Goal: Task Accomplishment & Management: Use online tool/utility

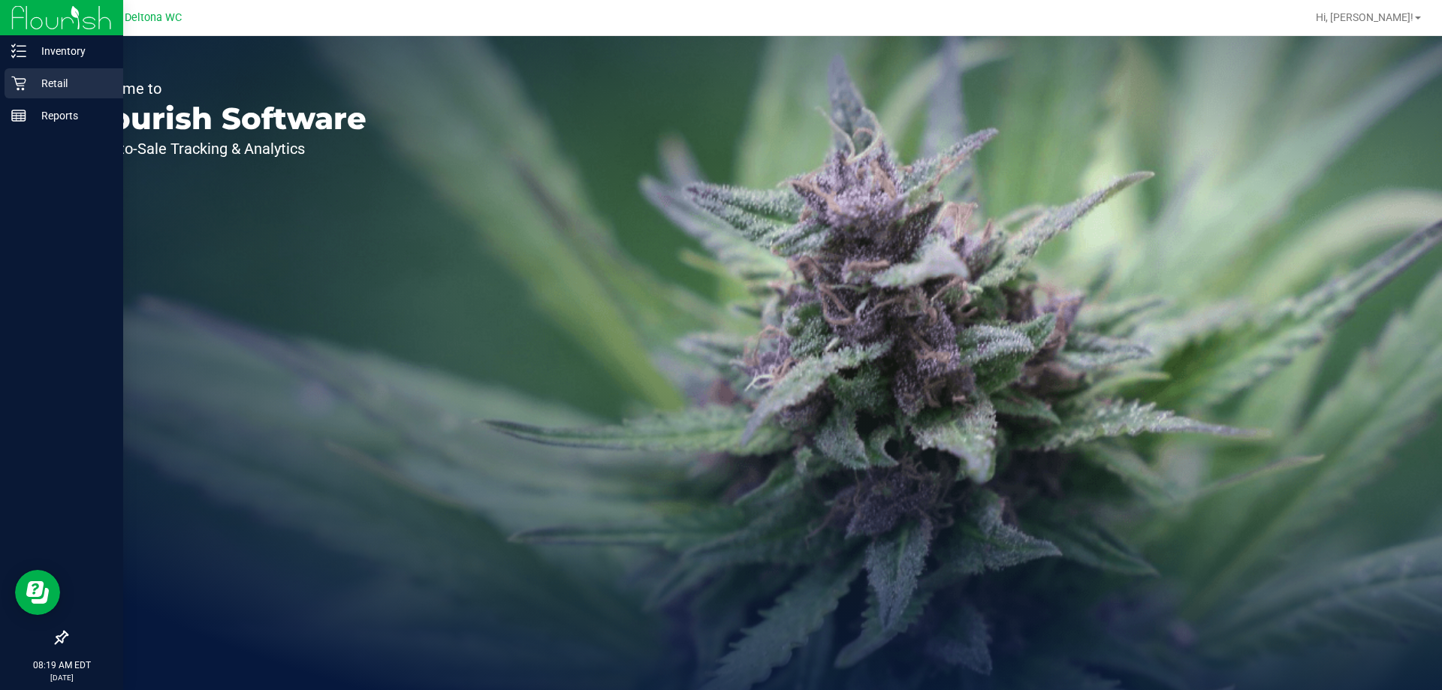
click at [49, 79] on p "Retail" at bounding box center [71, 83] width 90 height 18
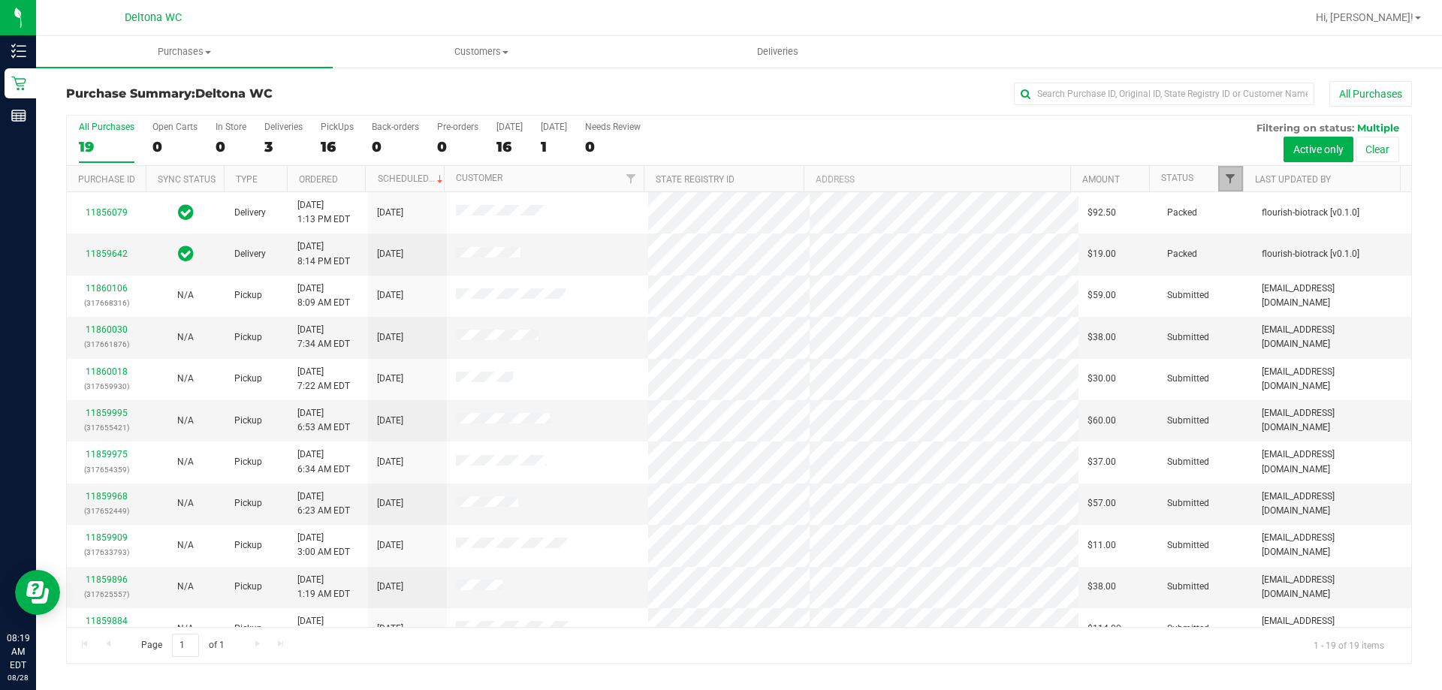
click at [1226, 177] on span "Filter" at bounding box center [1230, 179] width 12 height 12
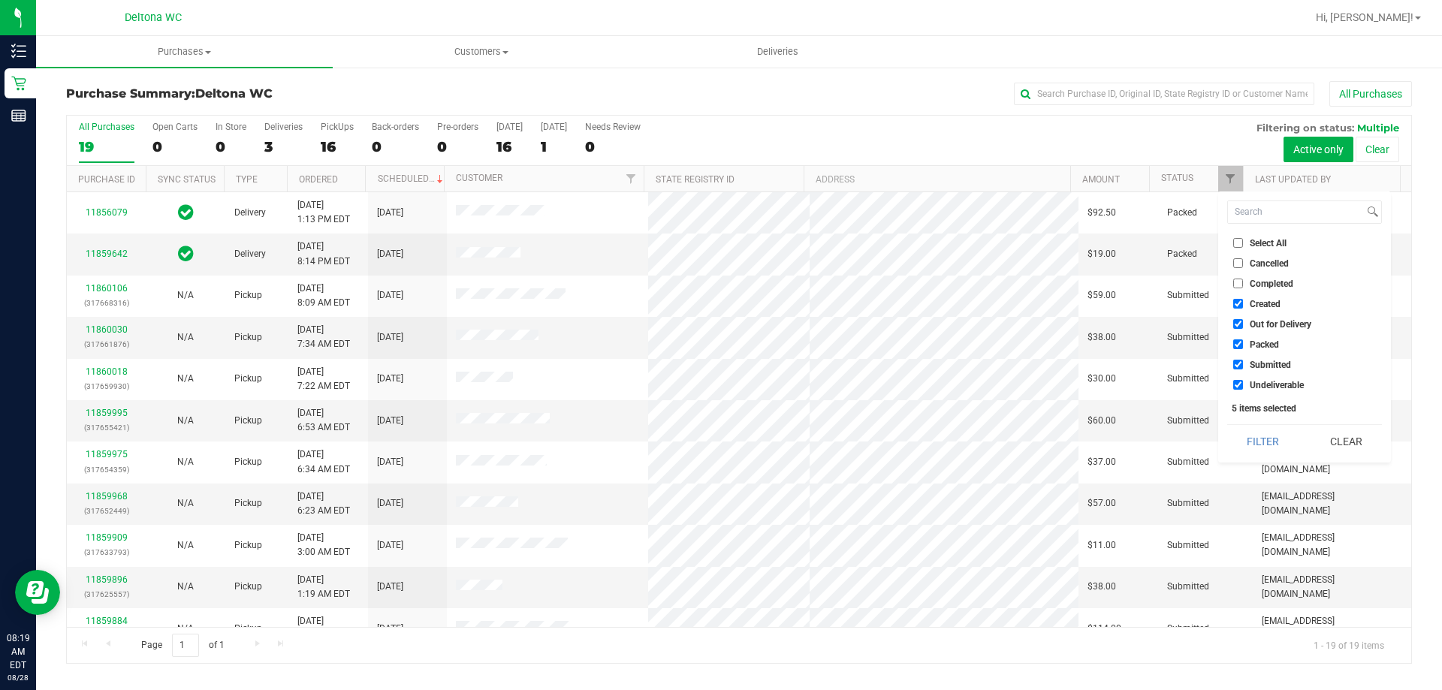
click at [1261, 345] on span "Packed" at bounding box center [1264, 344] width 29 height 9
click at [1243, 345] on input "Packed" at bounding box center [1238, 345] width 10 height 10
checkbox input "false"
click at [1260, 323] on span "Out for Delivery" at bounding box center [1281, 324] width 62 height 9
click at [1243, 323] on input "Out for Delivery" at bounding box center [1238, 324] width 10 height 10
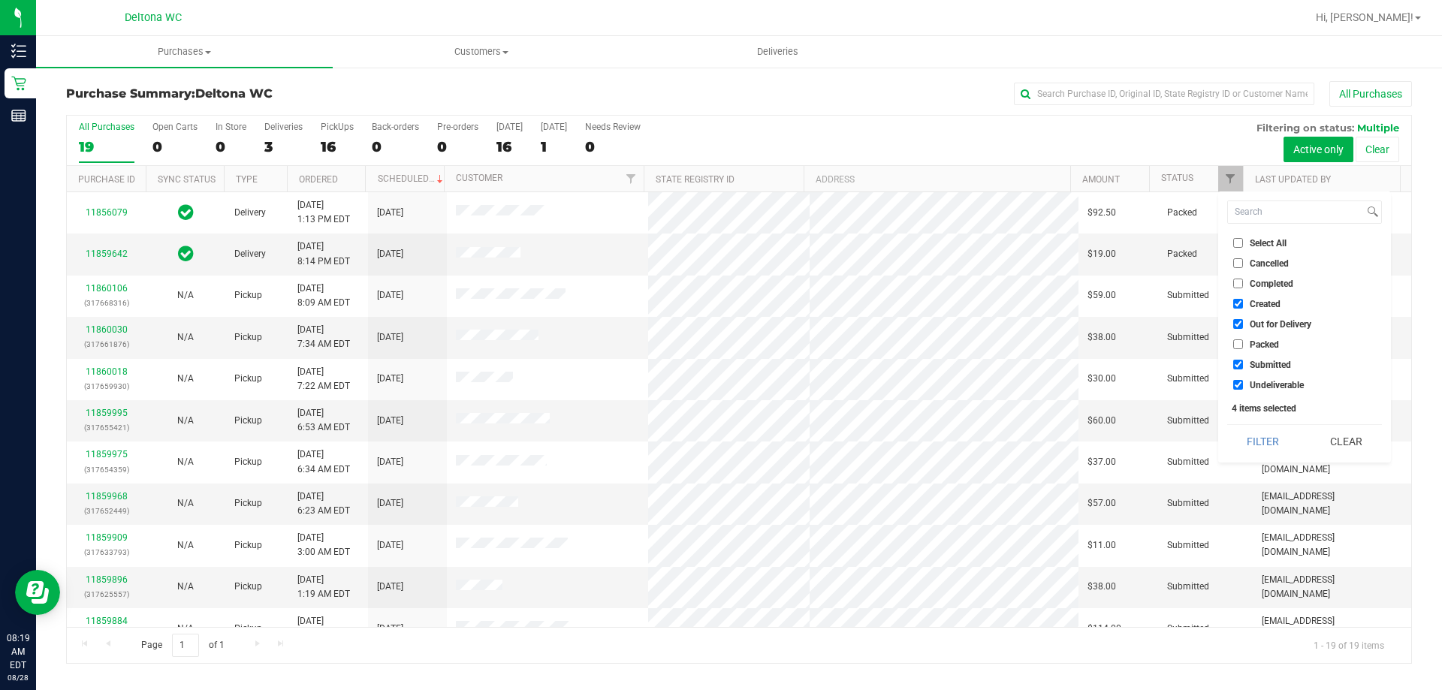
checkbox input "false"
click at [1252, 300] on span "Created" at bounding box center [1265, 304] width 31 height 9
click at [1243, 299] on input "Created" at bounding box center [1238, 304] width 10 height 10
checkbox input "false"
click at [1282, 385] on span "Undeliverable" at bounding box center [1277, 385] width 54 height 9
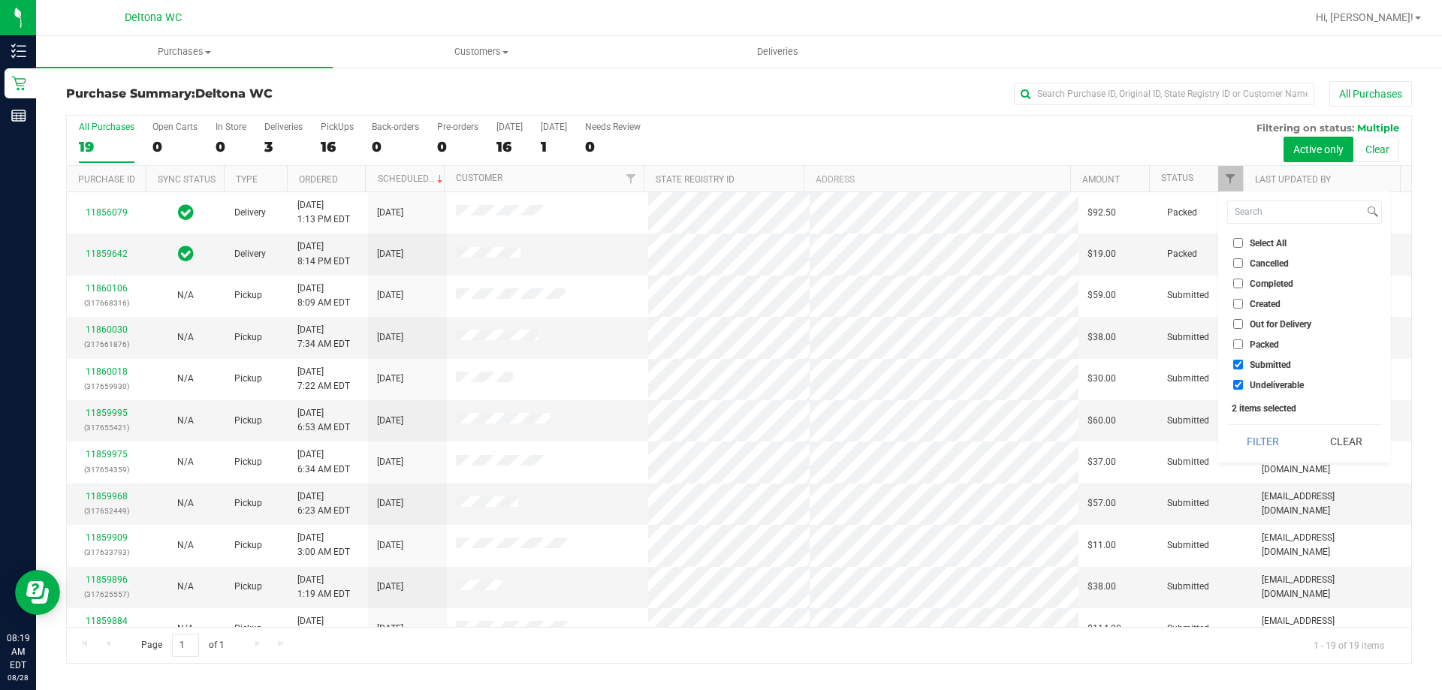
click at [1261, 381] on span "Undeliverable" at bounding box center [1277, 385] width 54 height 9
click at [1243, 380] on input "Undeliverable" at bounding box center [1238, 385] width 10 height 10
checkbox input "false"
click at [1271, 443] on button "Filter" at bounding box center [1263, 441] width 72 height 33
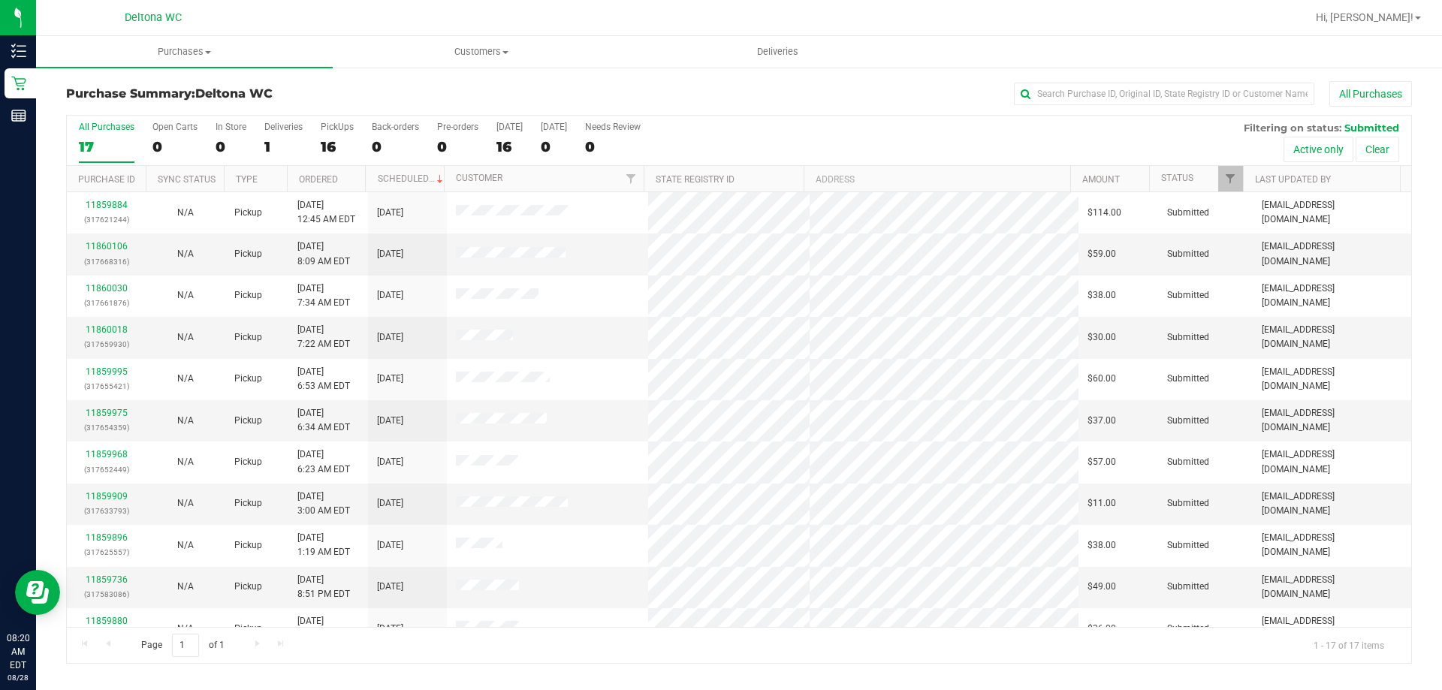
click at [352, 177] on th "Ordered" at bounding box center [326, 179] width 79 height 26
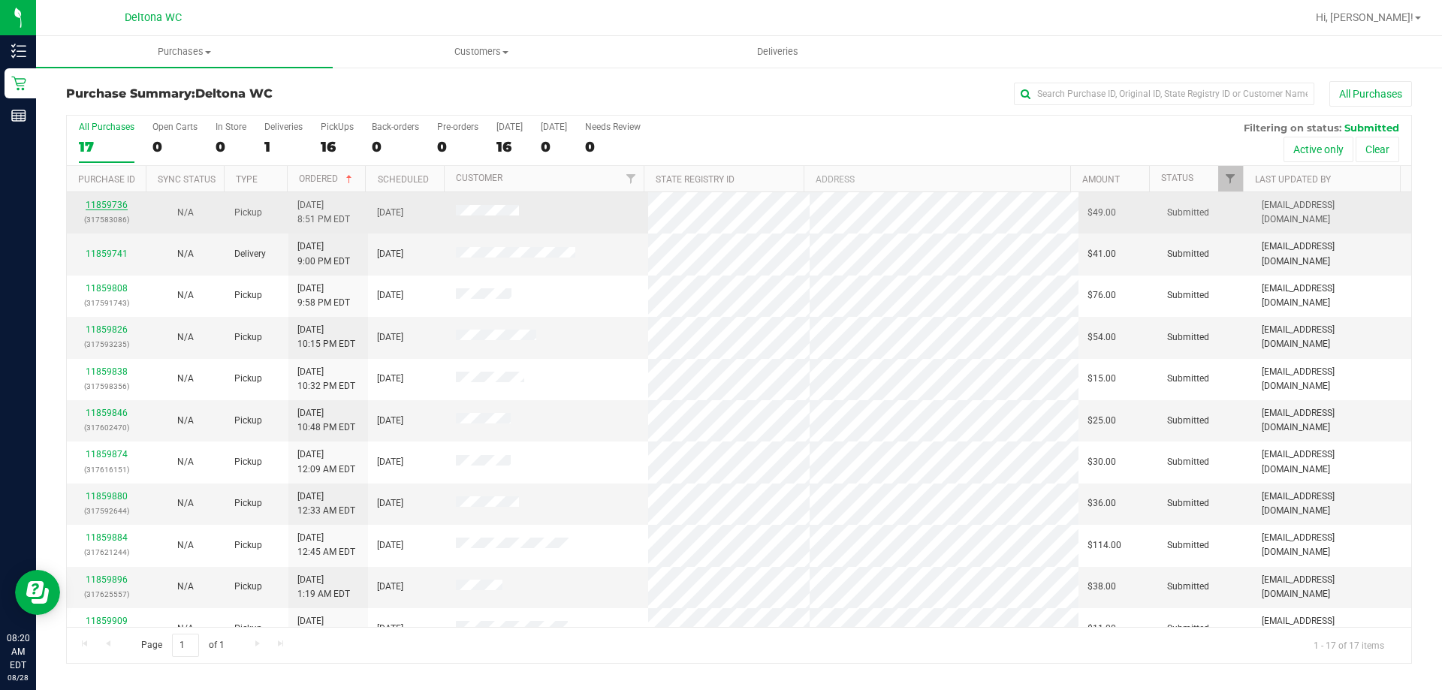
click at [99, 204] on link "11859736" at bounding box center [107, 205] width 42 height 11
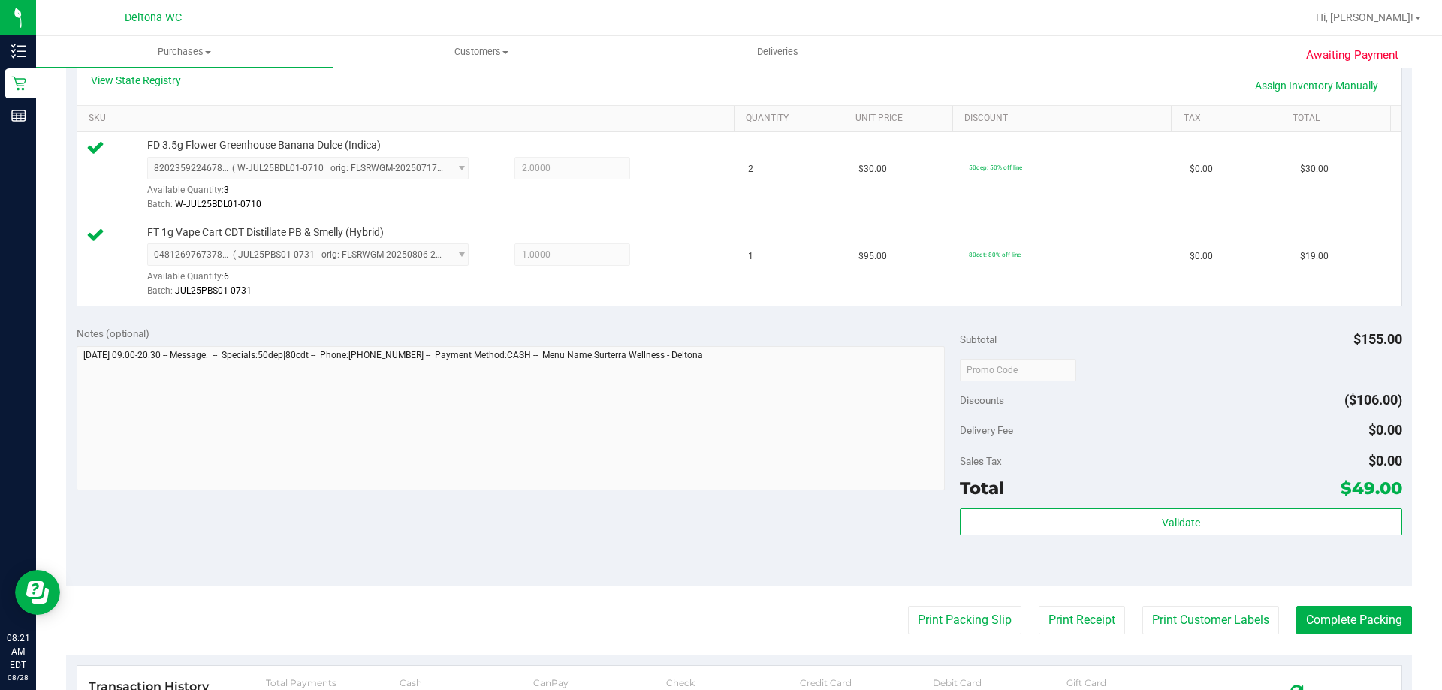
scroll to position [376, 0]
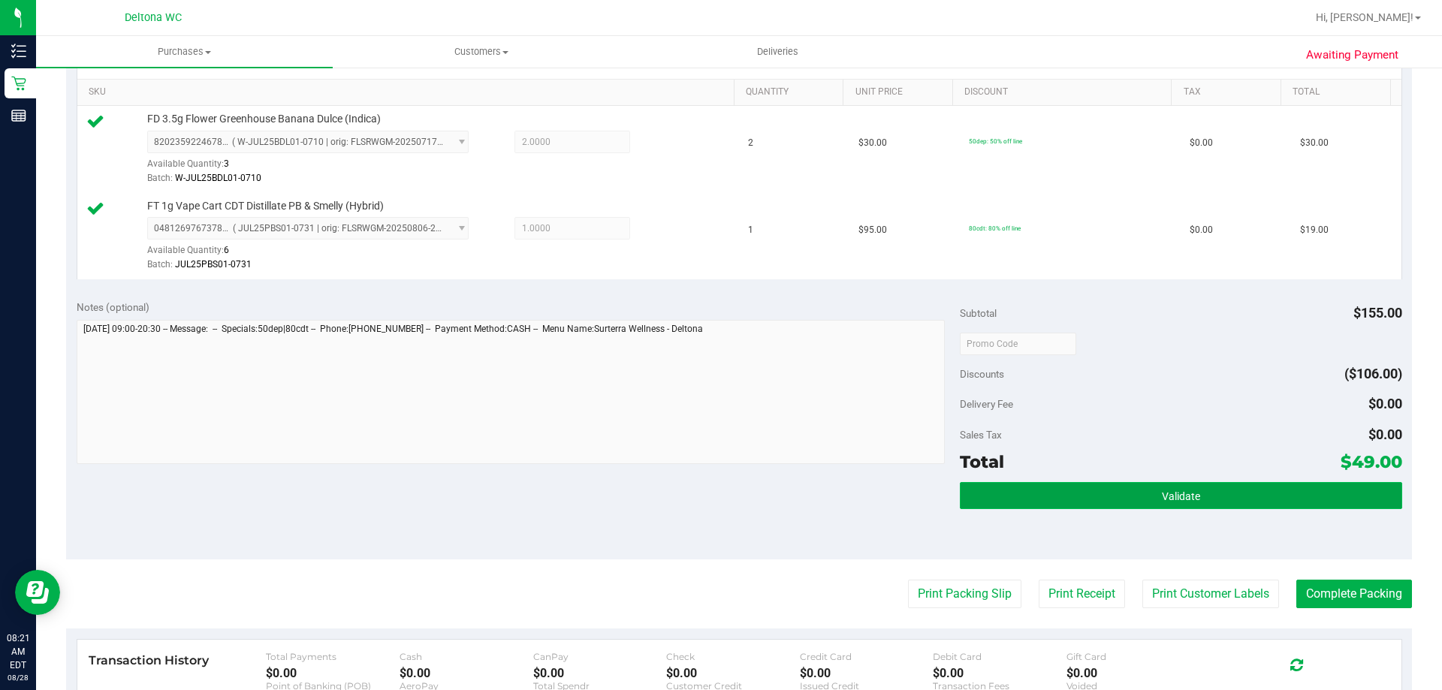
click at [1099, 484] on button "Validate" at bounding box center [1181, 495] width 442 height 27
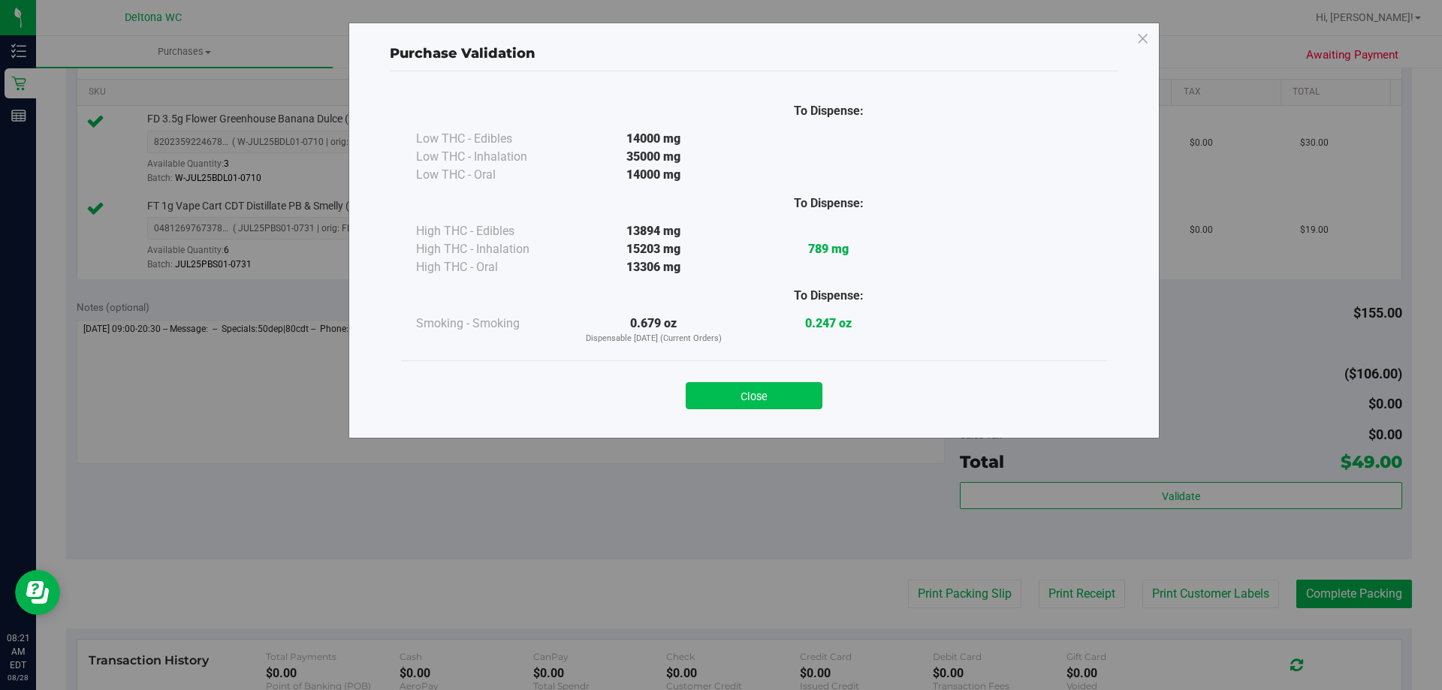
click at [782, 398] on button "Close" at bounding box center [754, 395] width 137 height 27
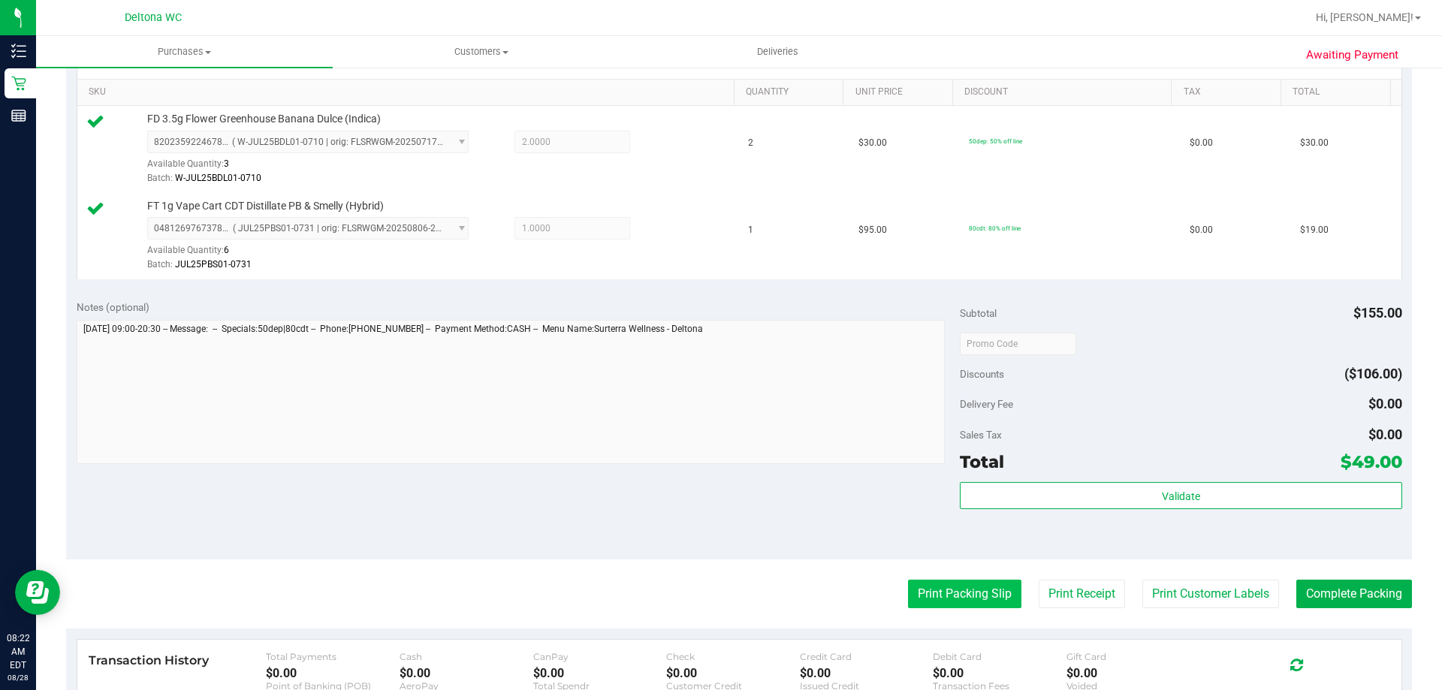
click at [965, 594] on button "Print Packing Slip" at bounding box center [964, 594] width 113 height 29
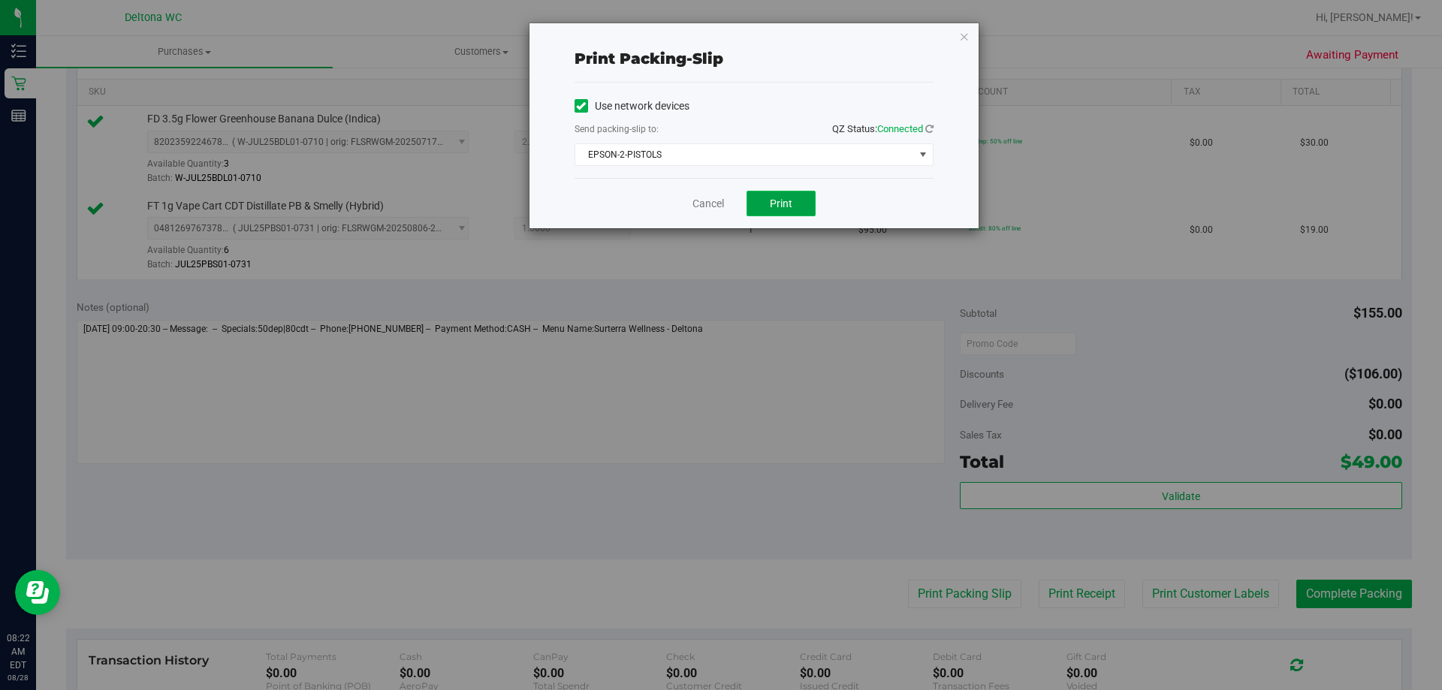
click at [789, 192] on button "Print" at bounding box center [781, 204] width 69 height 26
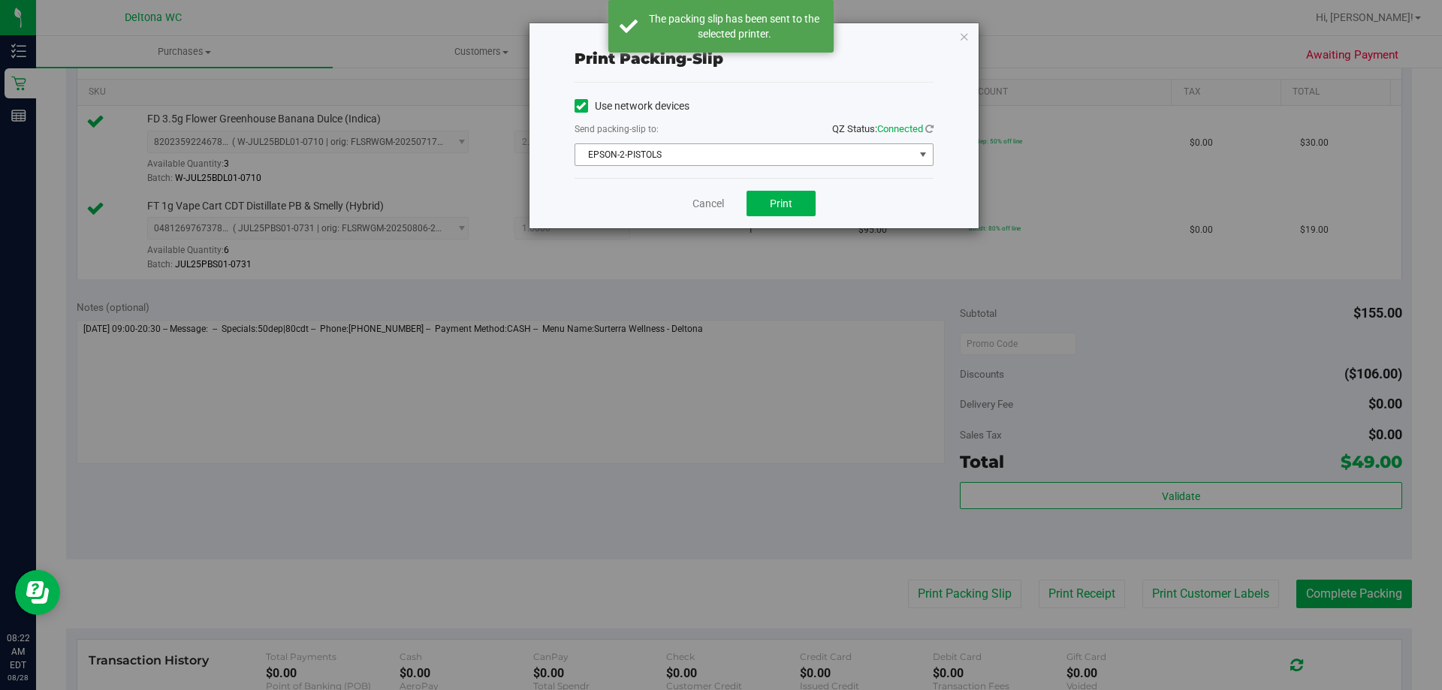
click at [722, 152] on span "EPSON-2-PISTOLS" at bounding box center [744, 154] width 339 height 21
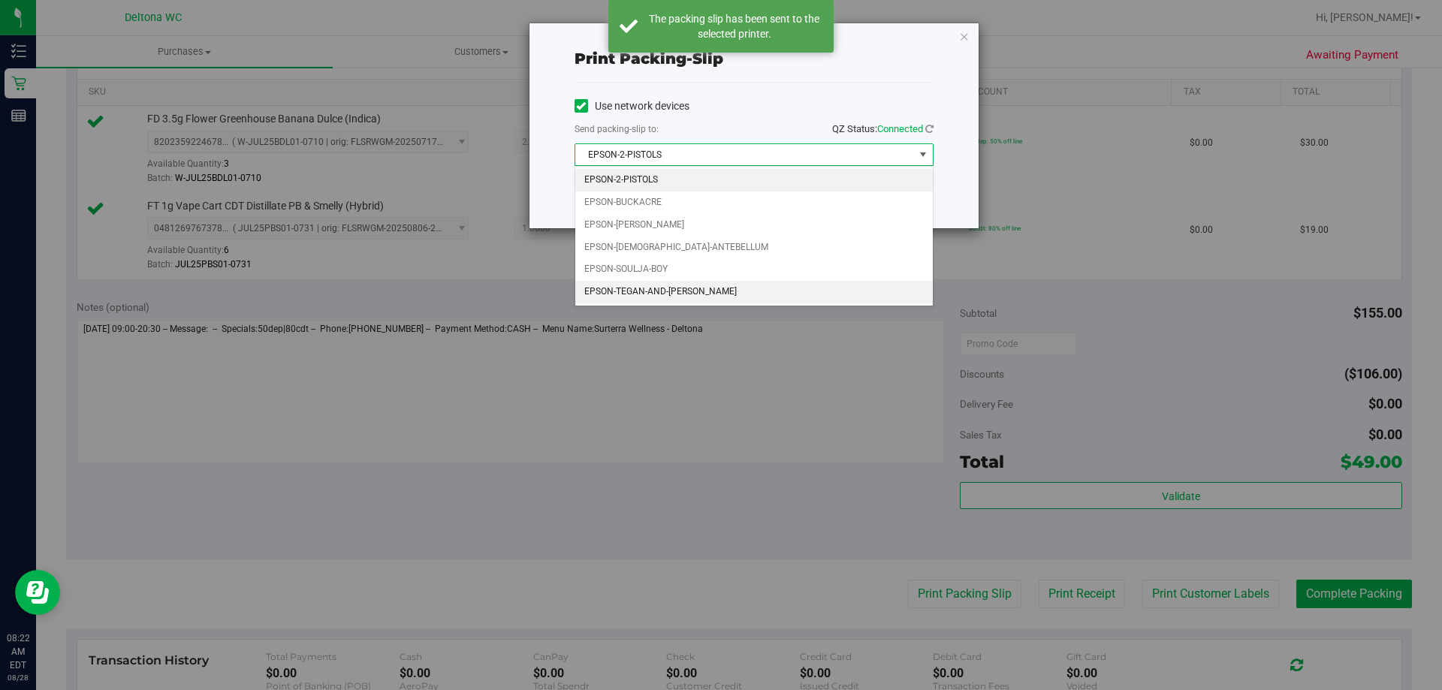
click at [681, 285] on li "EPSON-TEGAN-AND-[PERSON_NAME]" at bounding box center [754, 292] width 358 height 23
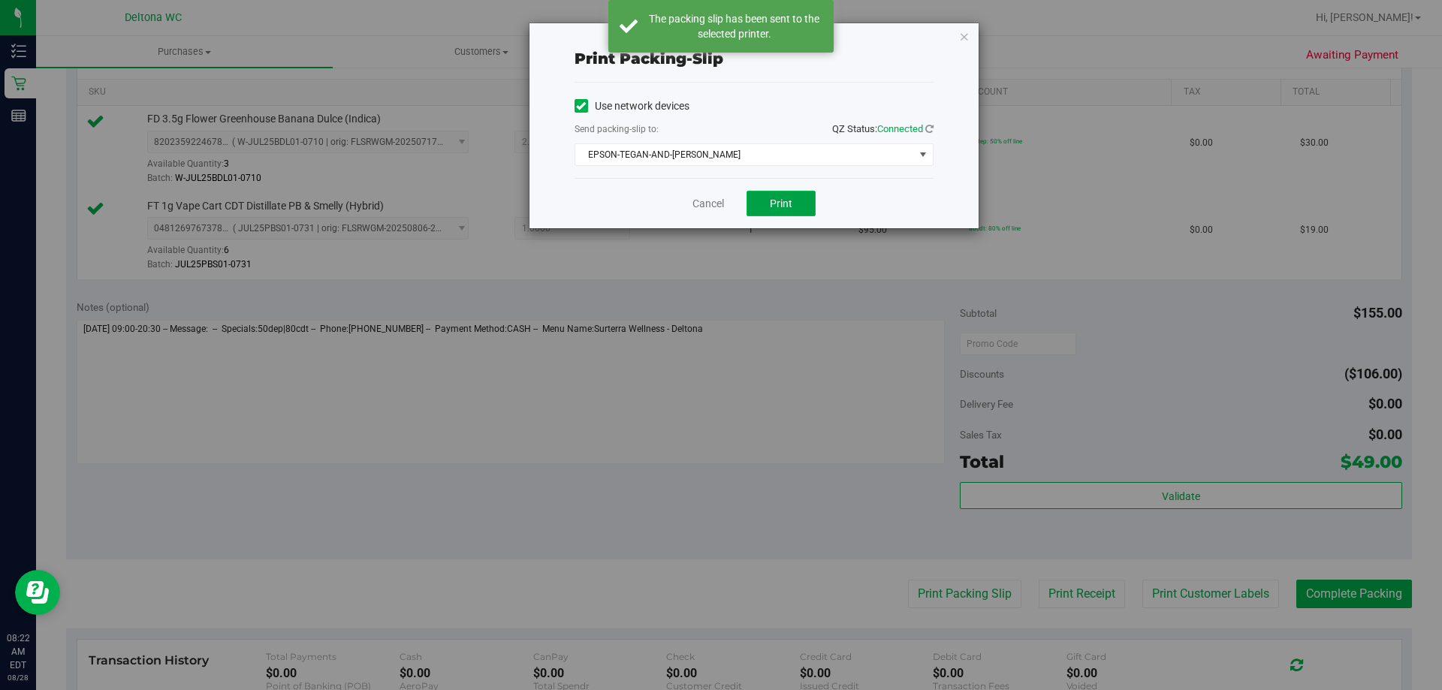
click at [782, 209] on span "Print" at bounding box center [781, 204] width 23 height 12
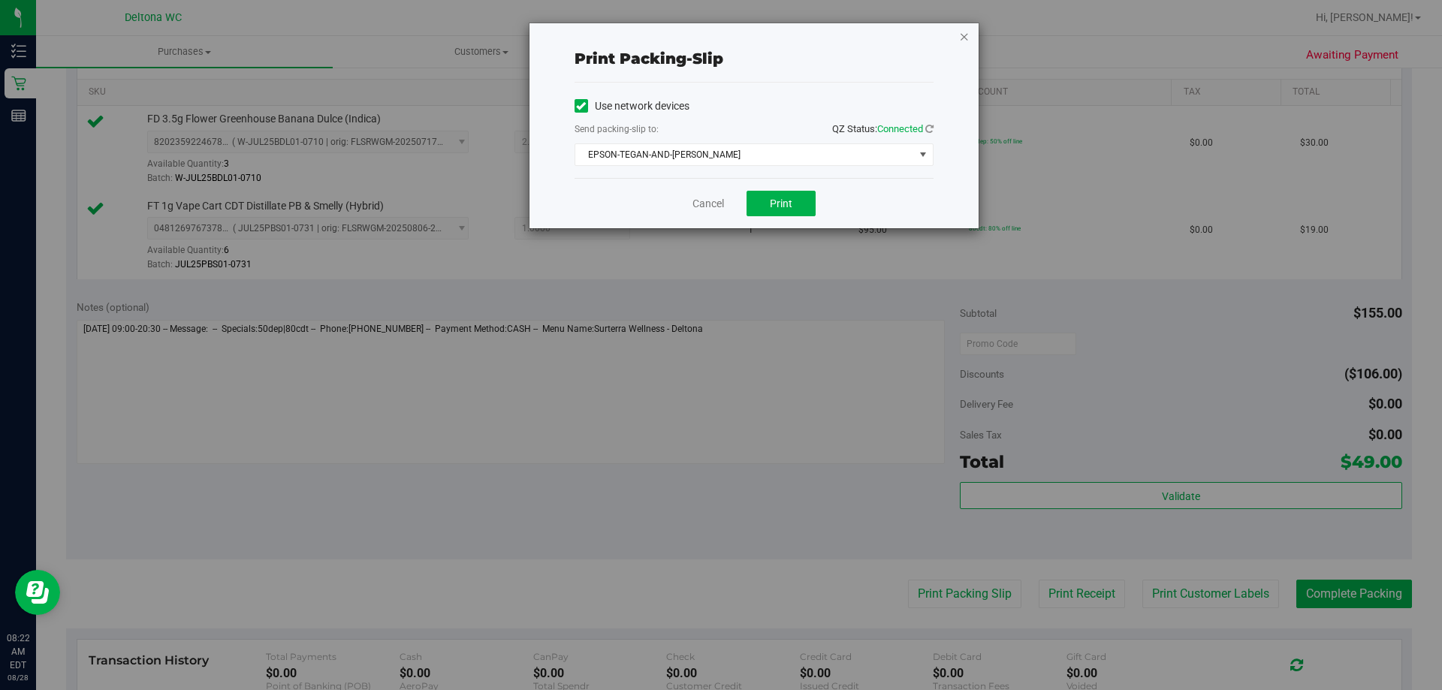
click at [969, 38] on icon "button" at bounding box center [964, 36] width 11 height 18
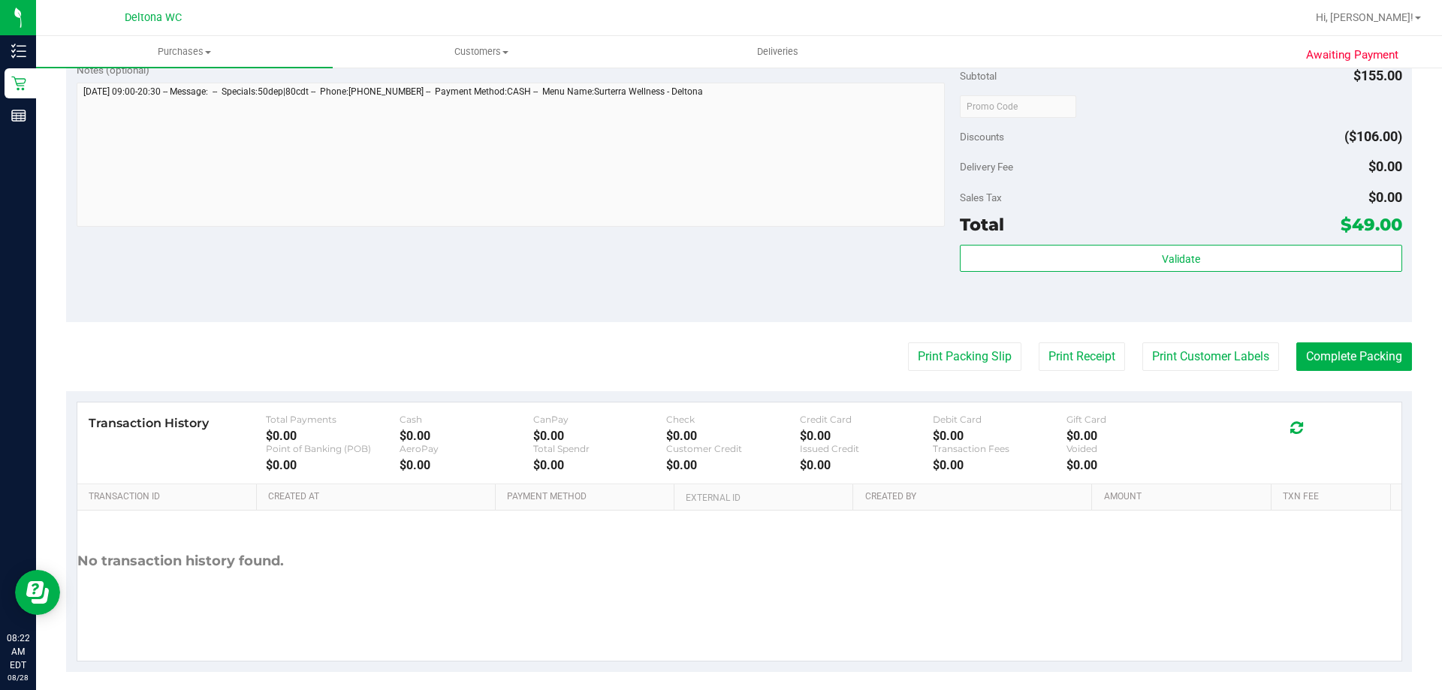
scroll to position [625, 0]
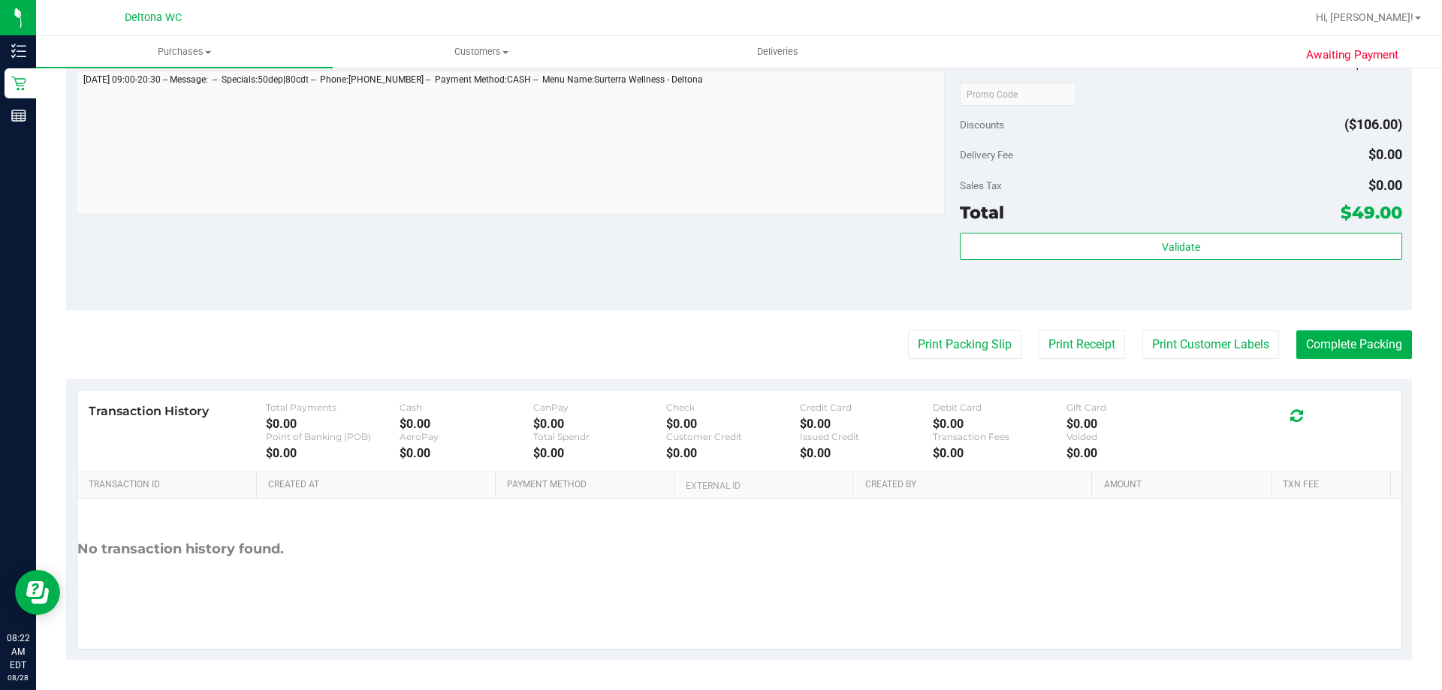
click at [132, 271] on div "Notes (optional) Subtotal $155.00 Discounts ($106.00) Delivery Fee $0.00 Sales …" at bounding box center [739, 175] width 1346 height 270
click at [1215, 261] on div "Validate" at bounding box center [1181, 267] width 442 height 68
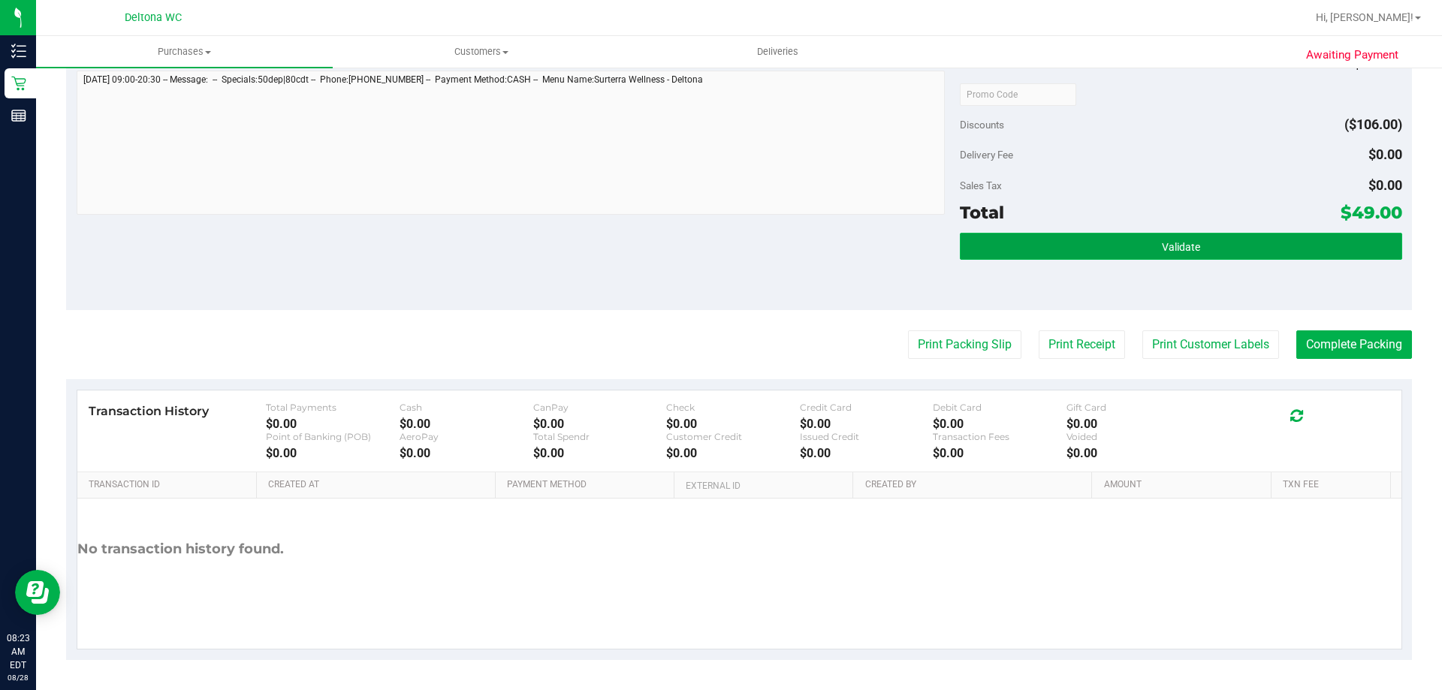
click at [1216, 255] on button "Validate" at bounding box center [1181, 246] width 442 height 27
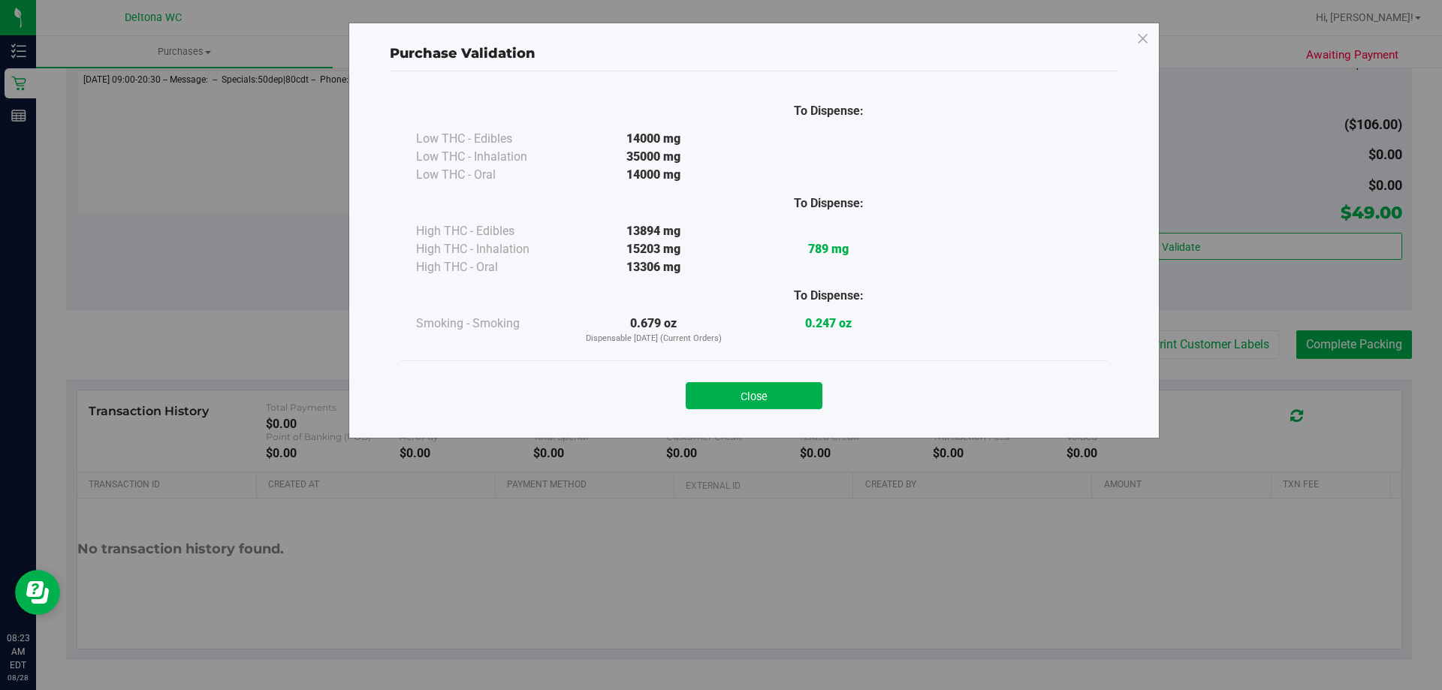
drag, startPoint x: 736, startPoint y: 391, endPoint x: 940, endPoint y: 383, distance: 204.5
click at [738, 391] on button "Close" at bounding box center [754, 395] width 137 height 27
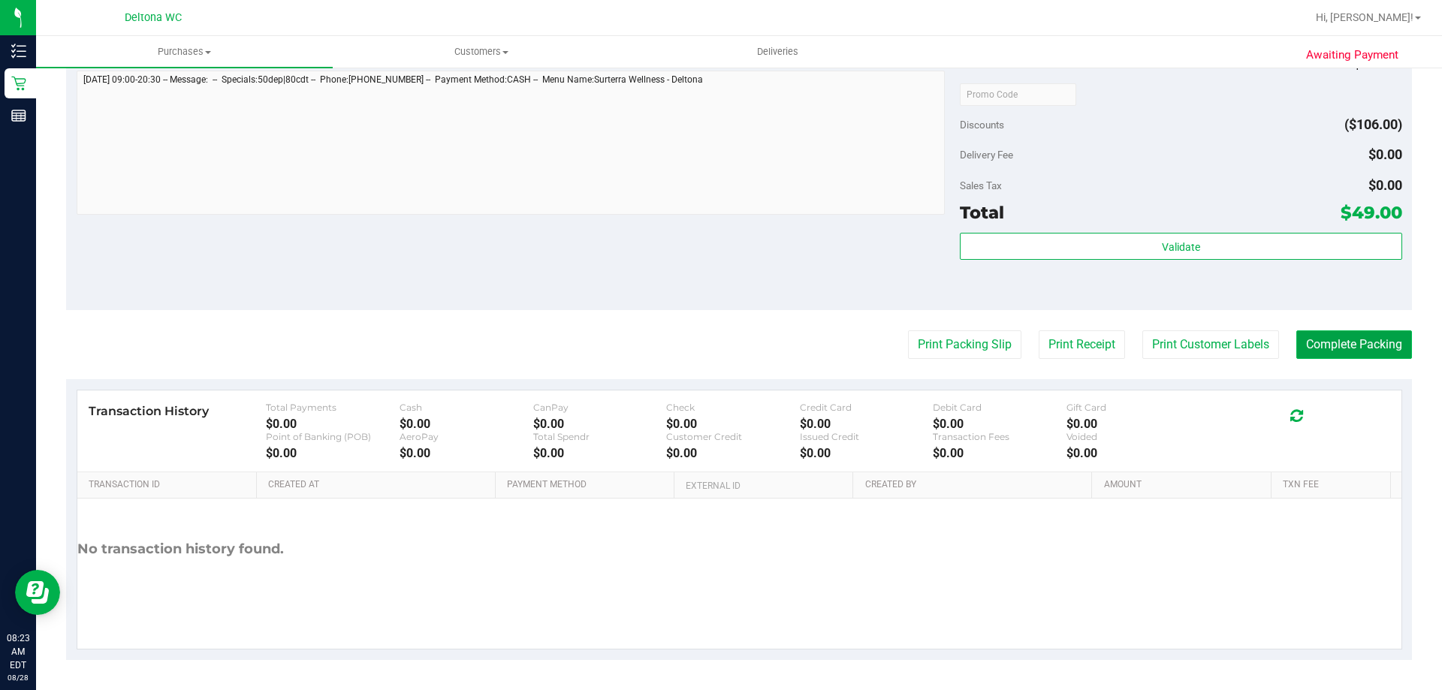
click at [1312, 353] on button "Complete Packing" at bounding box center [1355, 345] width 116 height 29
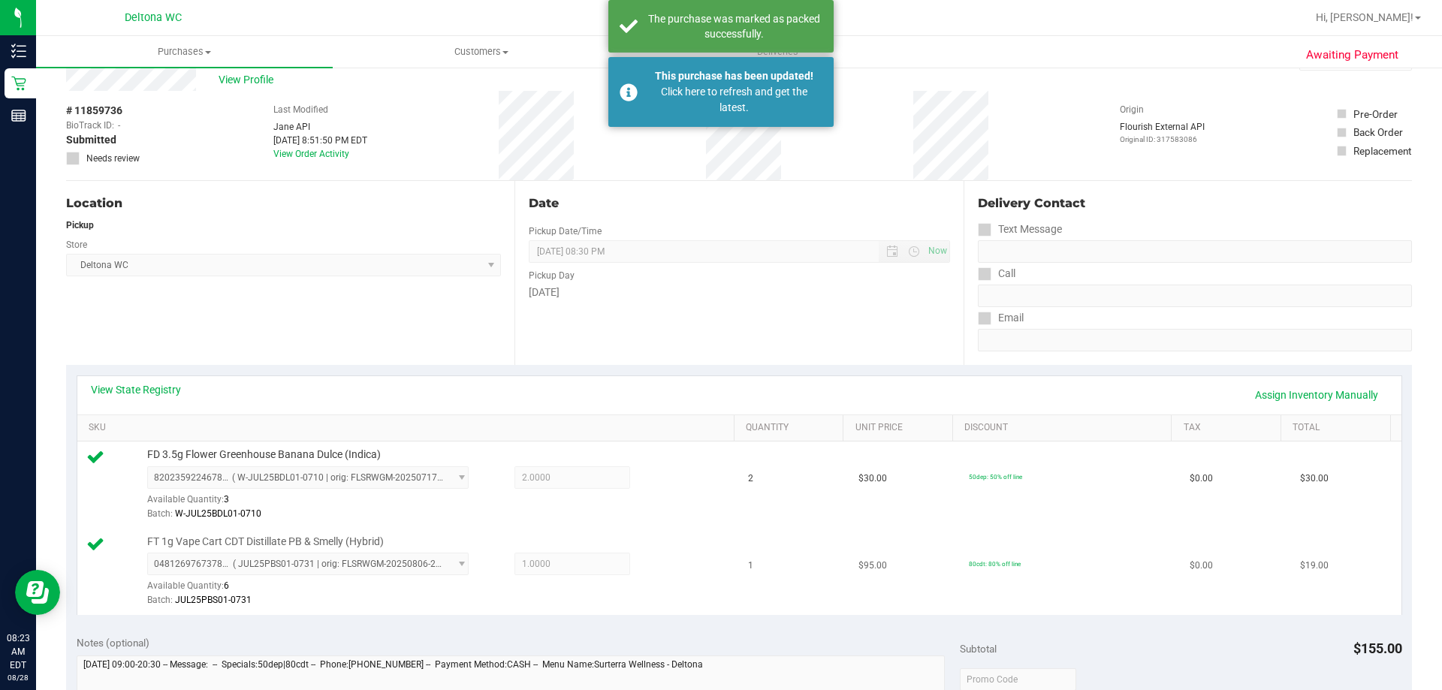
scroll to position [24, 0]
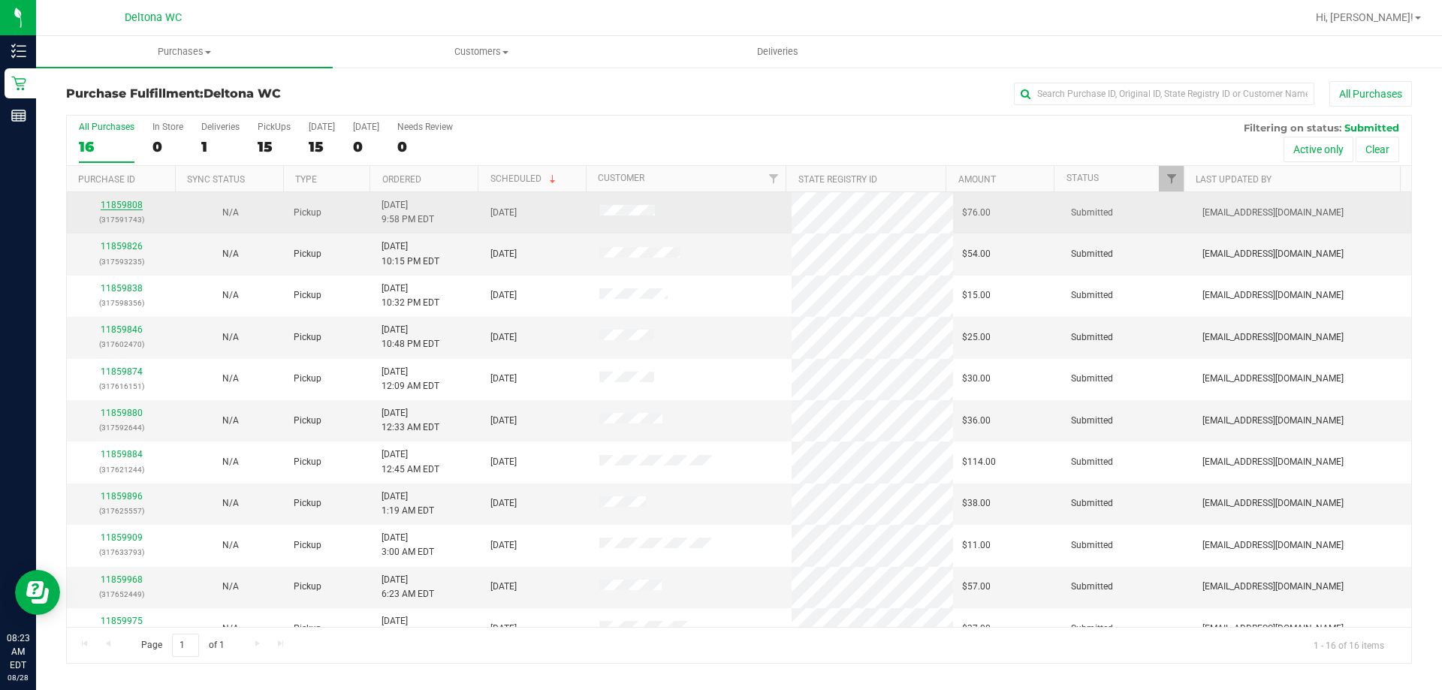
click at [132, 209] on link "11859808" at bounding box center [122, 205] width 42 height 11
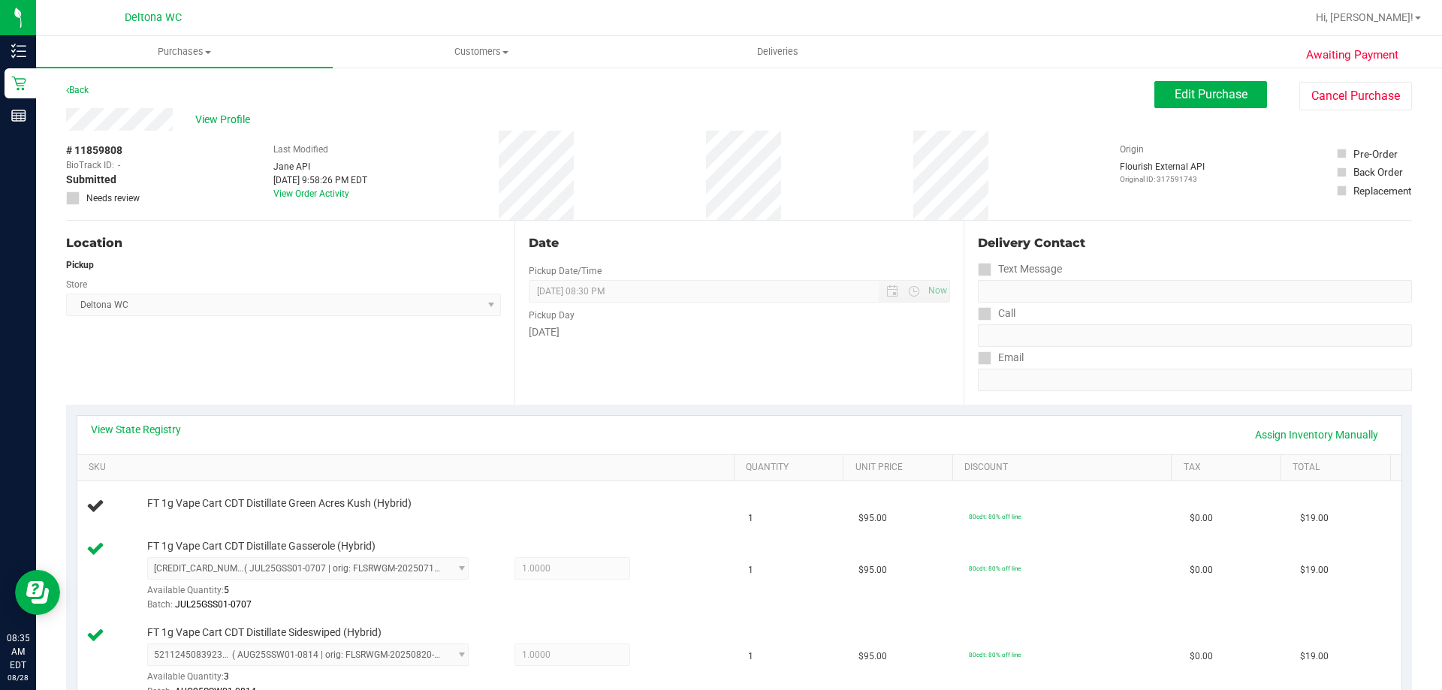
click at [477, 157] on div "# 11859808 BioTrack ID: - Submitted Needs review Last Modified Jane API Aug 27,…" at bounding box center [739, 175] width 1346 height 89
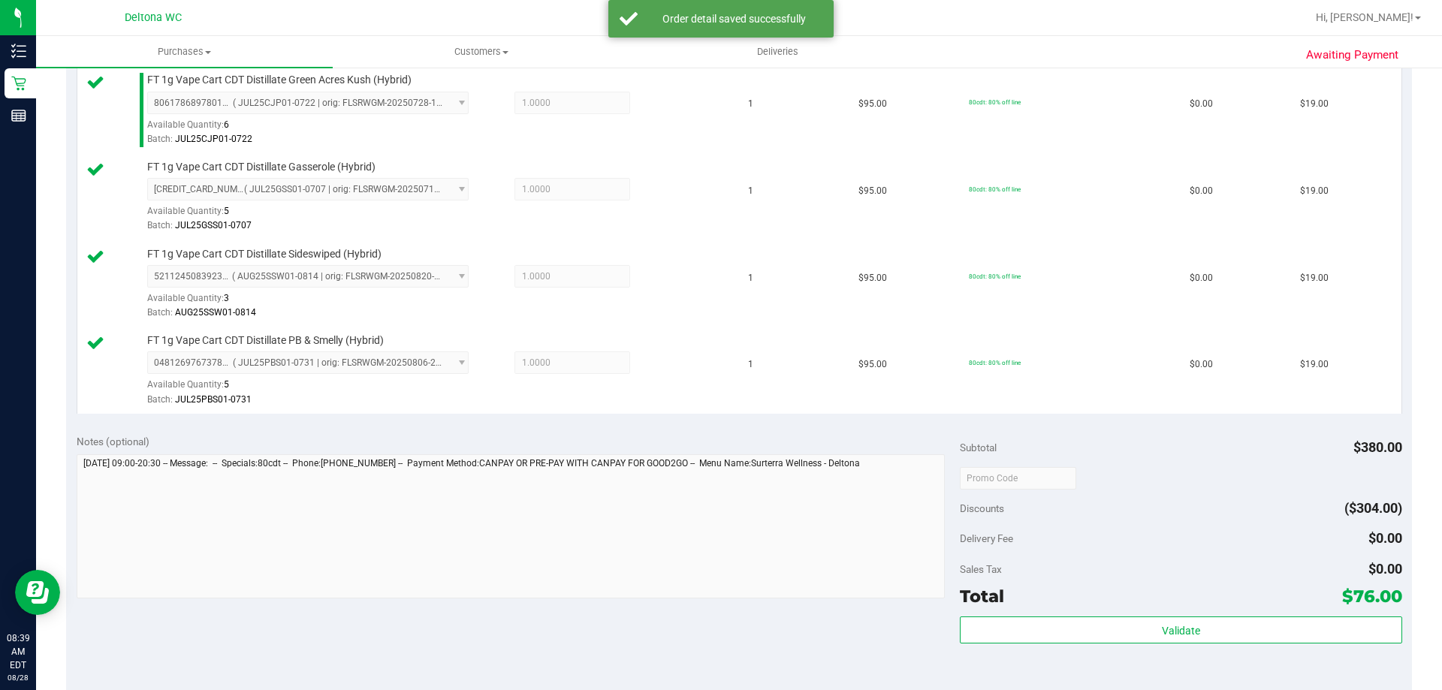
scroll to position [526, 0]
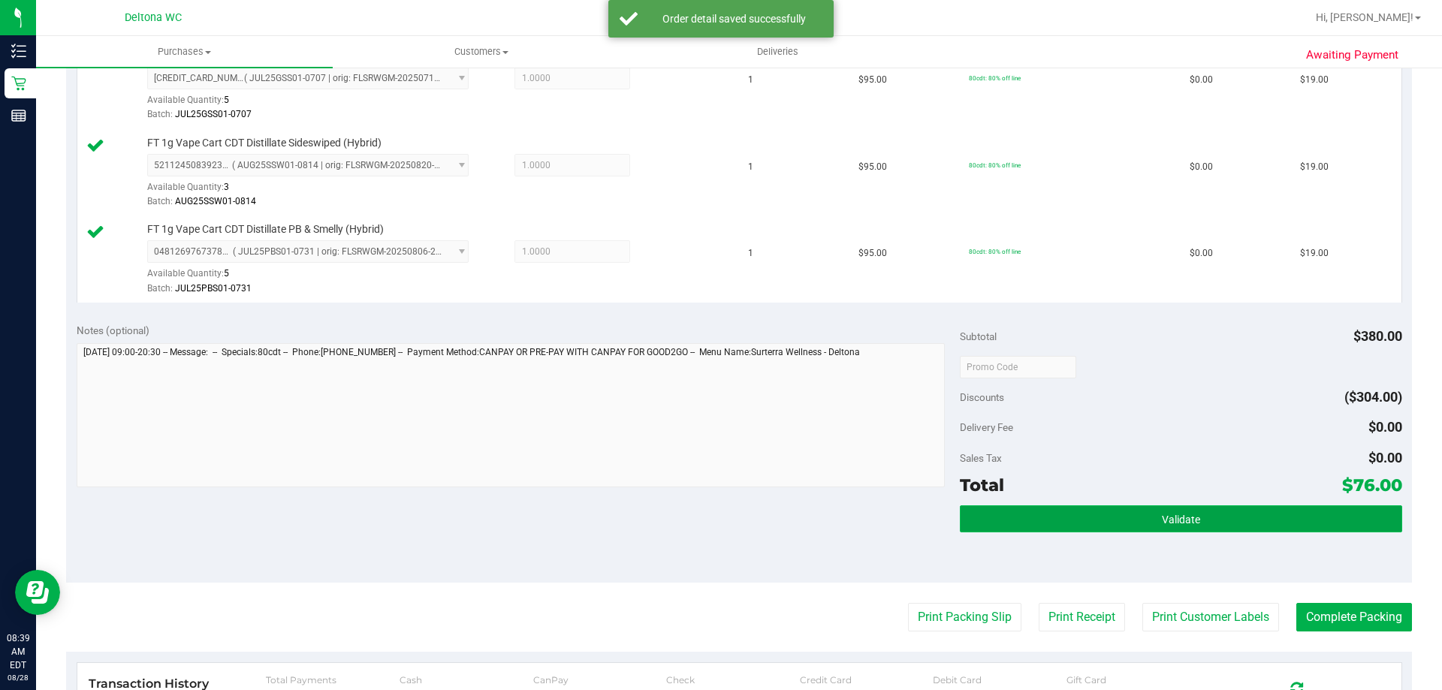
click at [1230, 517] on button "Validate" at bounding box center [1181, 519] width 442 height 27
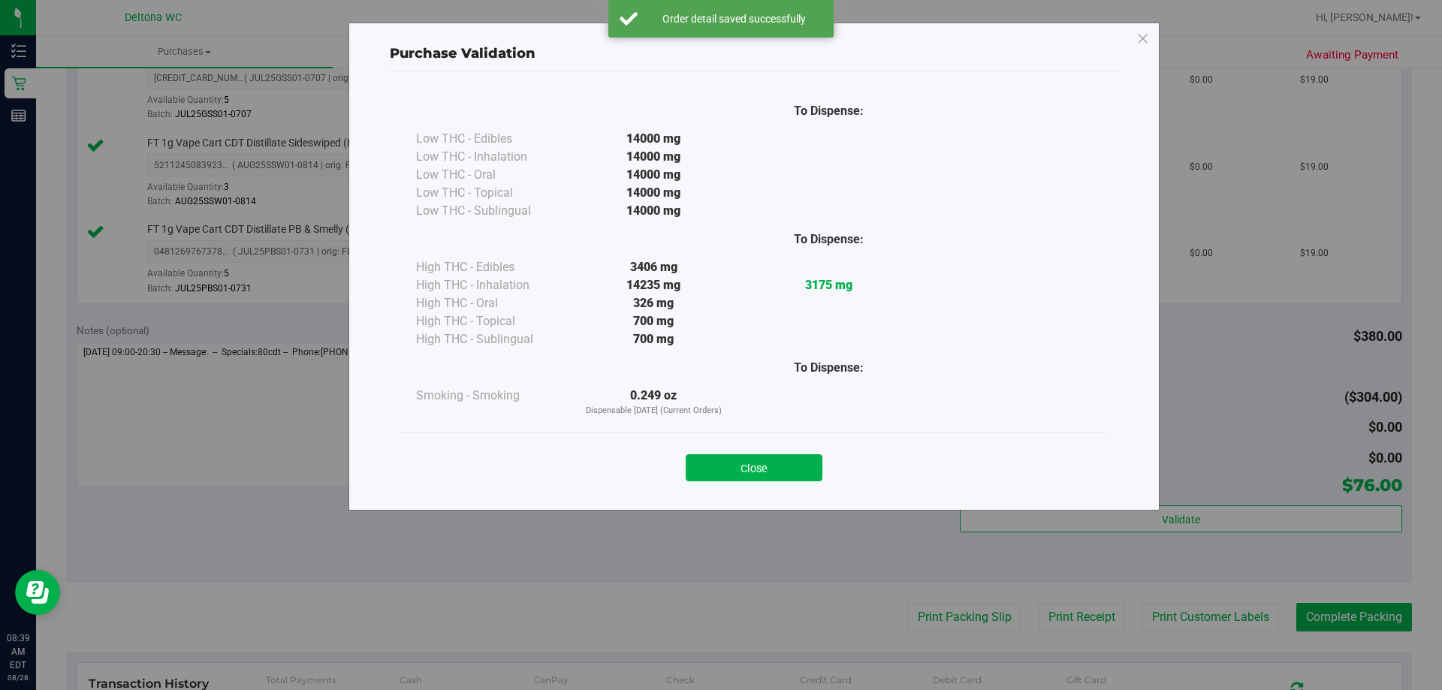
click at [741, 466] on button "Close" at bounding box center [754, 467] width 137 height 27
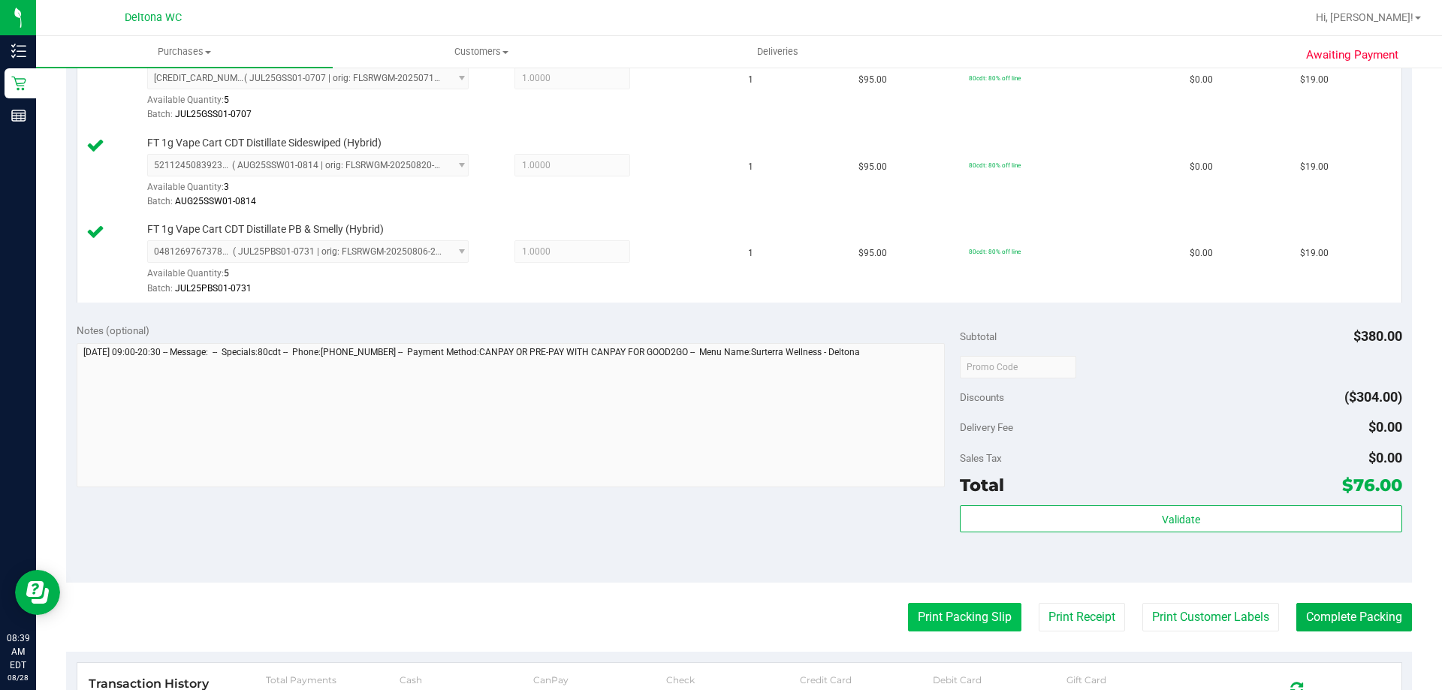
click at [938, 608] on button "Print Packing Slip" at bounding box center [964, 617] width 113 height 29
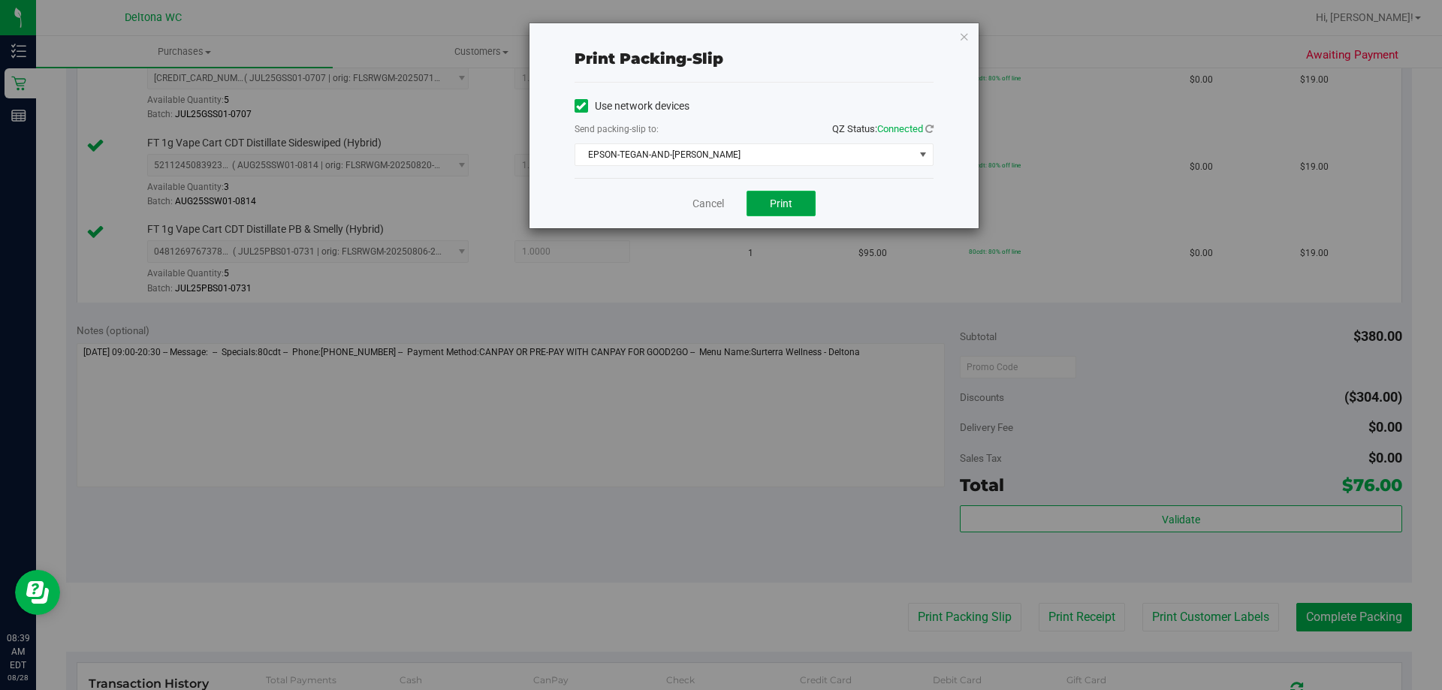
click at [782, 206] on span "Print" at bounding box center [781, 204] width 23 height 12
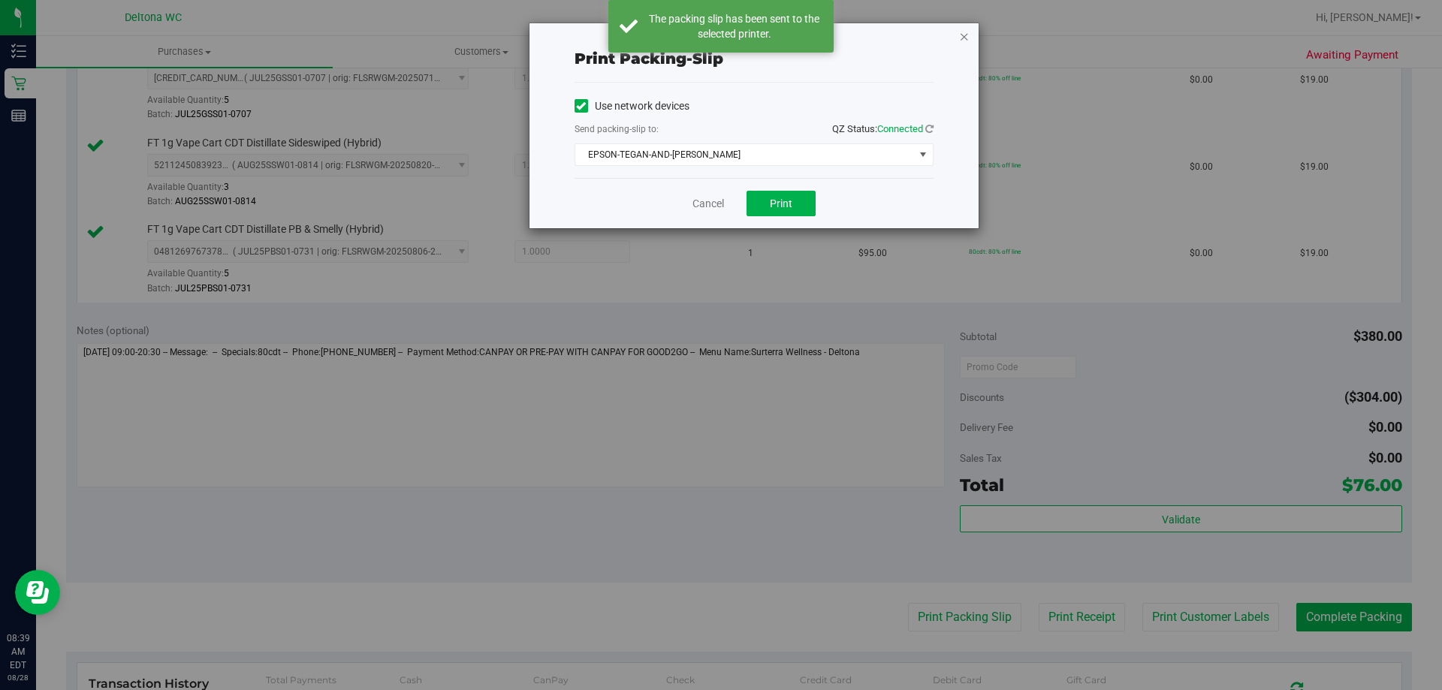
click at [961, 38] on icon "button" at bounding box center [964, 36] width 11 height 18
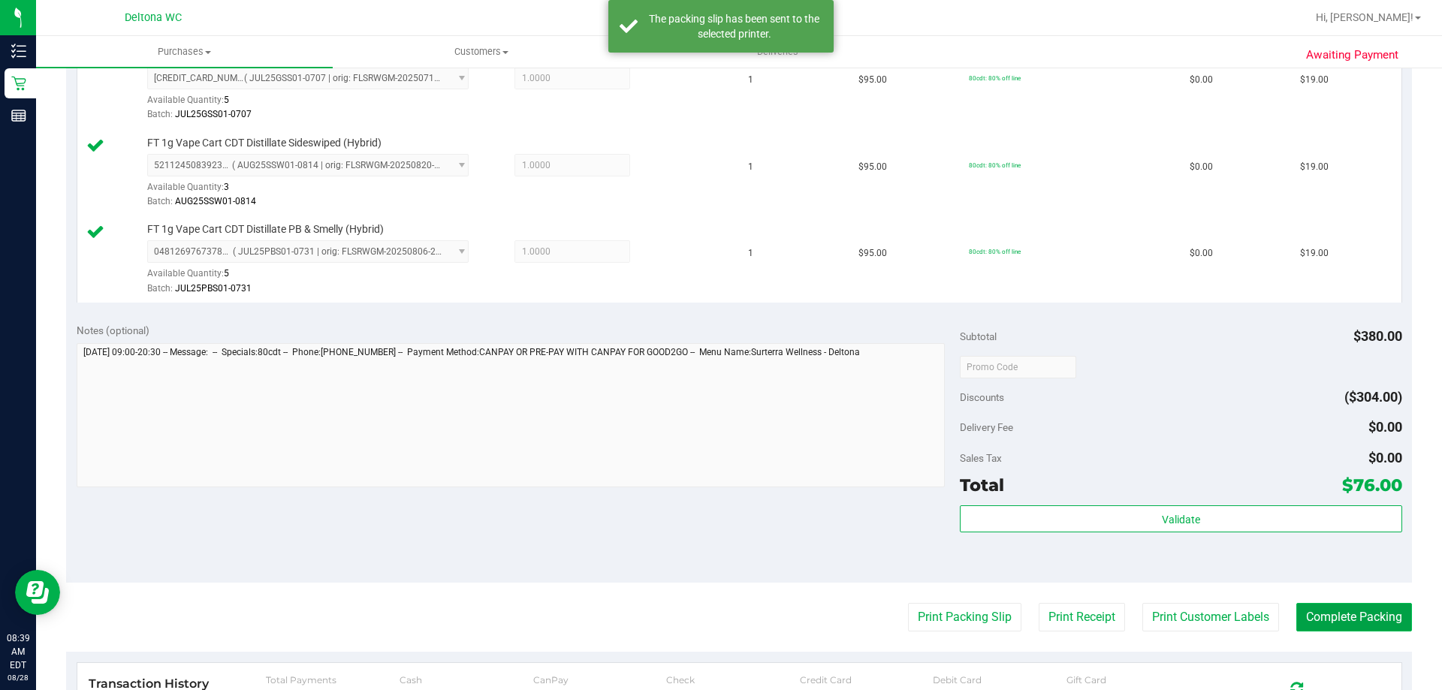
click at [1371, 618] on button "Complete Packing" at bounding box center [1355, 617] width 116 height 29
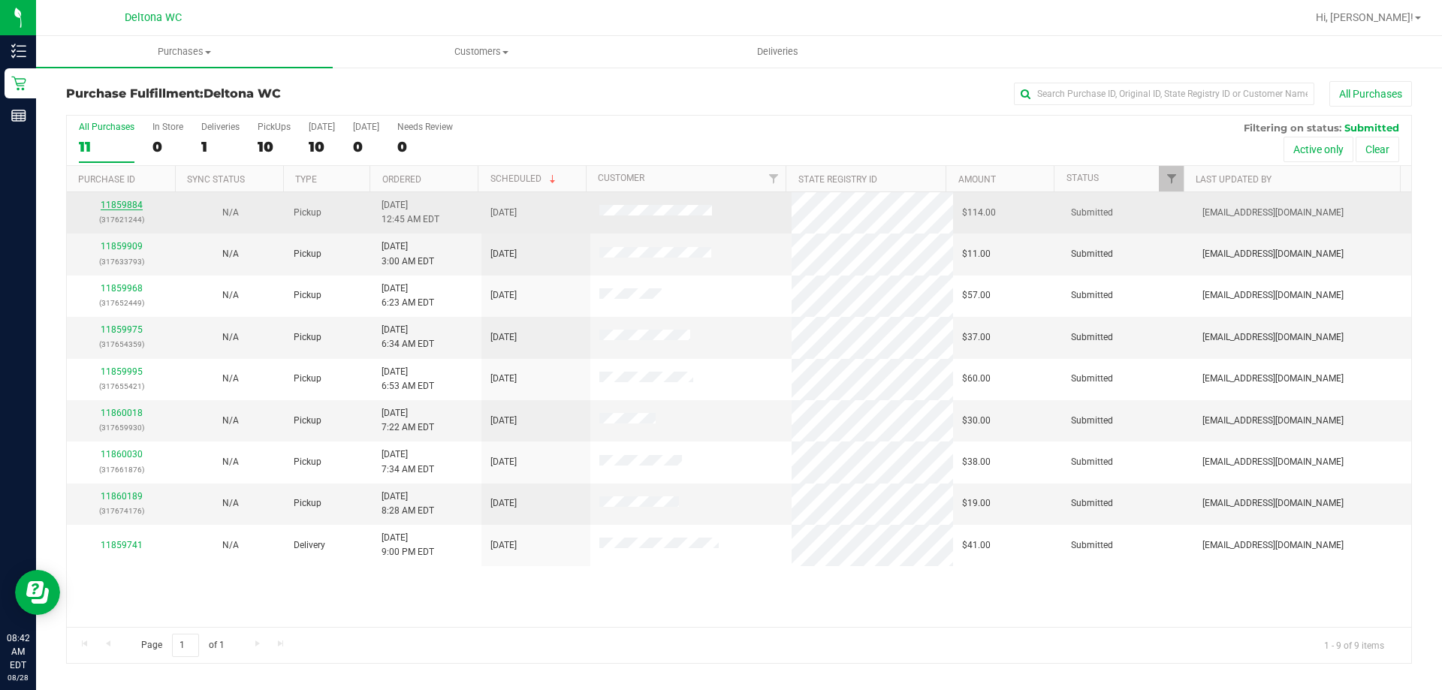
click at [123, 206] on link "11859884" at bounding box center [122, 205] width 42 height 11
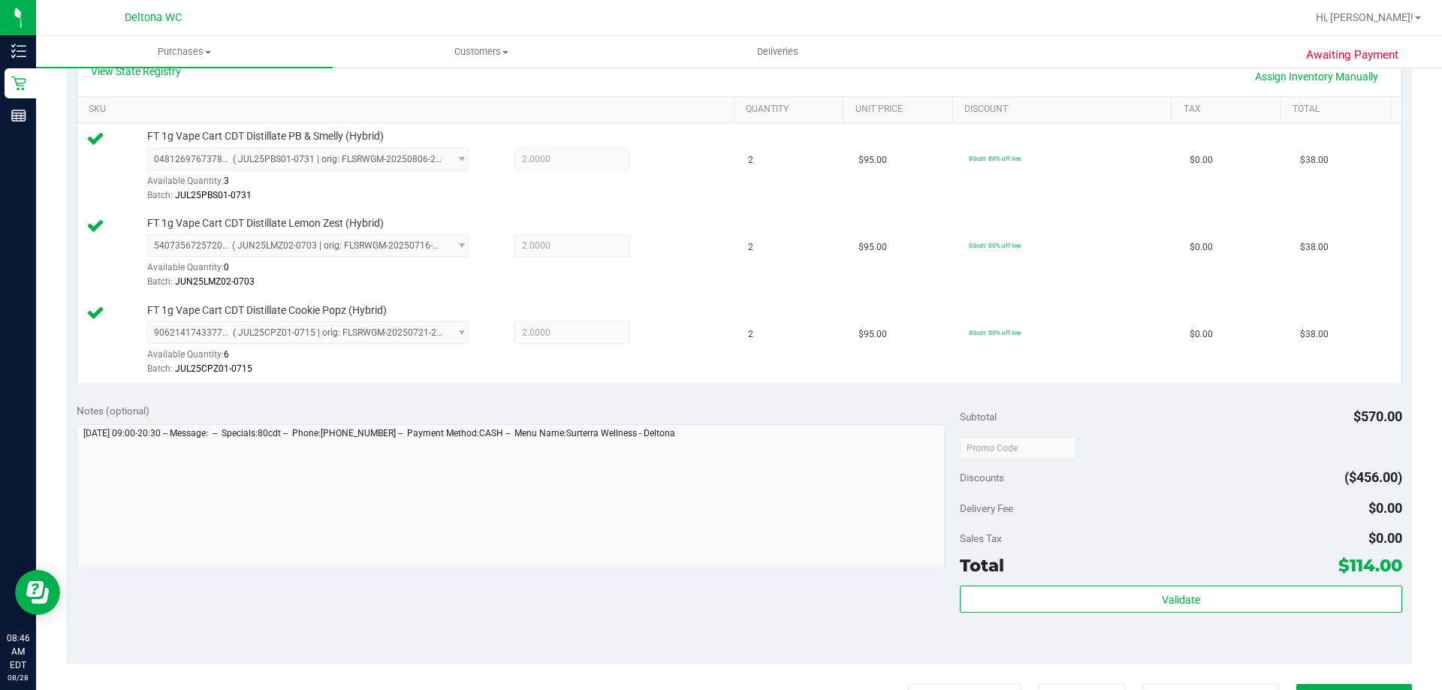
scroll to position [526, 0]
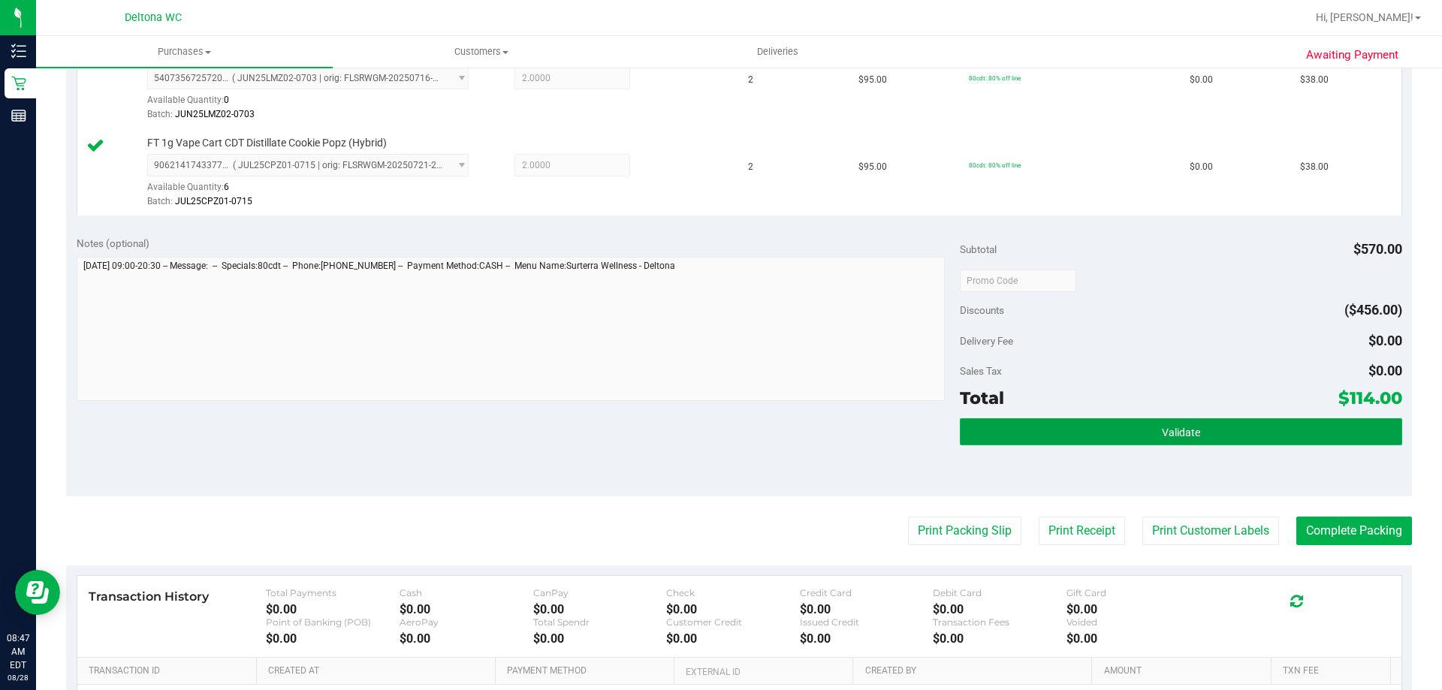
click at [1039, 441] on button "Validate" at bounding box center [1181, 431] width 442 height 27
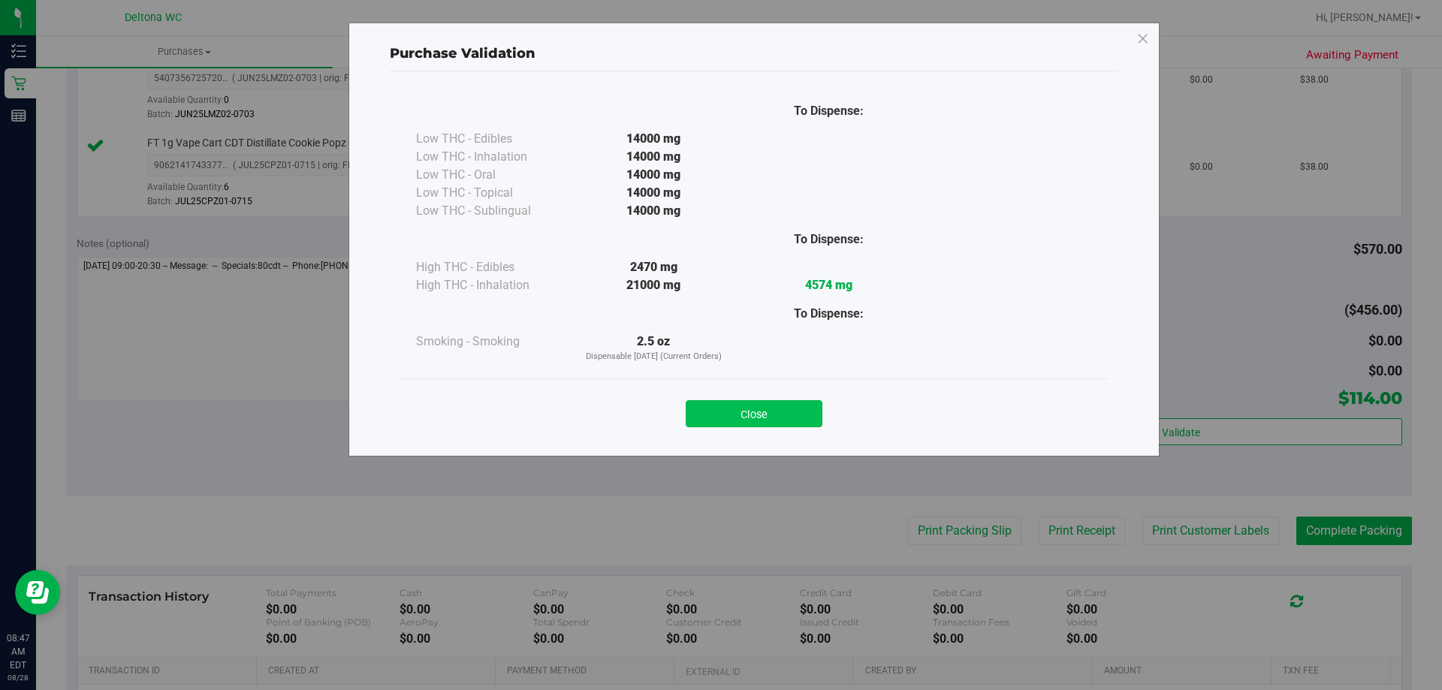
click at [794, 404] on button "Close" at bounding box center [754, 413] width 137 height 27
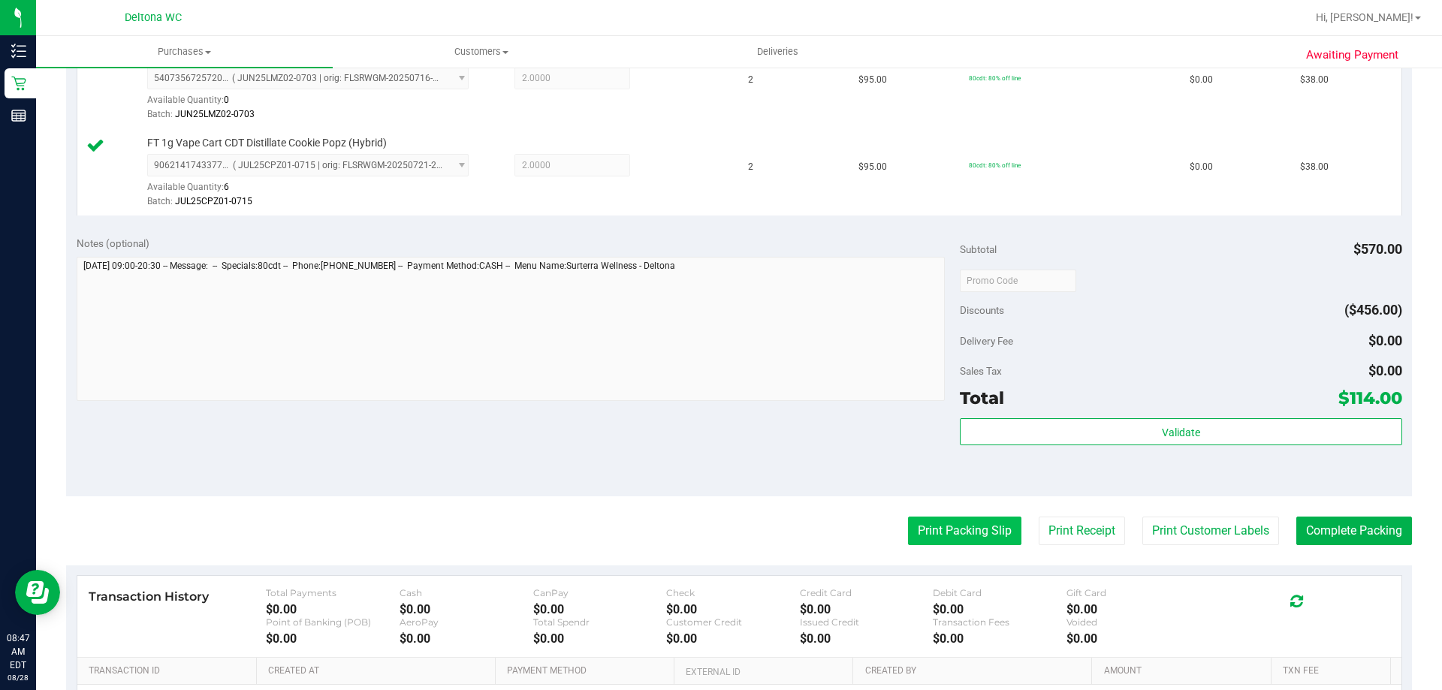
click at [942, 531] on button "Print Packing Slip" at bounding box center [964, 531] width 113 height 29
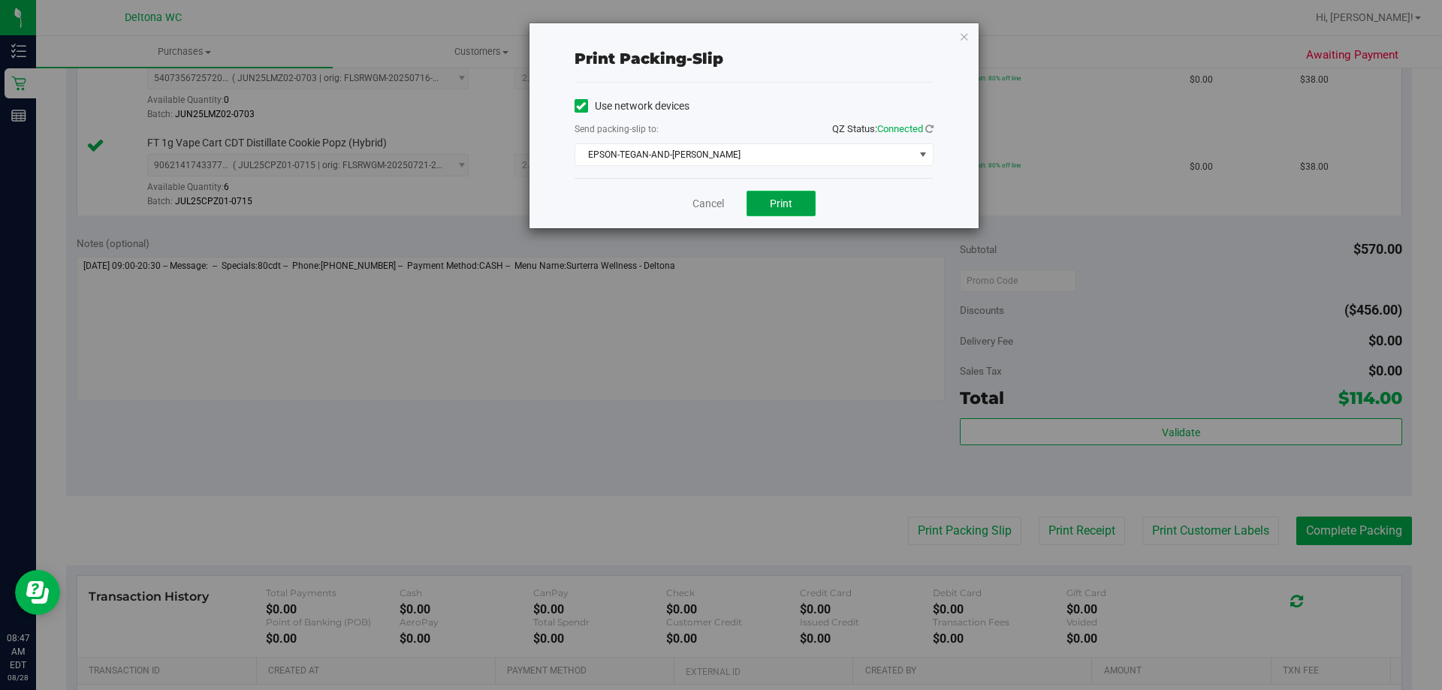
click at [792, 196] on button "Print" at bounding box center [781, 204] width 69 height 26
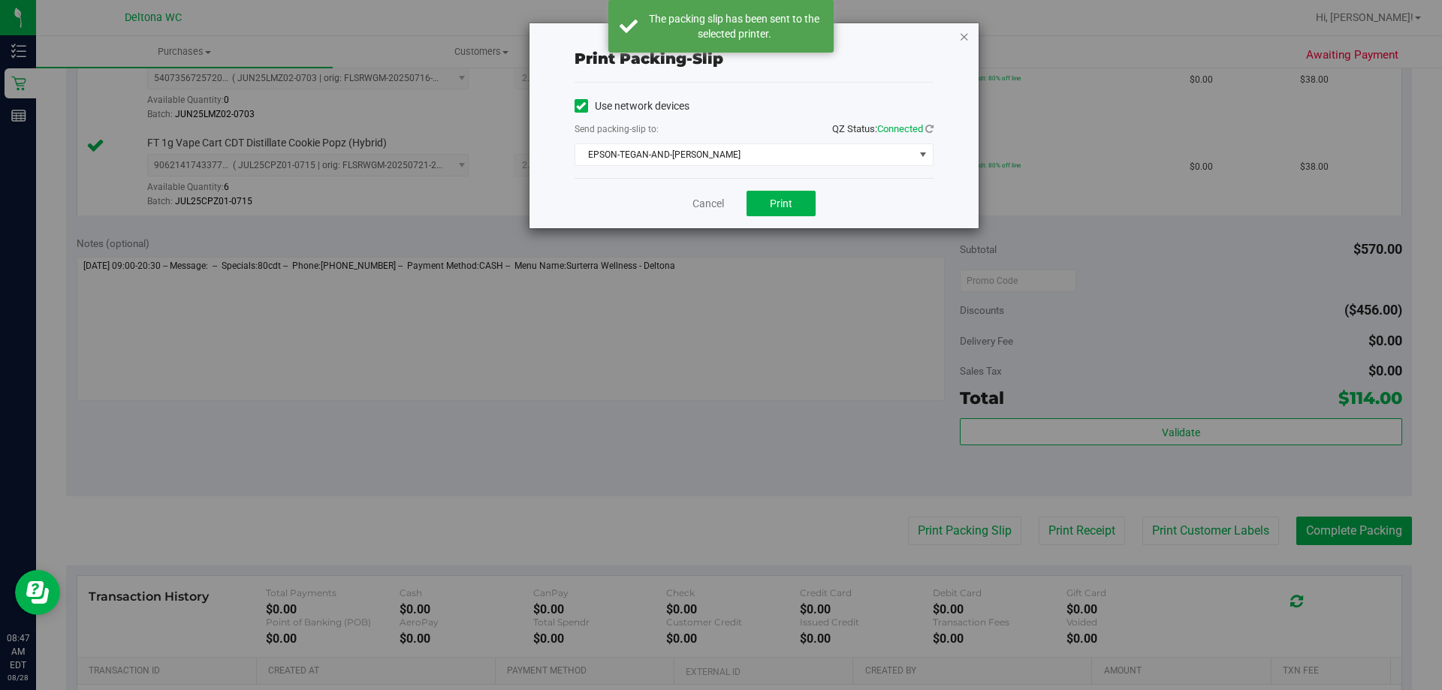
click at [964, 32] on icon "button" at bounding box center [964, 36] width 11 height 18
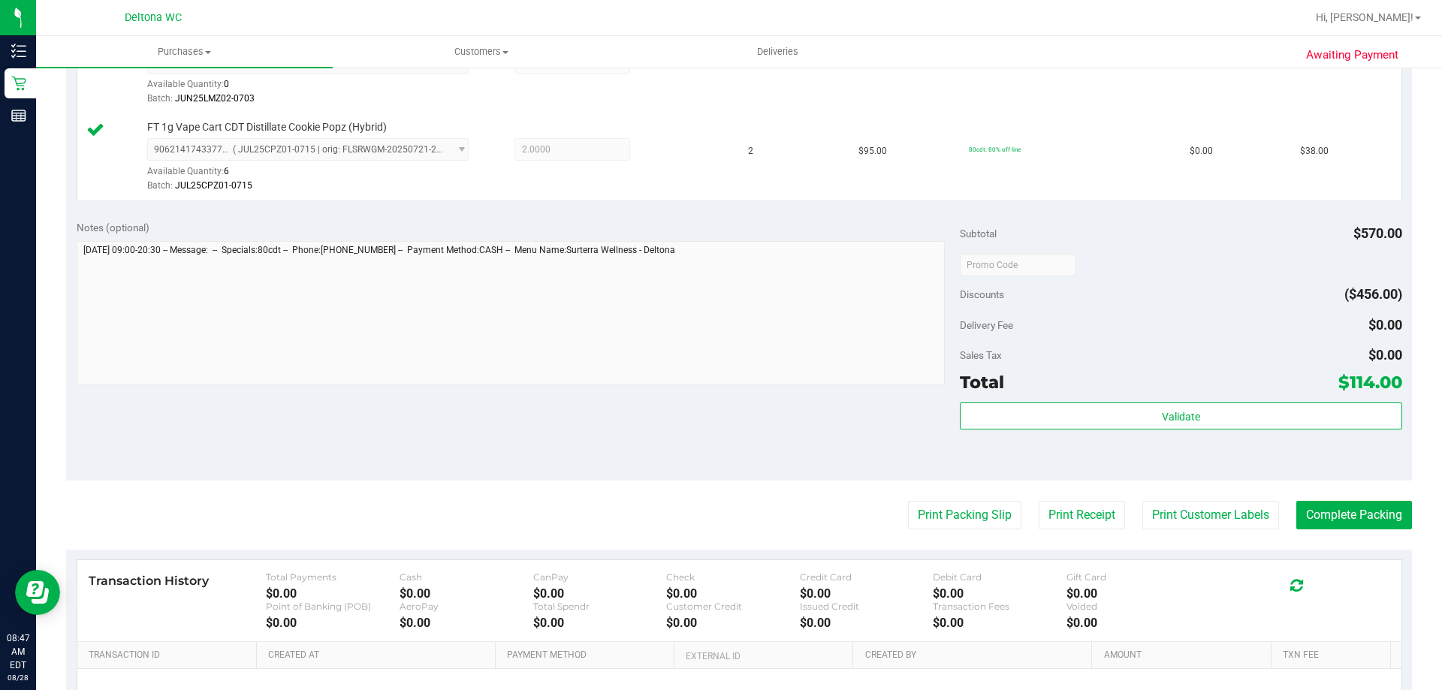
scroll to position [676, 0]
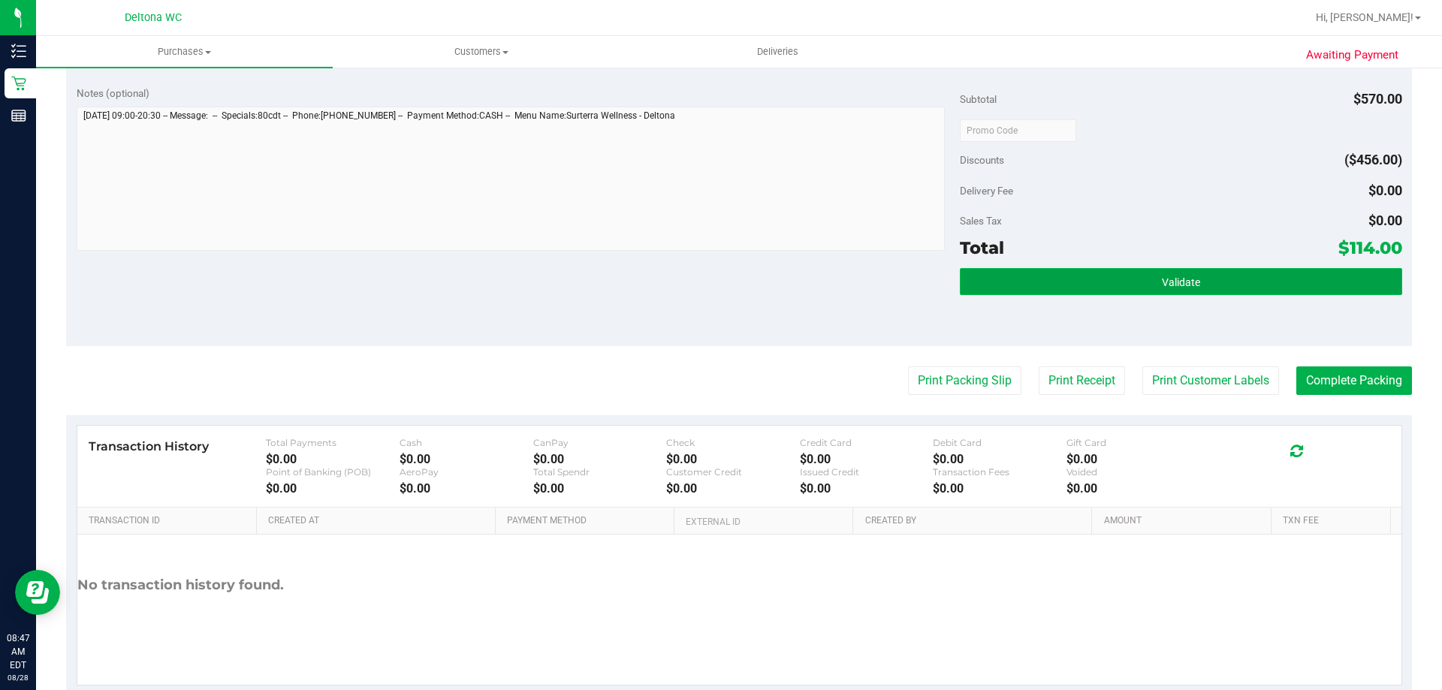
click at [1028, 282] on button "Validate" at bounding box center [1181, 281] width 442 height 27
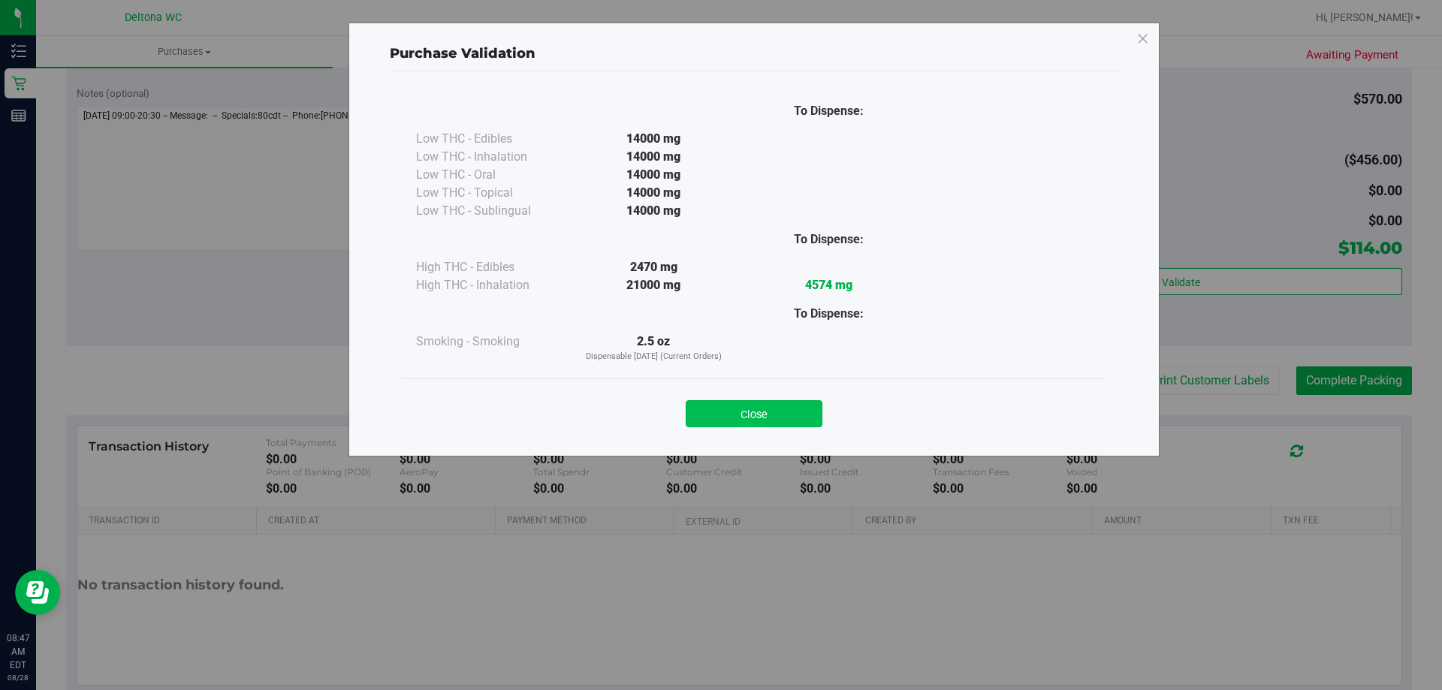
click at [746, 418] on button "Close" at bounding box center [754, 413] width 137 height 27
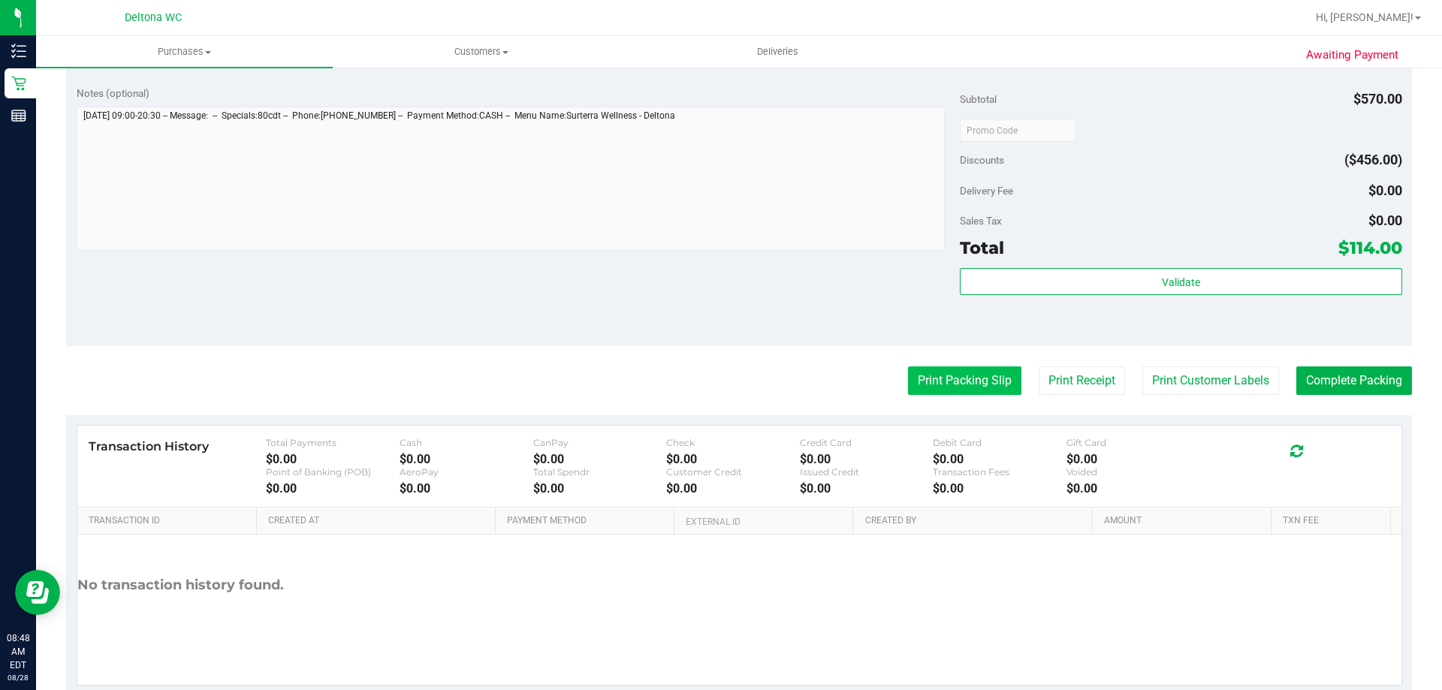
click at [949, 379] on button "Print Packing Slip" at bounding box center [964, 381] width 113 height 29
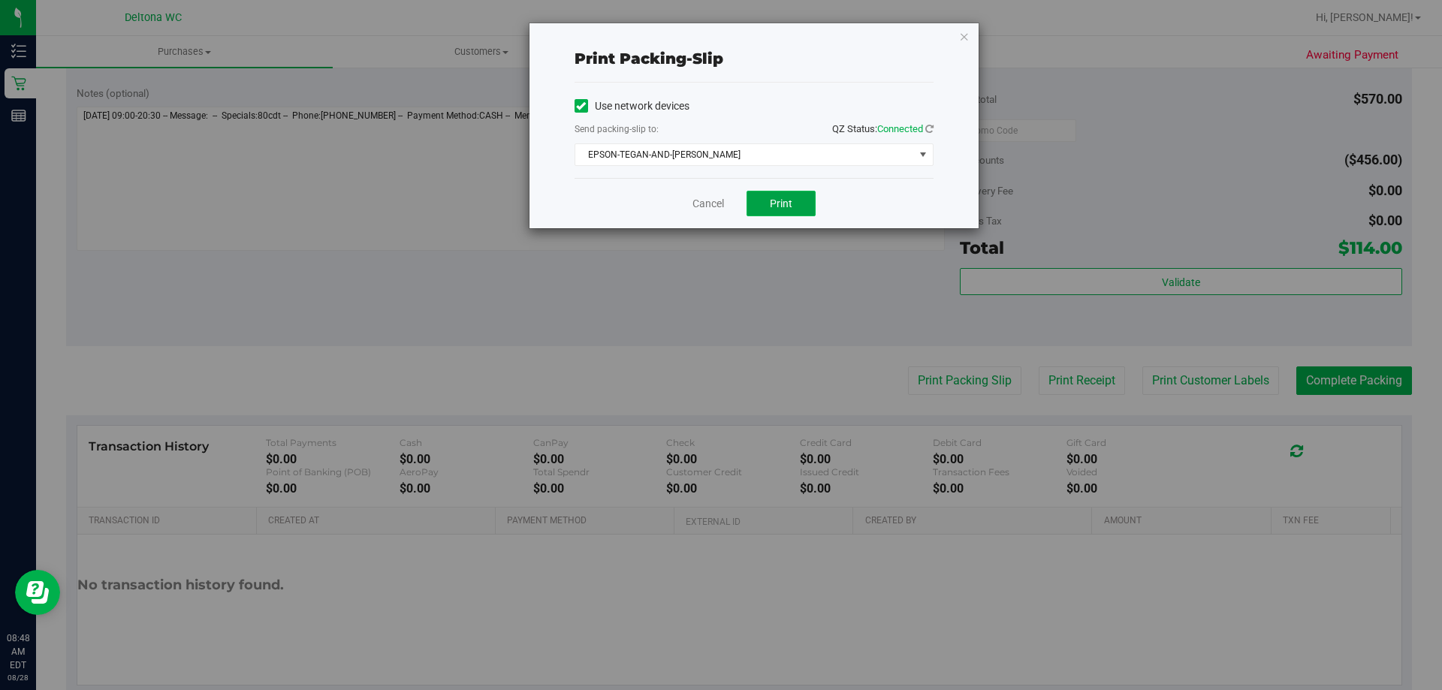
click at [783, 196] on button "Print" at bounding box center [781, 204] width 69 height 26
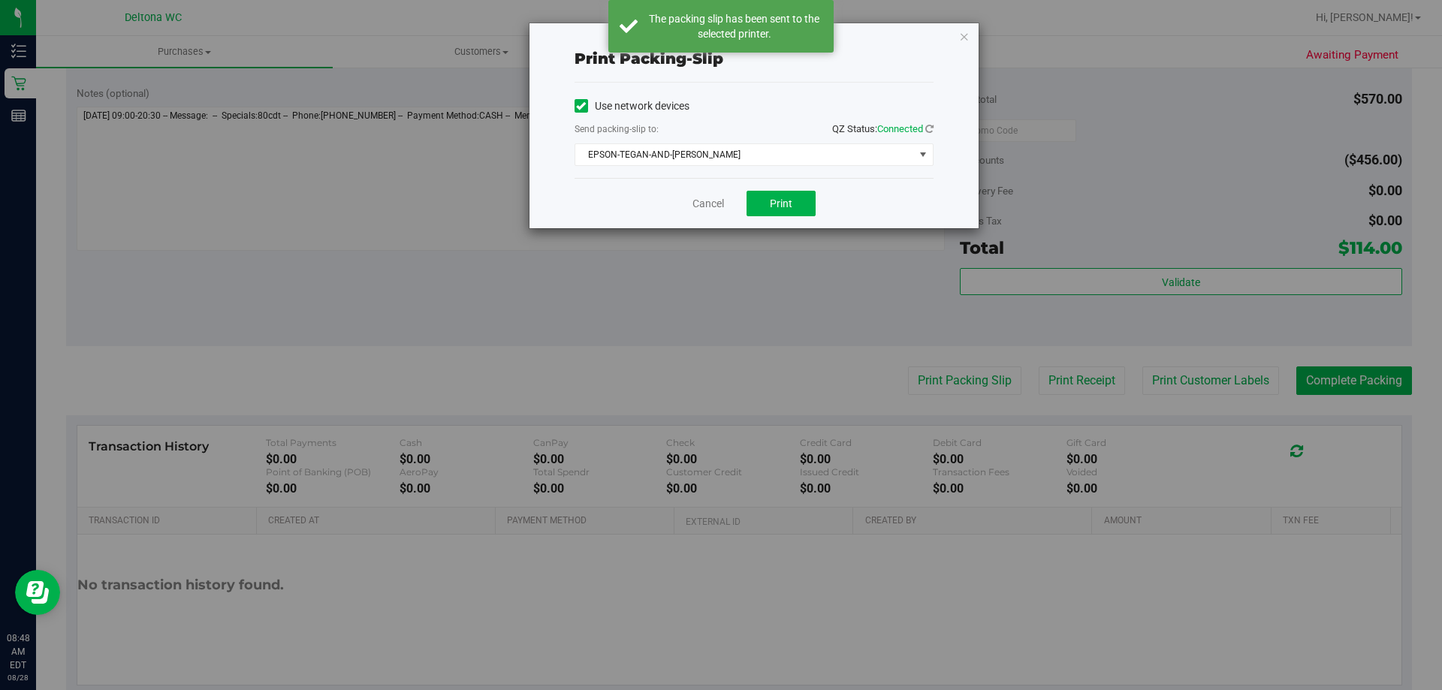
drag, startPoint x: 964, startPoint y: 38, endPoint x: 984, endPoint y: 57, distance: 28.2
click at [964, 38] on icon "button" at bounding box center [964, 36] width 11 height 18
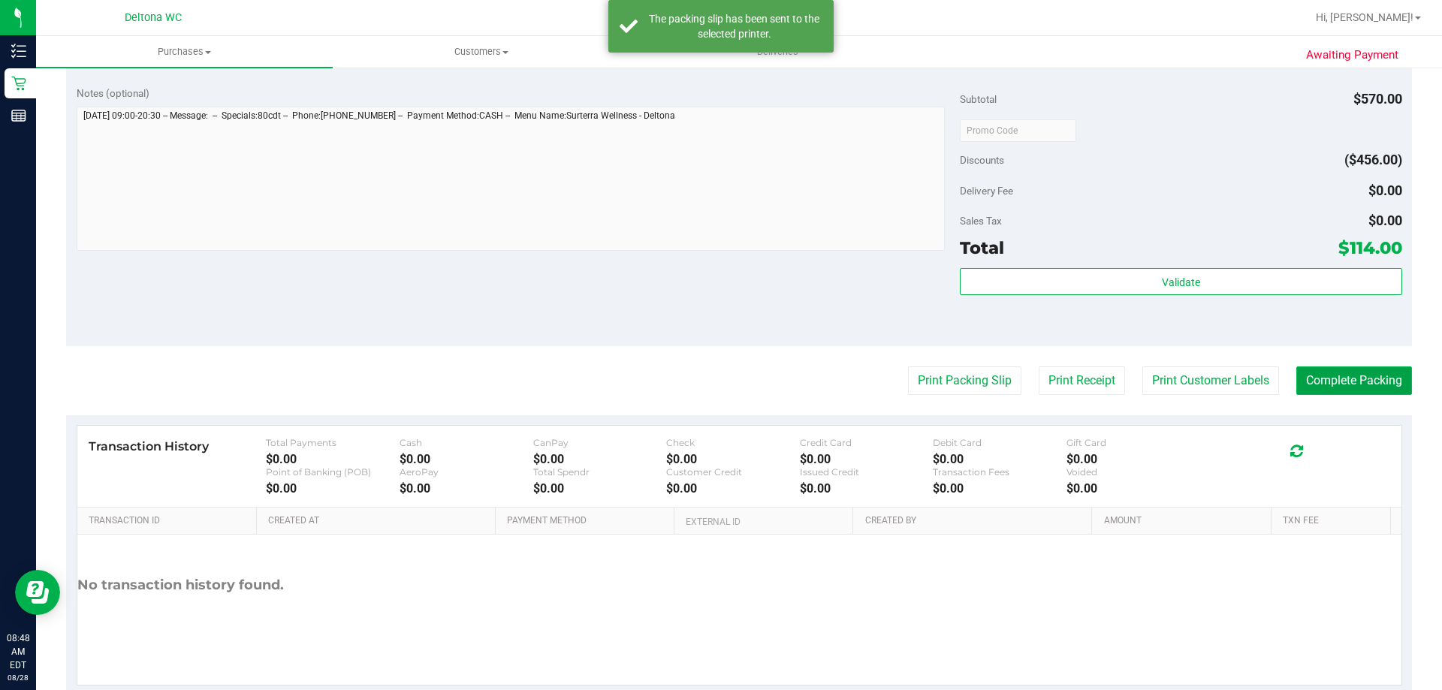
click at [1341, 379] on button "Complete Packing" at bounding box center [1355, 381] width 116 height 29
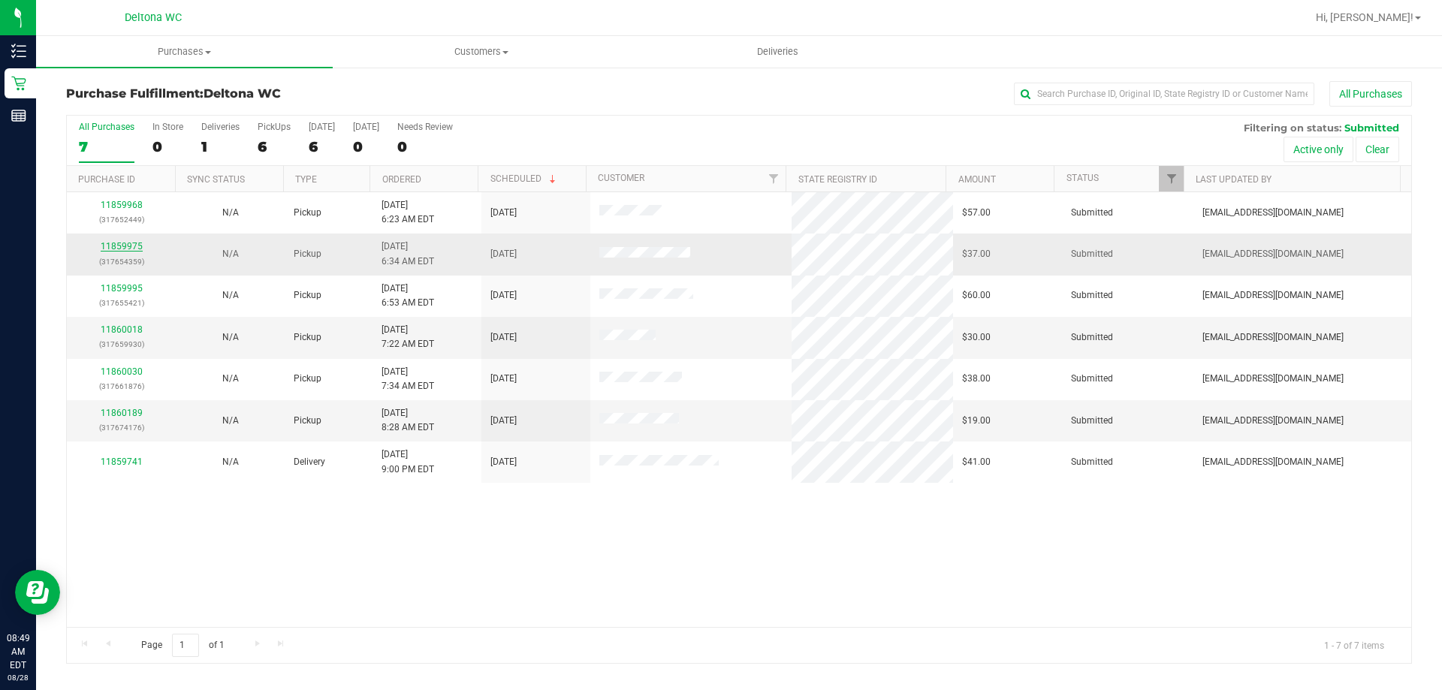
click at [123, 244] on link "11859975" at bounding box center [122, 246] width 42 height 11
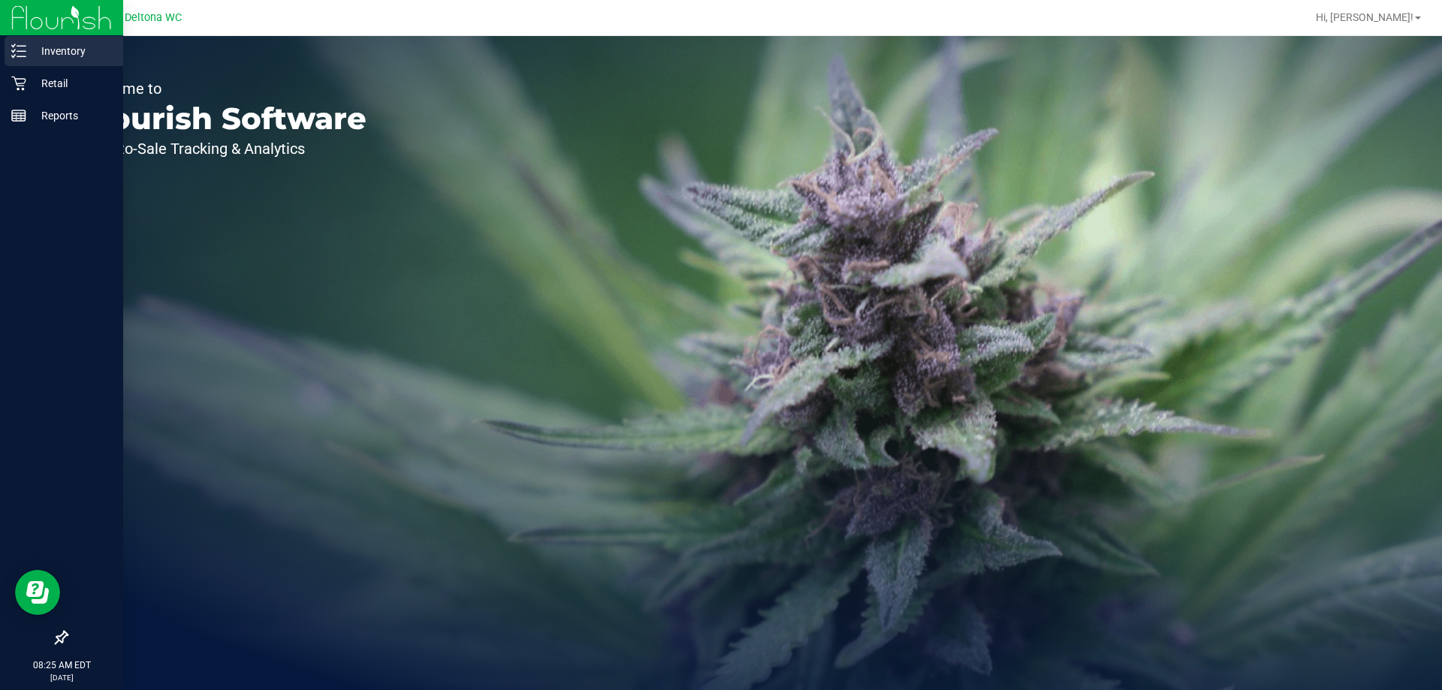
click at [49, 44] on p "Inventory" at bounding box center [71, 51] width 90 height 18
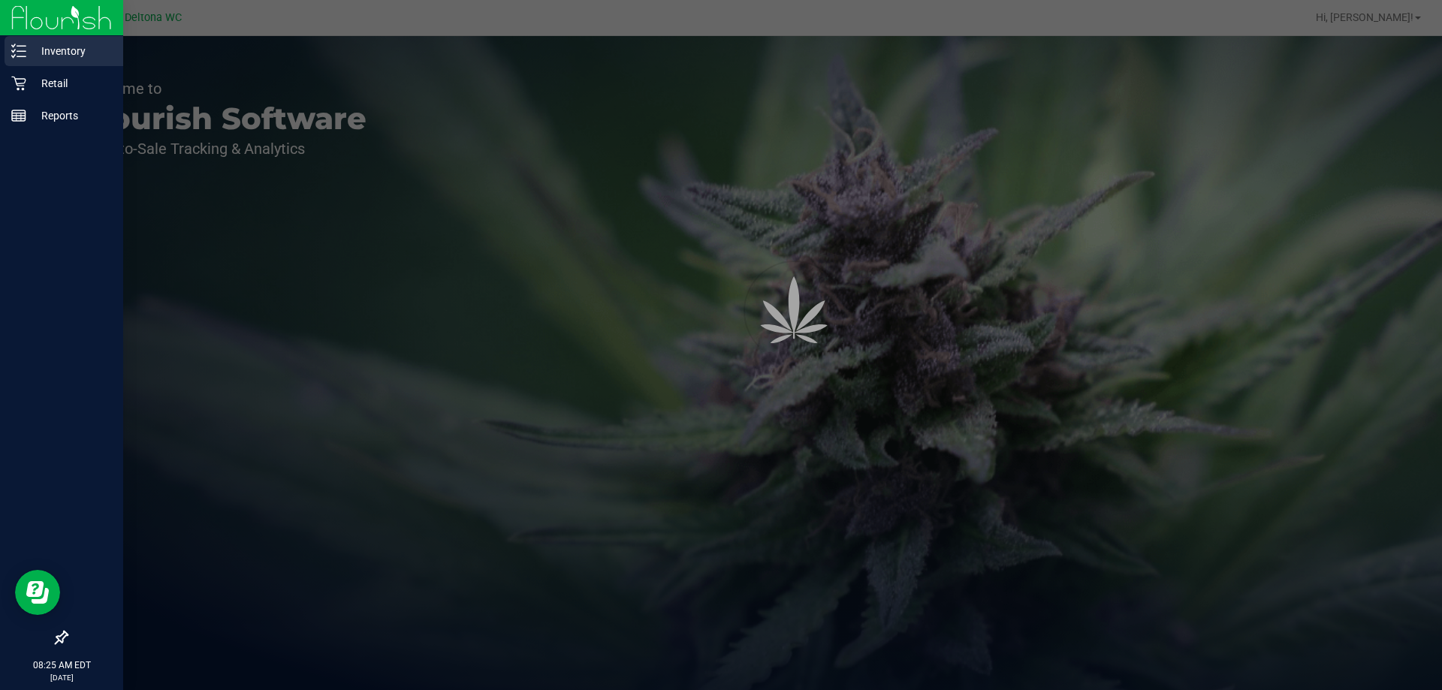
click at [53, 56] on p "Inventory" at bounding box center [71, 51] width 90 height 18
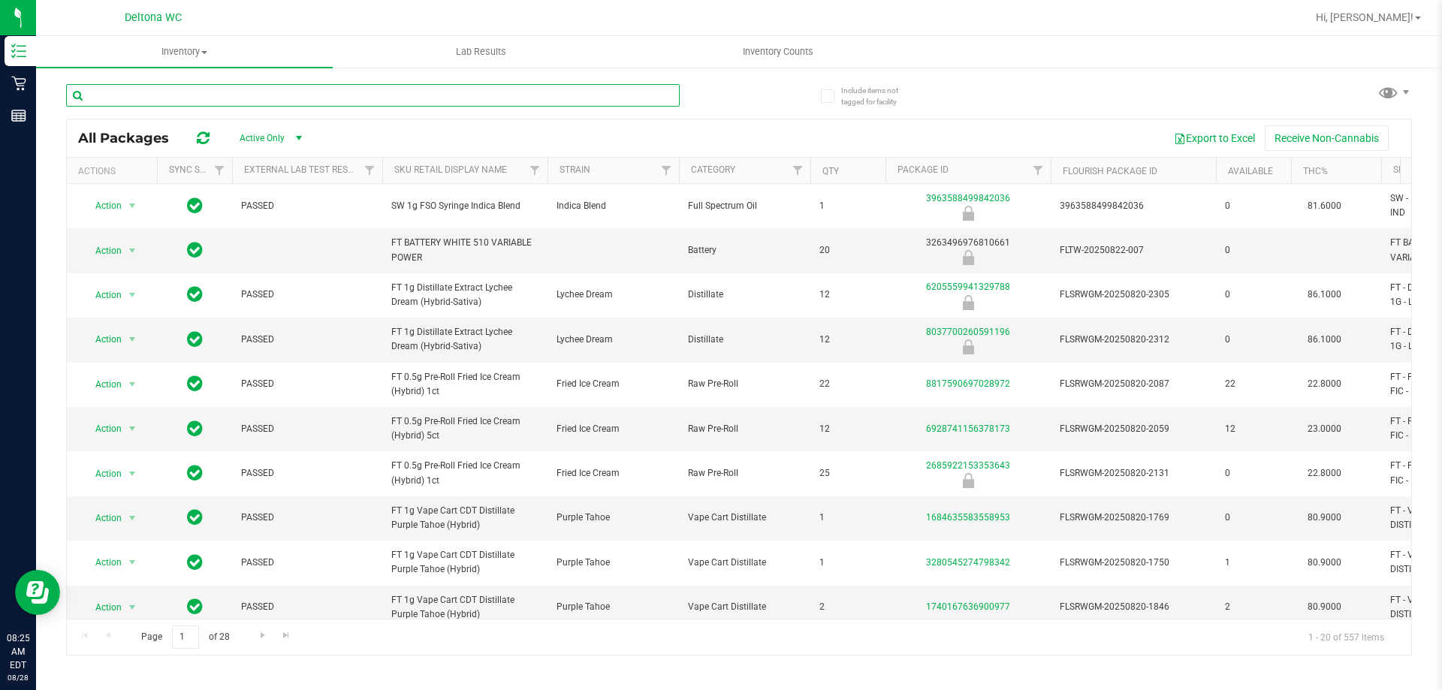
click at [165, 101] on input "text" at bounding box center [373, 95] width 614 height 23
drag, startPoint x: 165, startPoint y: 101, endPoint x: 142, endPoint y: 86, distance: 27.7
click at [142, 86] on input "text" at bounding box center [373, 95] width 614 height 23
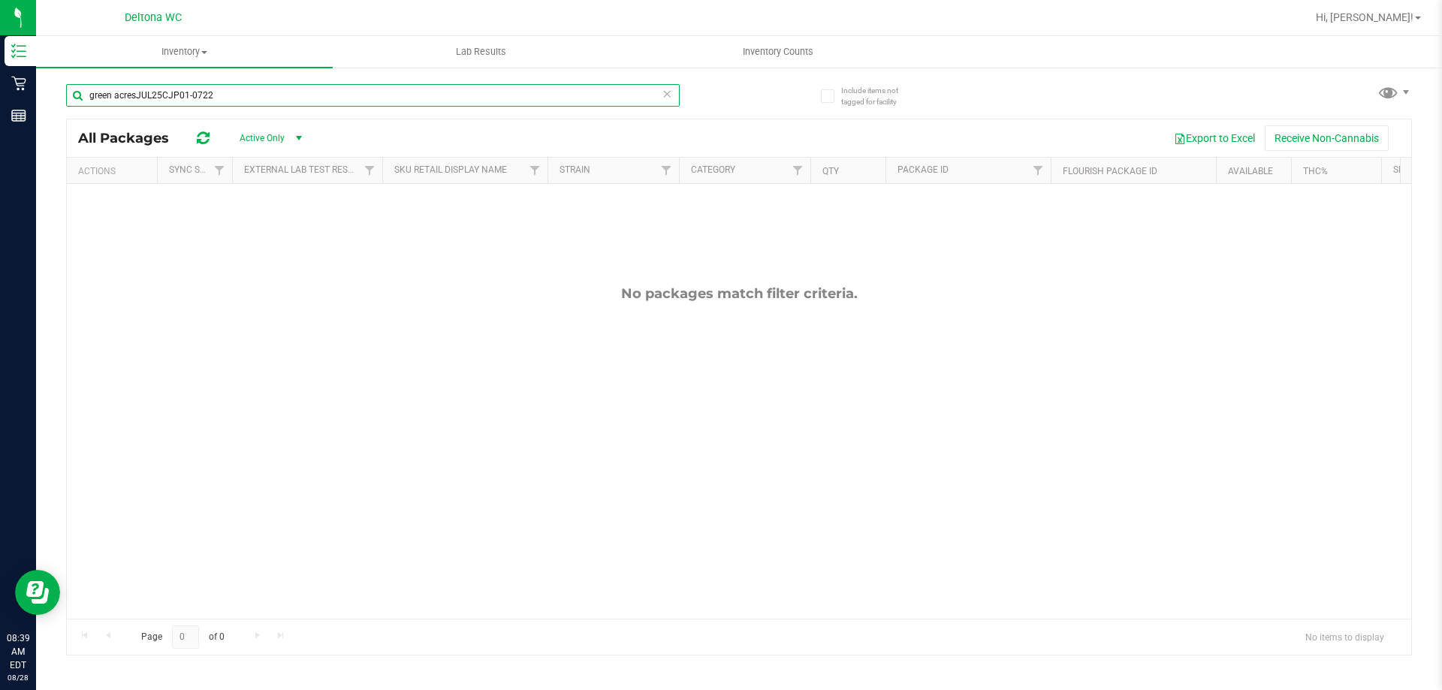
type input "green acresJUL25CJP01-0722"
drag, startPoint x: 233, startPoint y: 96, endPoint x: 83, endPoint y: 96, distance: 149.5
click at [83, 96] on input "green acresJUL25CJP01-0722" at bounding box center [373, 95] width 614 height 23
type input "bdl"
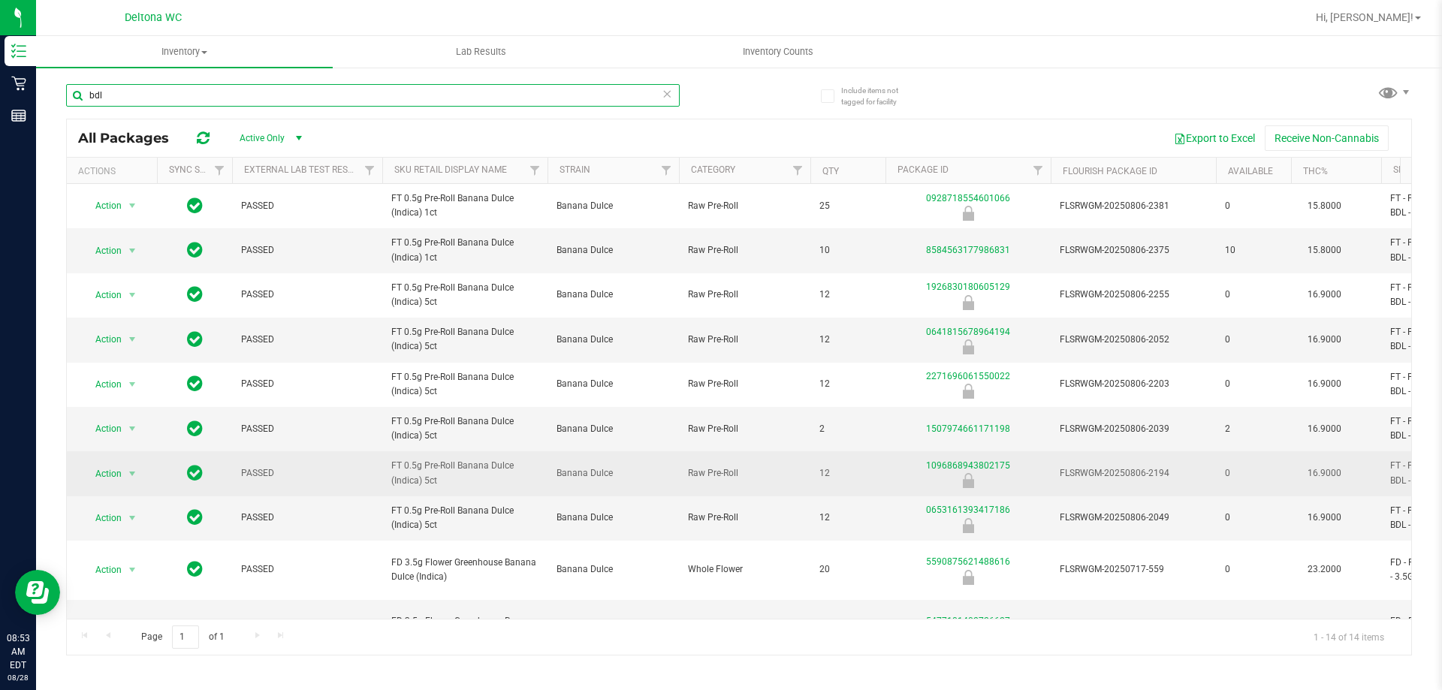
scroll to position [223, 0]
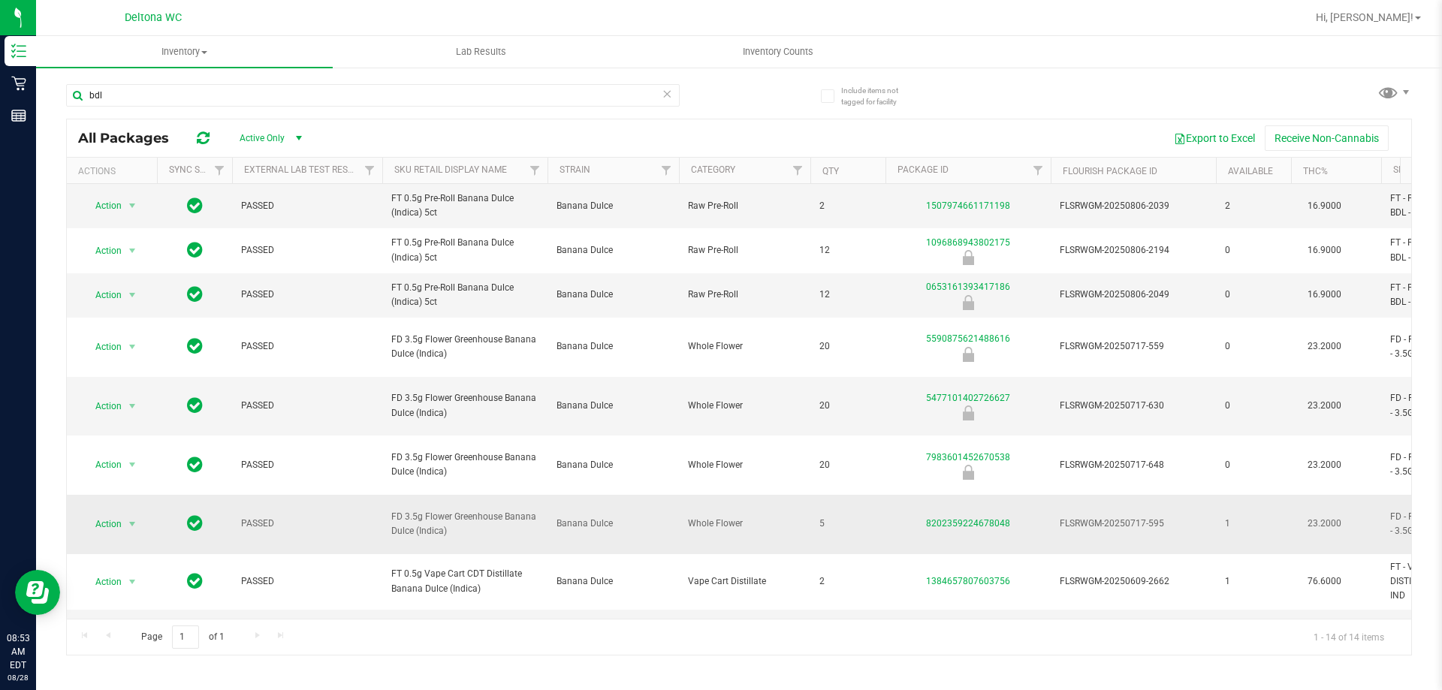
drag, startPoint x: 475, startPoint y: 477, endPoint x: 406, endPoint y: 455, distance: 73.2
click at [406, 495] on td "FD 3.5g Flower Greenhouse Banana Dulce (Indica)" at bounding box center [464, 524] width 165 height 59
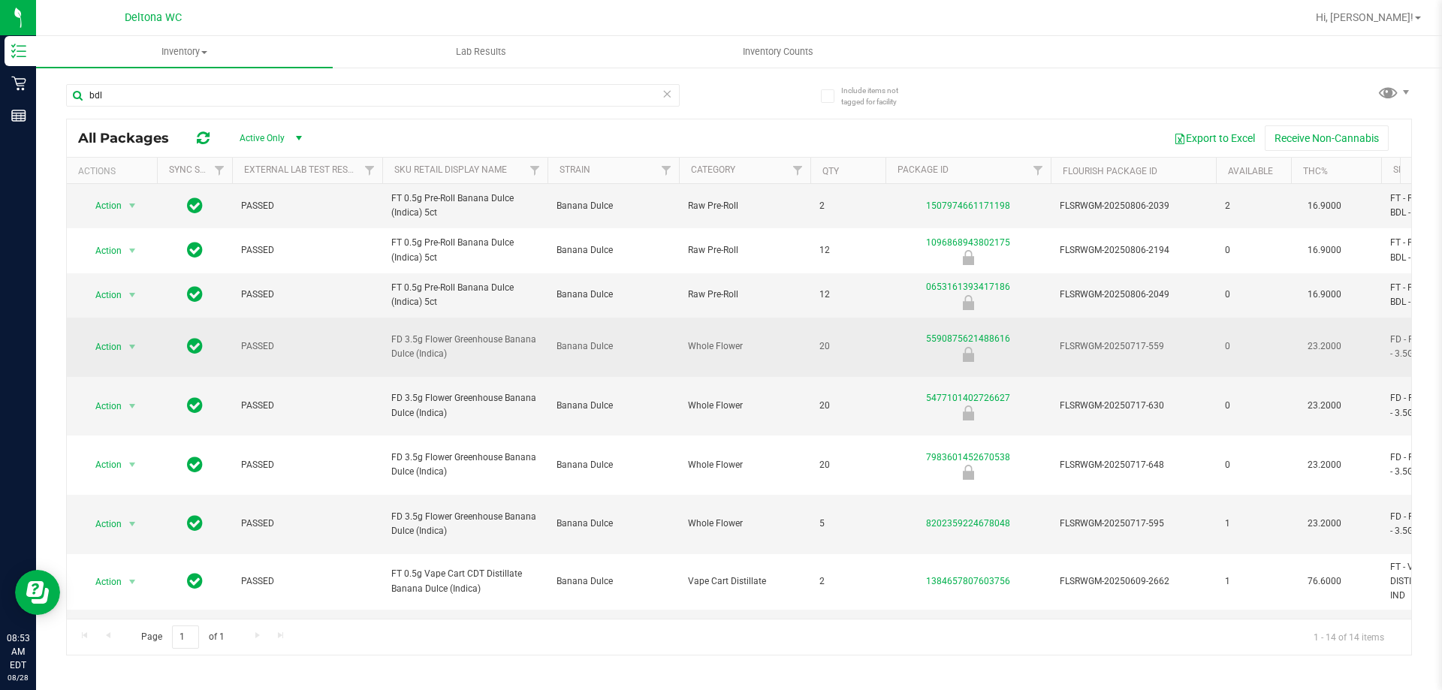
copy span "FD 3.5g Flower Greenhouse Banana Dulce (Indica)"
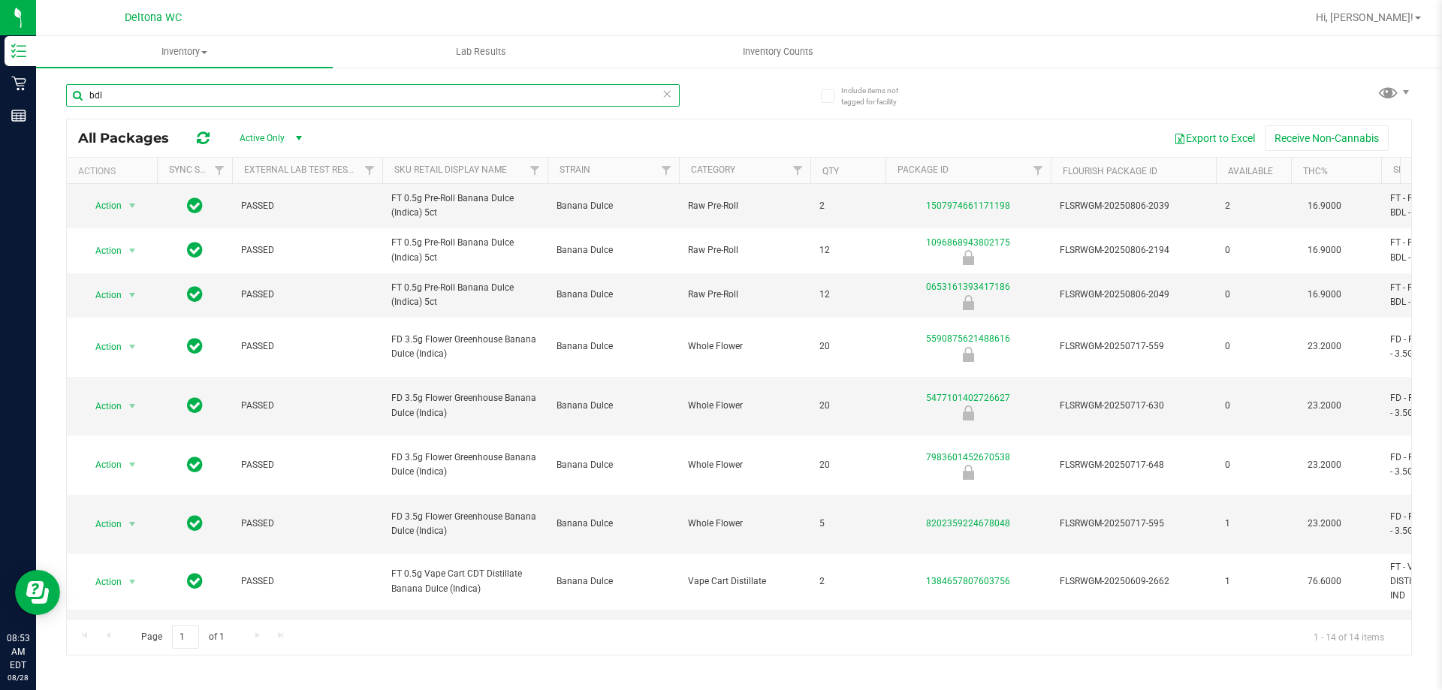
drag, startPoint x: 225, startPoint y: 94, endPoint x: 70, endPoint y: 93, distance: 154.7
click at [70, 92] on input "bdl" at bounding box center [373, 95] width 614 height 23
paste input "FD 3.5g Flower Greenhouse Banana Dulce (Indica)"
type input "FD 3.5g Flower Greenhouse Banana Dulce (Indica)"
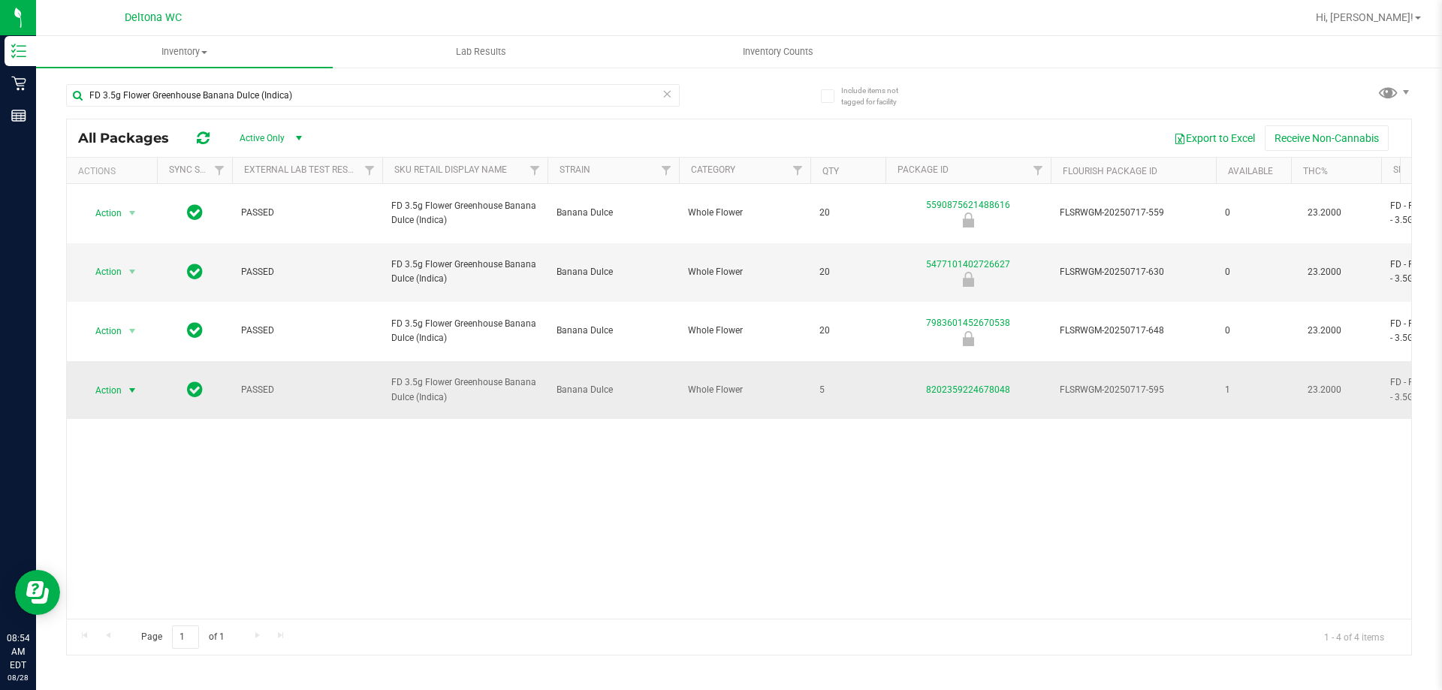
click at [113, 380] on span "Action" at bounding box center [102, 390] width 41 height 21
click at [152, 427] on li "Print product labels" at bounding box center [131, 441] width 96 height 41
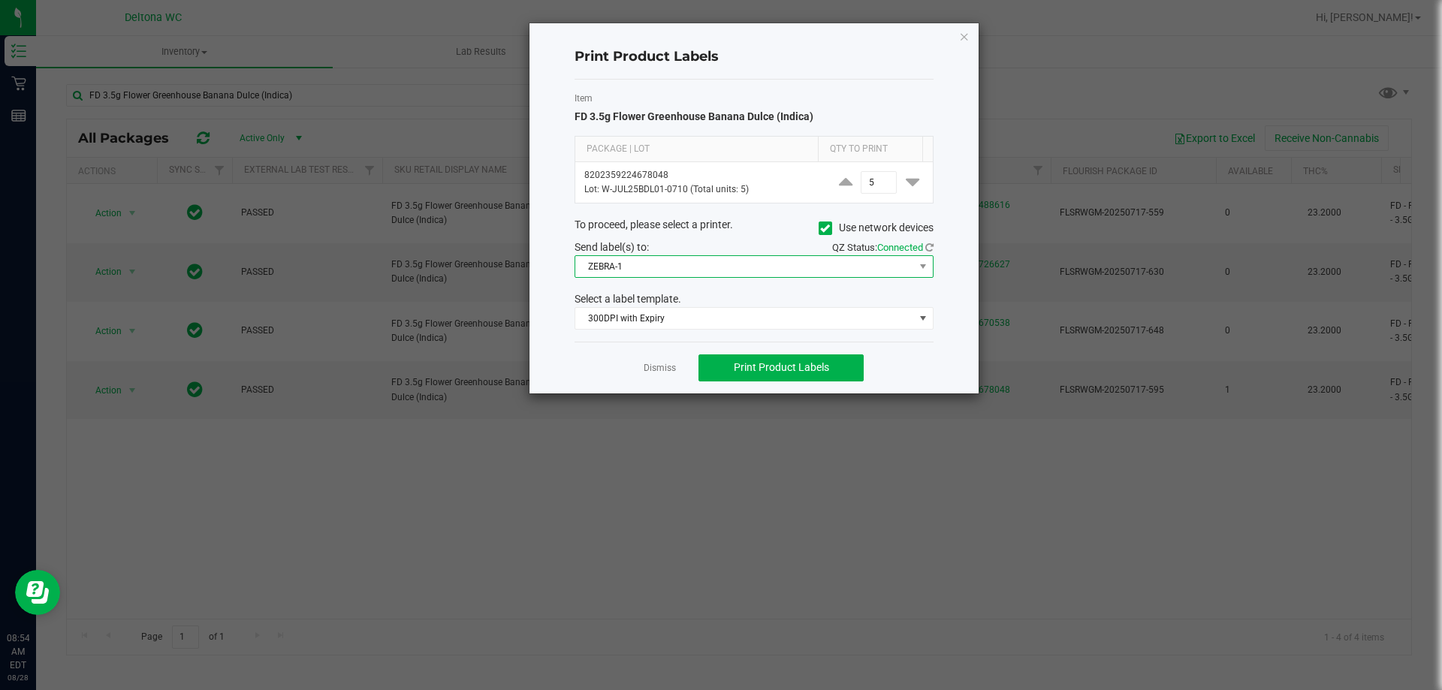
click at [621, 264] on span "ZEBRA-1" at bounding box center [744, 266] width 339 height 21
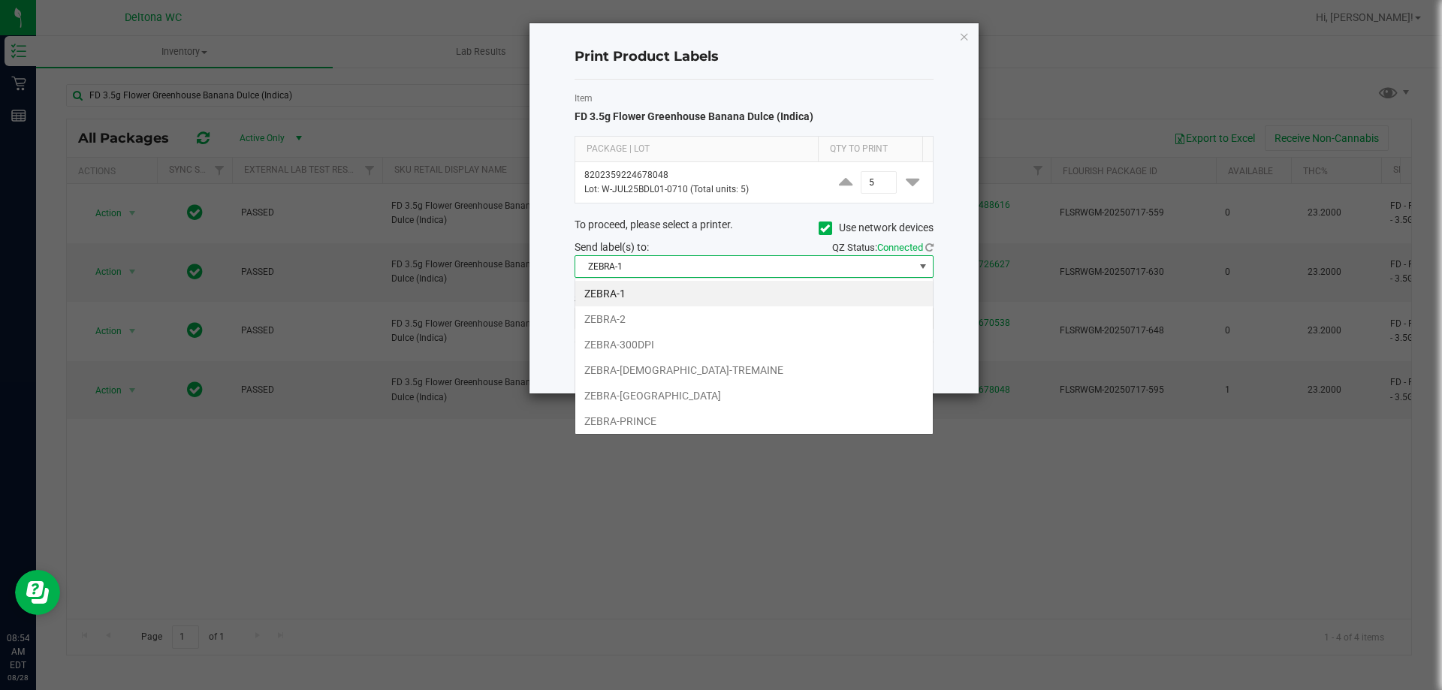
scroll to position [23, 359]
click at [638, 343] on li "ZEBRA-300DPI" at bounding box center [754, 345] width 358 height 26
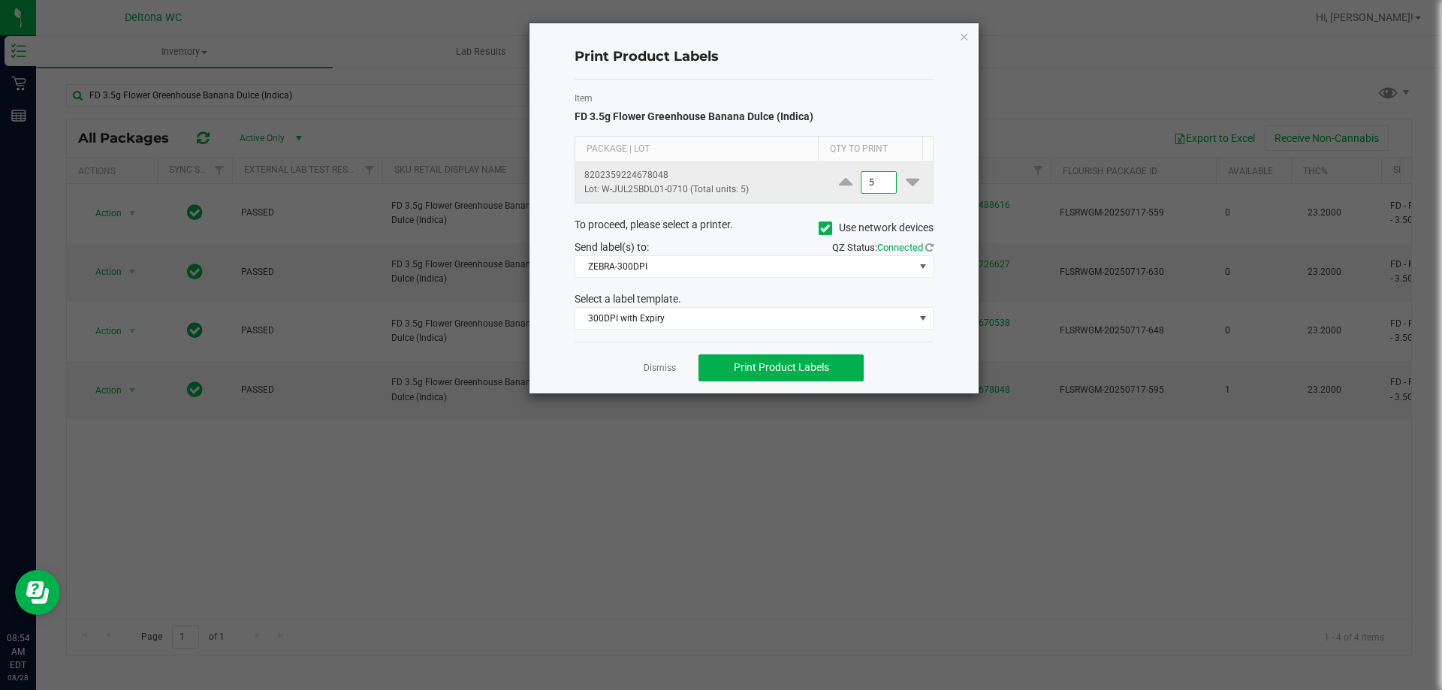
click at [876, 189] on input "5" at bounding box center [879, 182] width 35 height 21
type input "1"
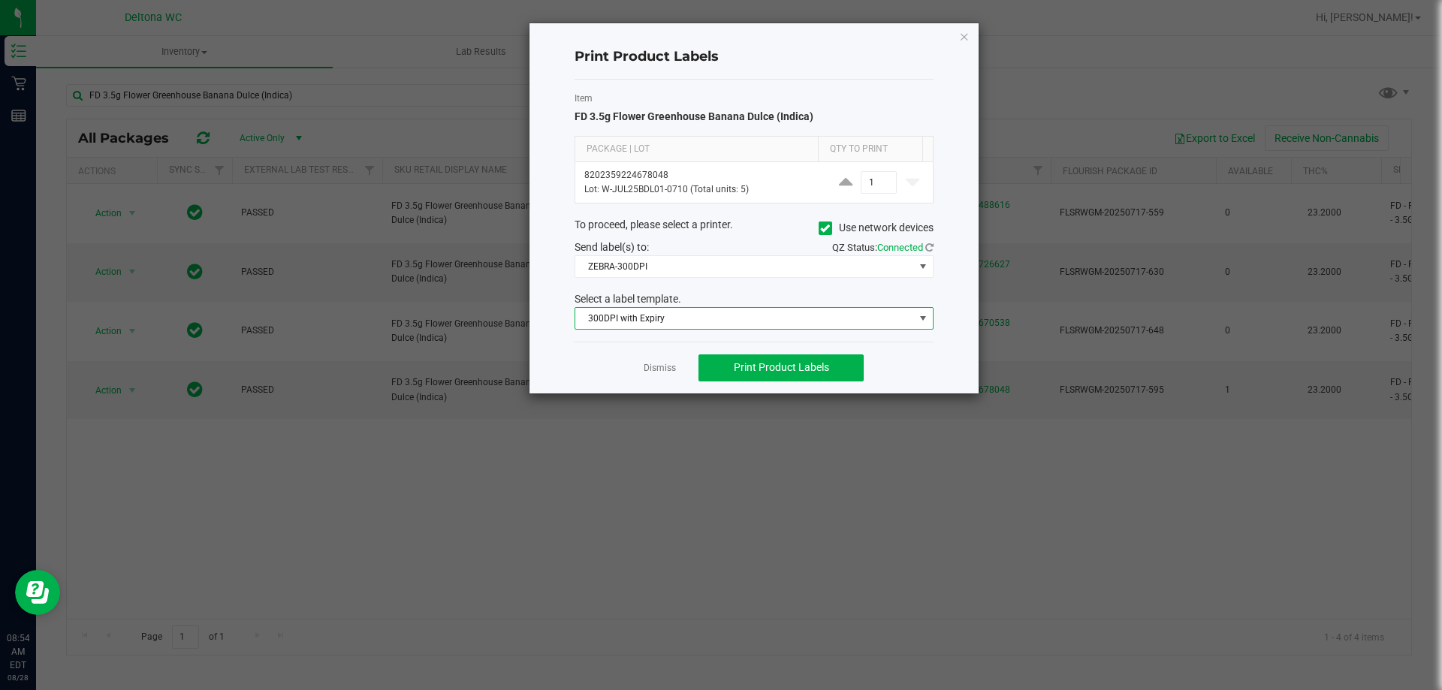
click at [768, 315] on span "300DPI with Expiry" at bounding box center [744, 318] width 339 height 21
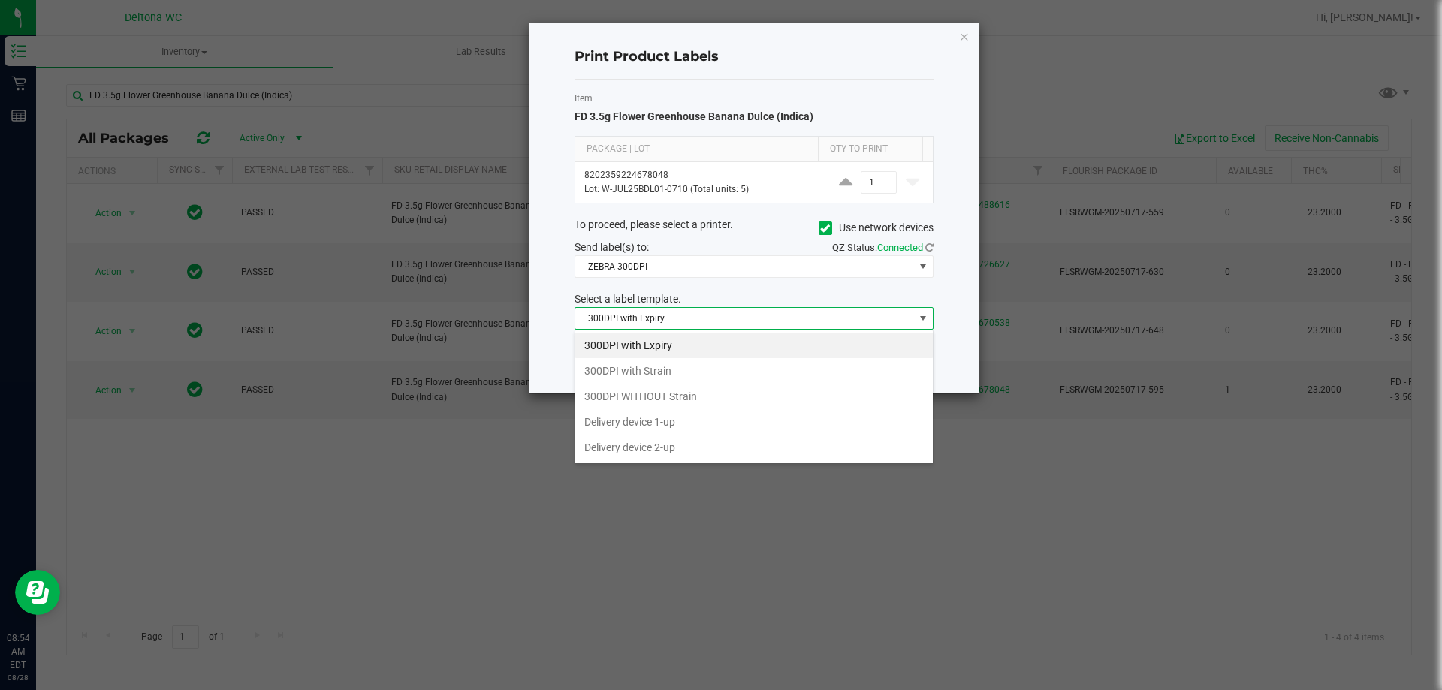
click at [698, 370] on li "300DPI with Strain" at bounding box center [754, 371] width 358 height 26
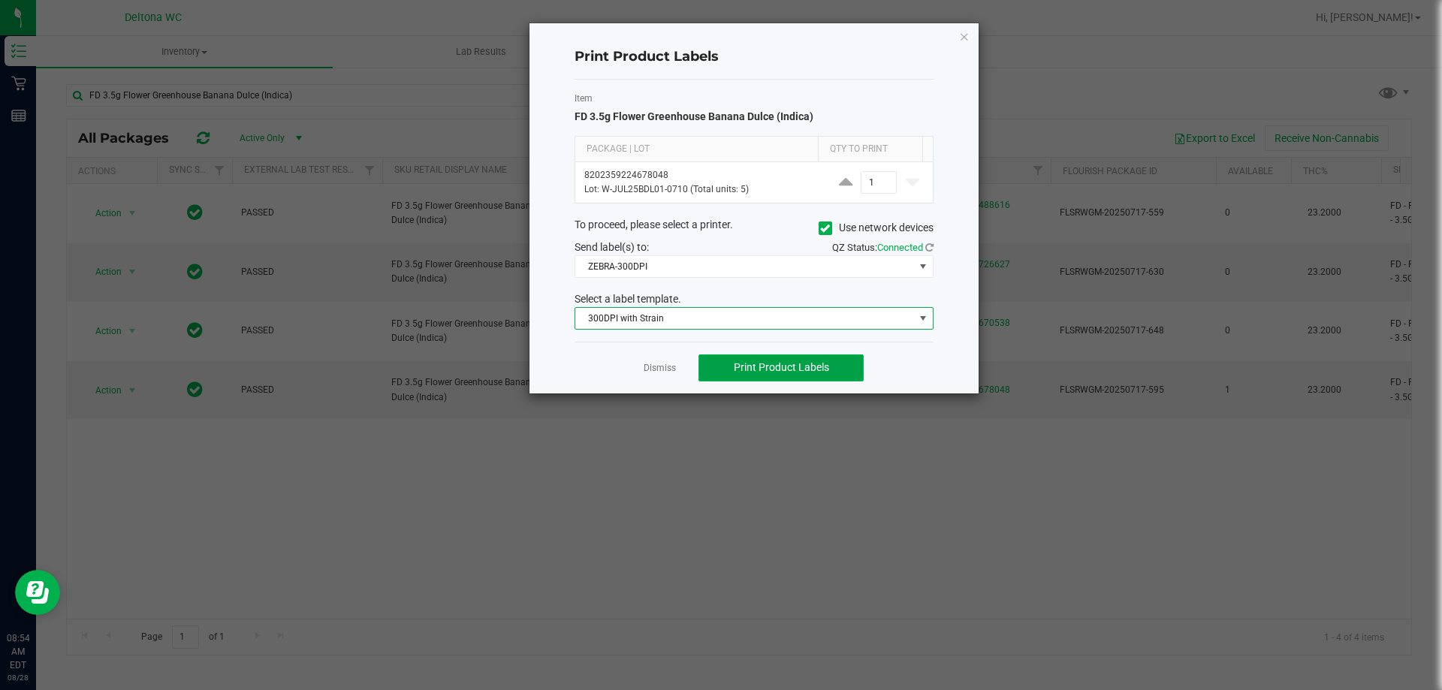
click at [740, 366] on span "Print Product Labels" at bounding box center [781, 367] width 95 height 12
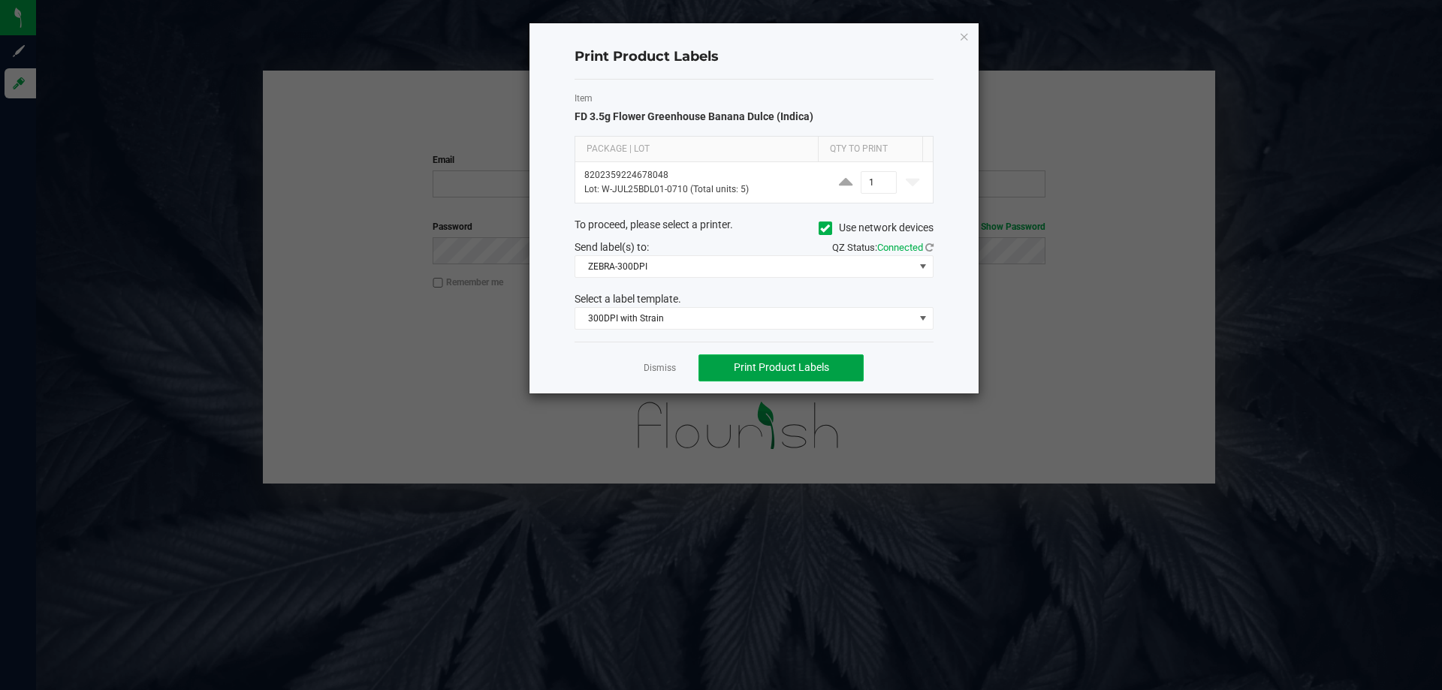
click at [795, 361] on span "Print Product Labels" at bounding box center [781, 367] width 95 height 12
click at [728, 377] on button "Print Product Labels" at bounding box center [781, 368] width 165 height 27
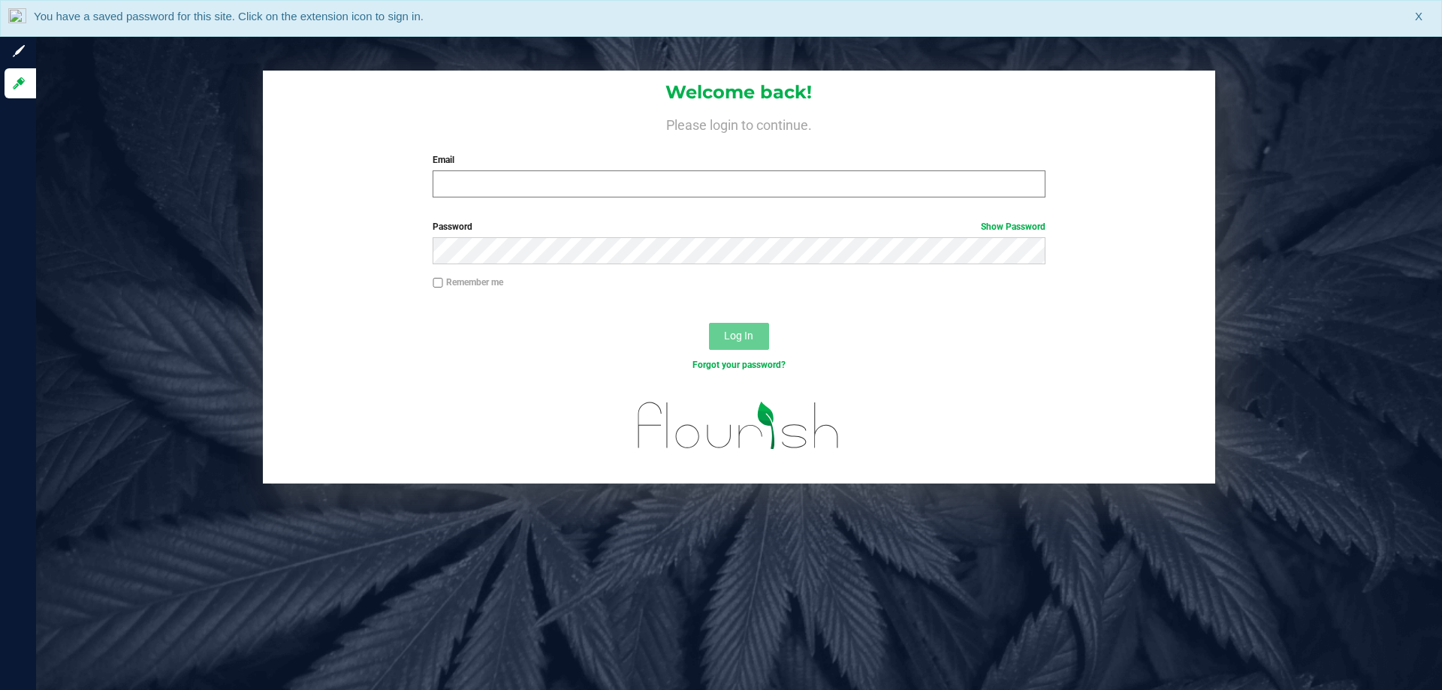
click at [632, 199] on div "Welcome back! Please login to continue. Email Required Please format your email…" at bounding box center [739, 140] width 952 height 139
click at [620, 188] on input "Email" at bounding box center [739, 184] width 612 height 27
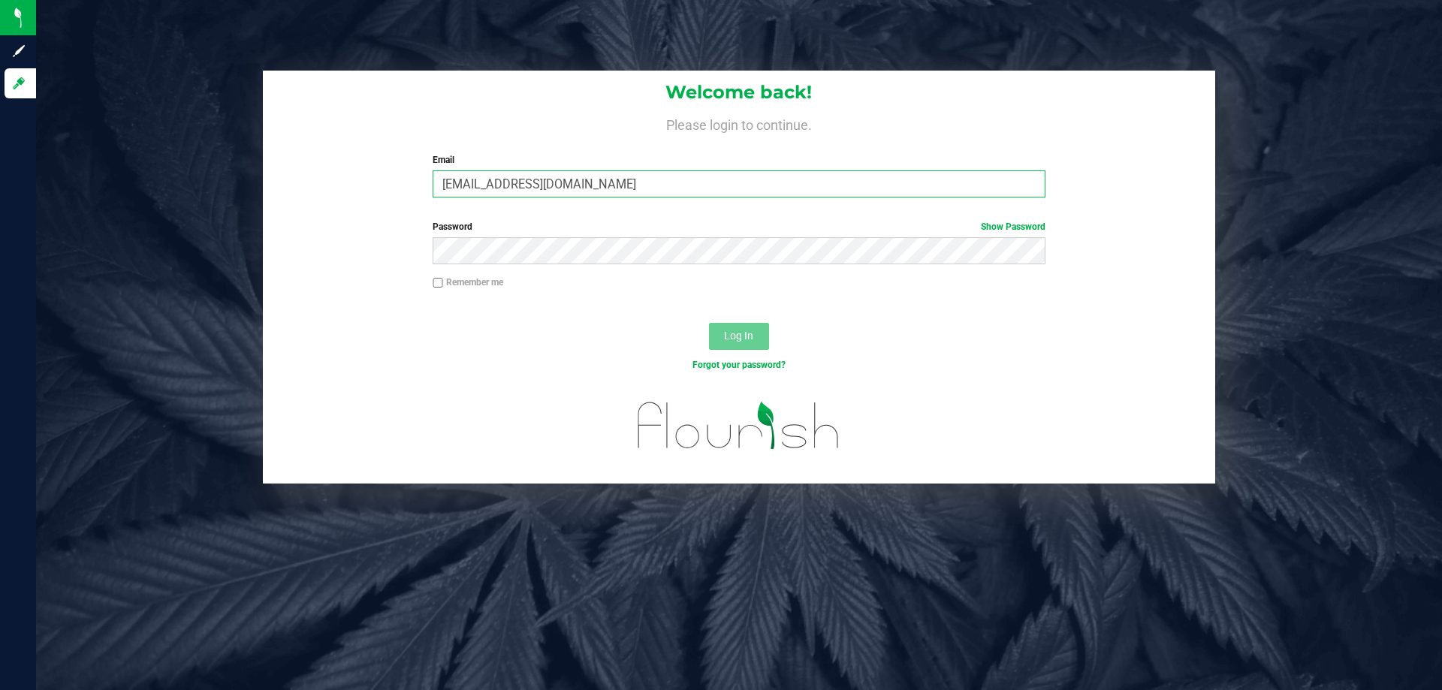
type input "[EMAIL_ADDRESS][DOMAIN_NAME]"
click at [709, 323] on button "Log In" at bounding box center [739, 336] width 60 height 27
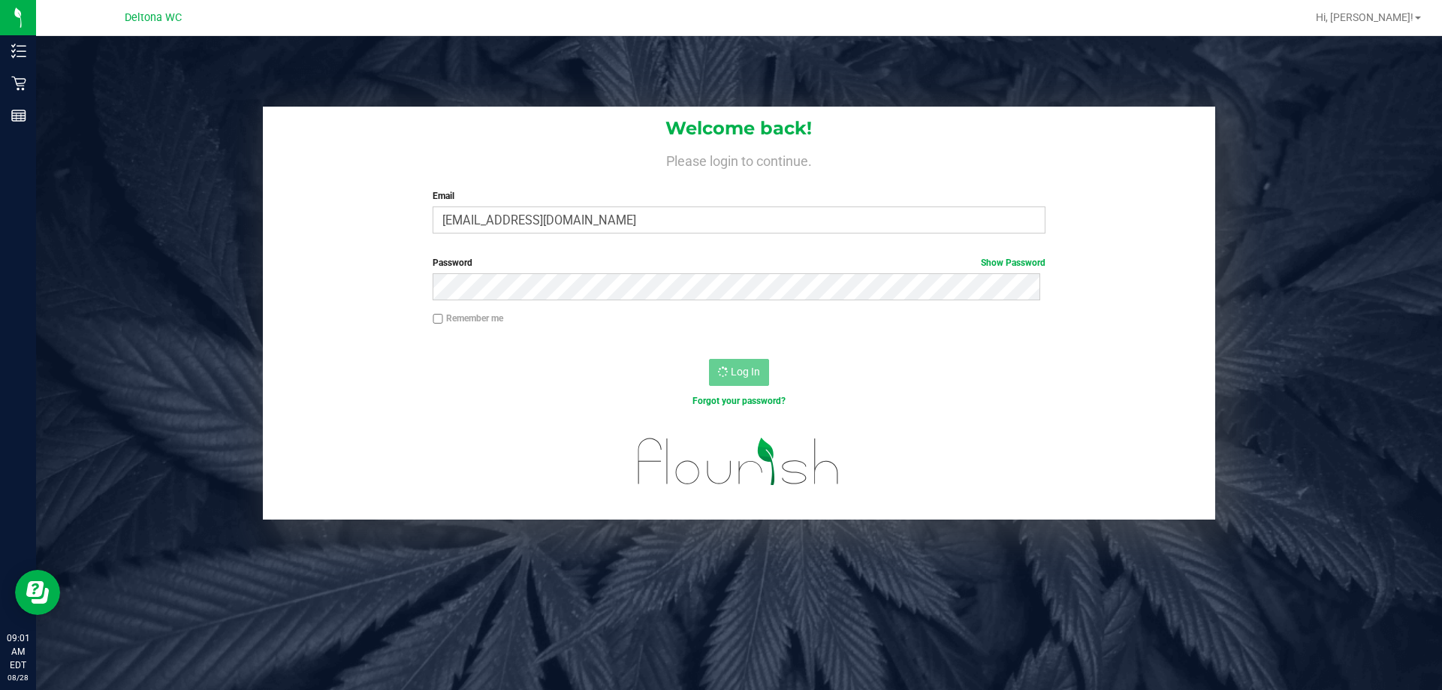
click at [435, 315] on input "Remember me" at bounding box center [438, 319] width 11 height 11
drag, startPoint x: 448, startPoint y: 309, endPoint x: 444, endPoint y: 315, distance: 7.7
click at [448, 309] on div "Password Show Password" at bounding box center [739, 284] width 952 height 56
click at [444, 315] on label "Remember me" at bounding box center [468, 319] width 71 height 14
click at [443, 315] on input "Remember me" at bounding box center [438, 319] width 11 height 11
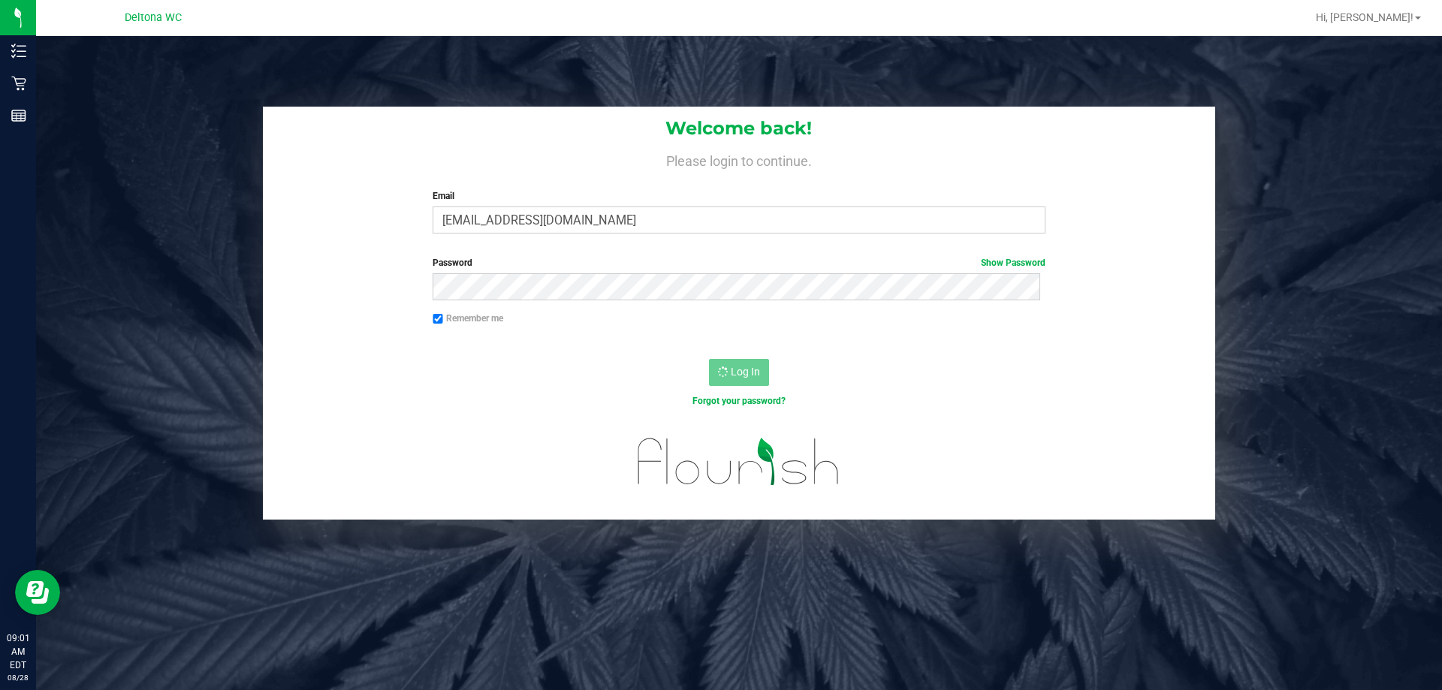
checkbox input "false"
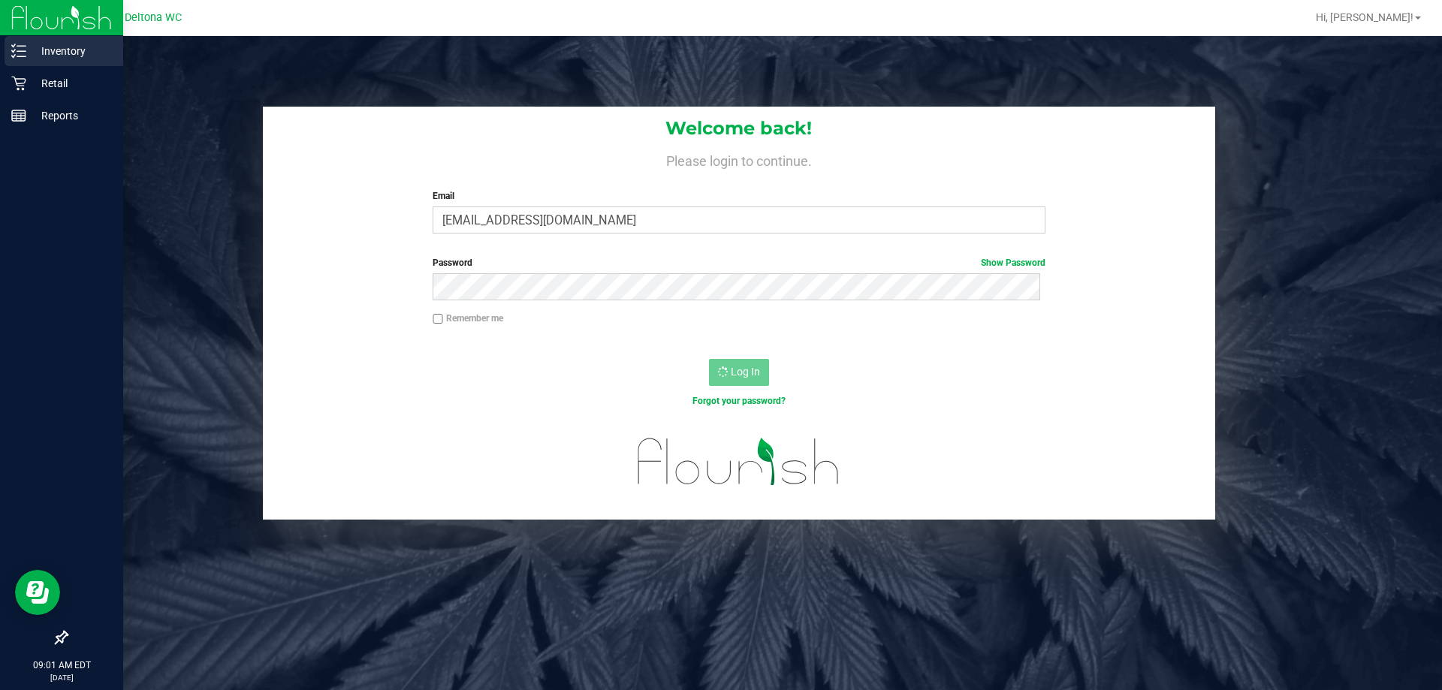
click at [15, 47] on icon at bounding box center [18, 51] width 15 height 15
click at [38, 81] on p "Retail" at bounding box center [71, 83] width 90 height 18
click at [47, 53] on p "Inventory" at bounding box center [71, 51] width 90 height 18
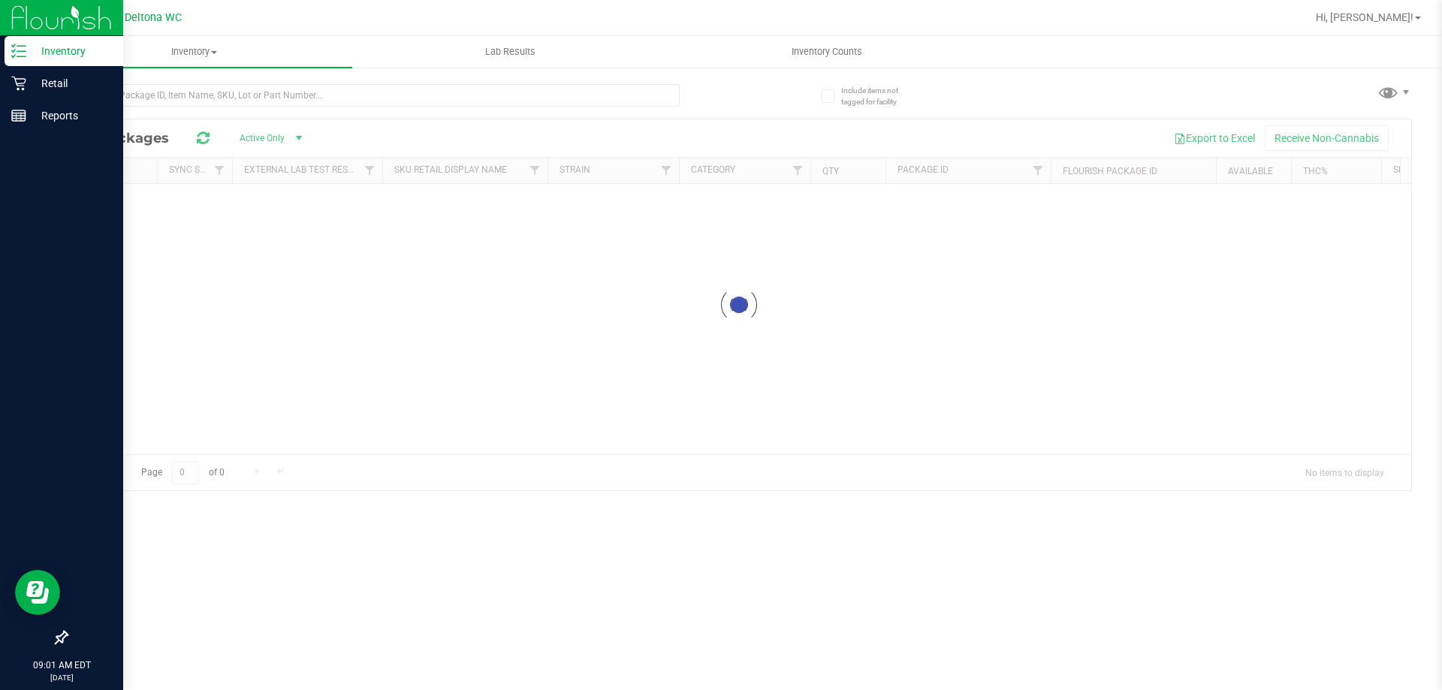
click at [21, 51] on line at bounding box center [21, 51] width 8 height 0
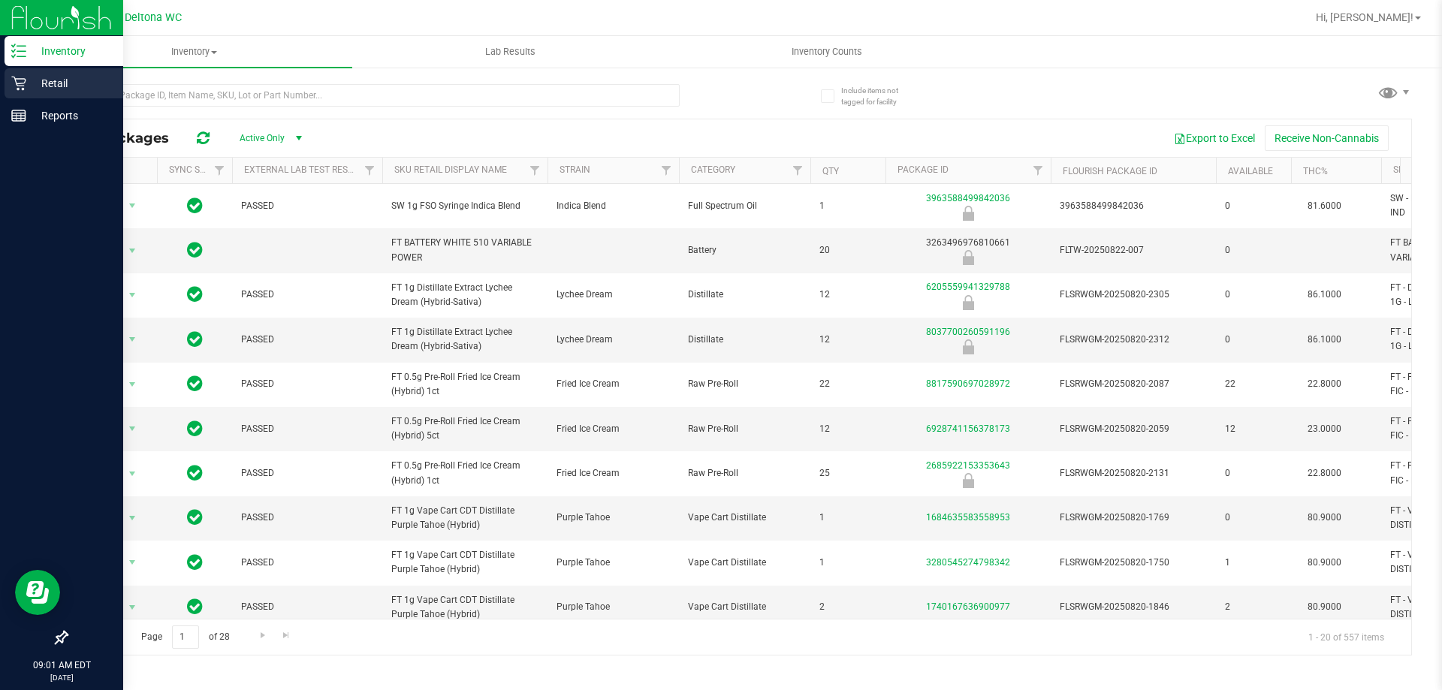
click at [24, 83] on icon at bounding box center [18, 84] width 14 height 14
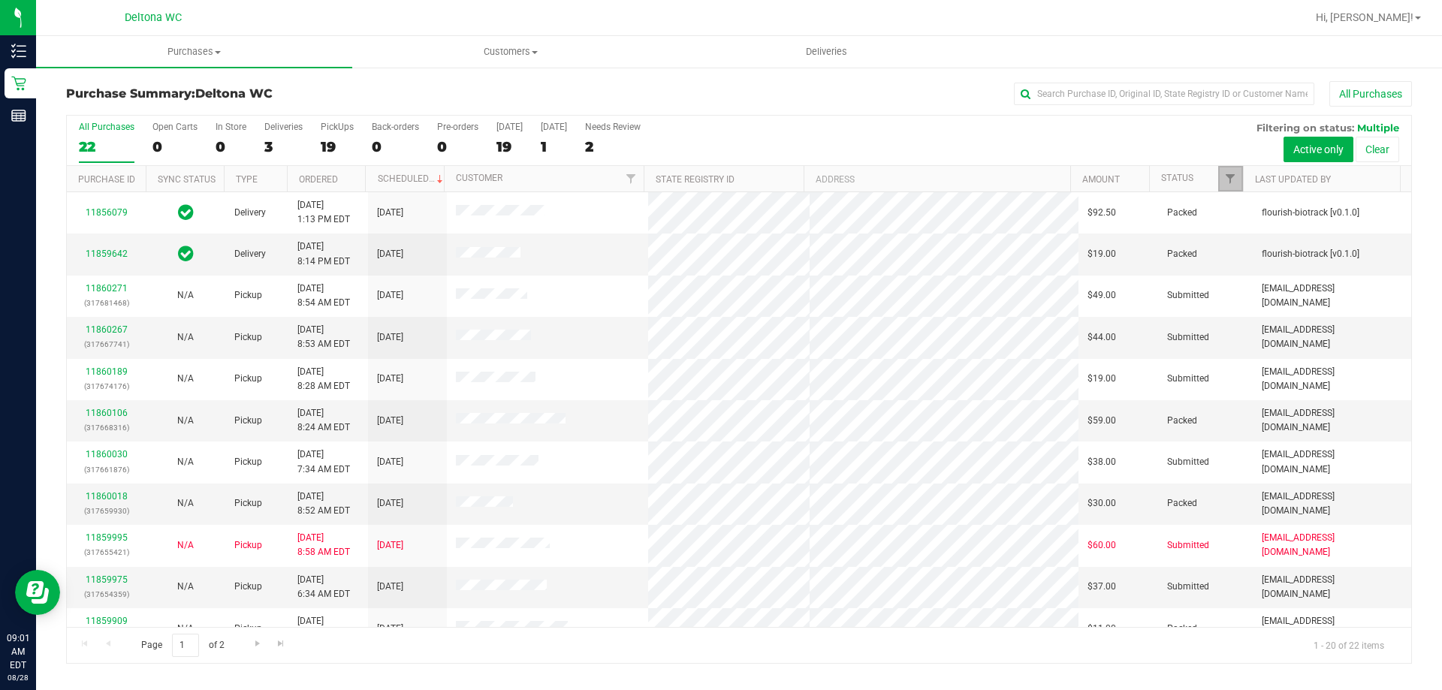
click at [1230, 176] on span "Filter" at bounding box center [1230, 179] width 12 height 12
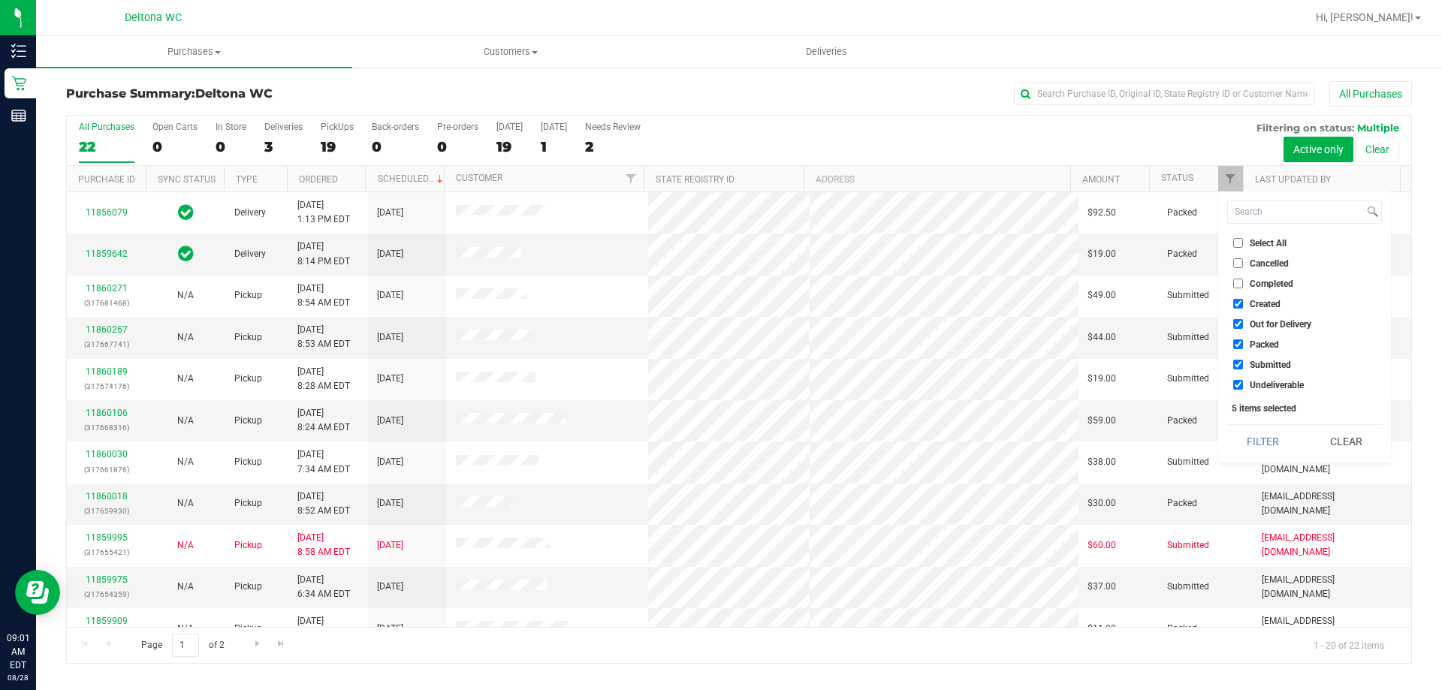
click at [1236, 299] on input "Created" at bounding box center [1238, 304] width 10 height 10
checkbox input "false"
click at [1243, 321] on label "Out for Delivery" at bounding box center [1272, 324] width 78 height 10
click at [1243, 321] on input "Out for Delivery" at bounding box center [1238, 324] width 10 height 10
checkbox input "false"
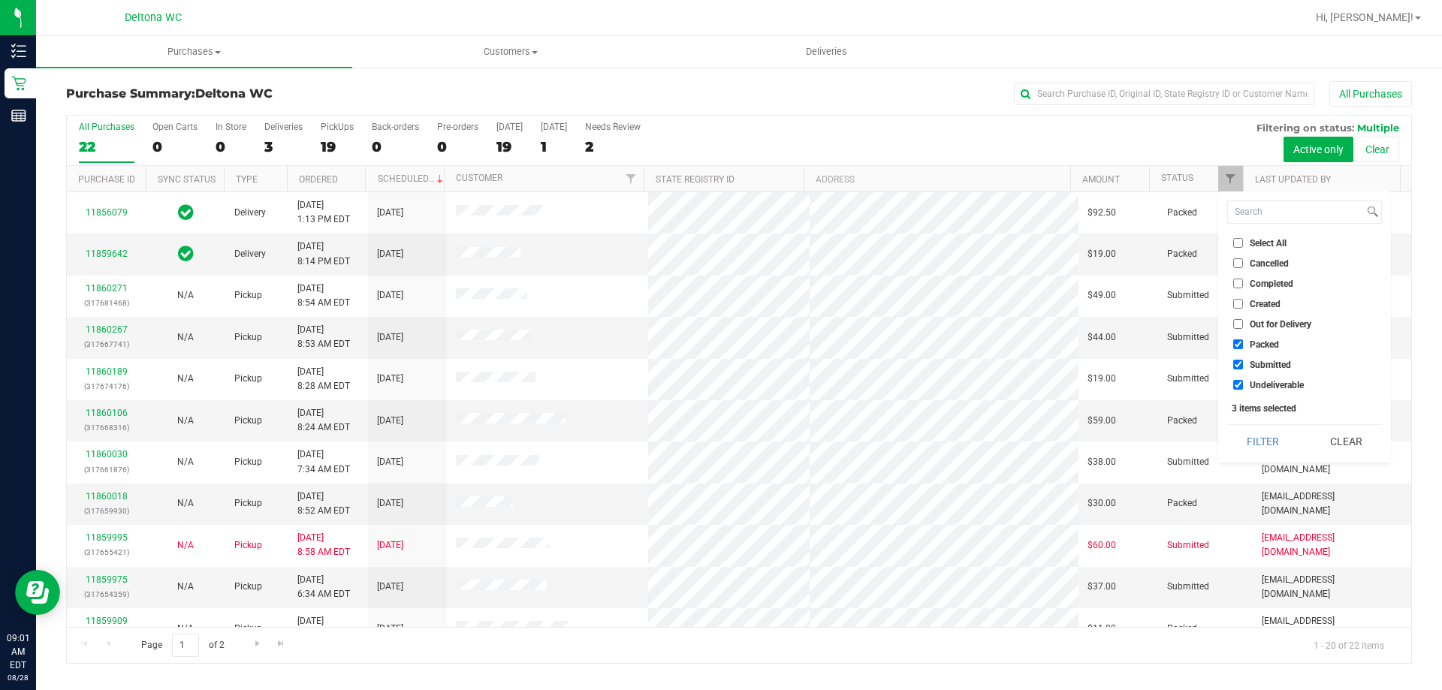
drag, startPoint x: 1247, startPoint y: 346, endPoint x: 1248, endPoint y: 355, distance: 9.0
click at [1246, 346] on label "Packed" at bounding box center [1256, 345] width 46 height 10
click at [1243, 346] on input "Packed" at bounding box center [1238, 345] width 10 height 10
checkbox input "false"
click at [1239, 385] on input "Undeliverable" at bounding box center [1238, 385] width 10 height 10
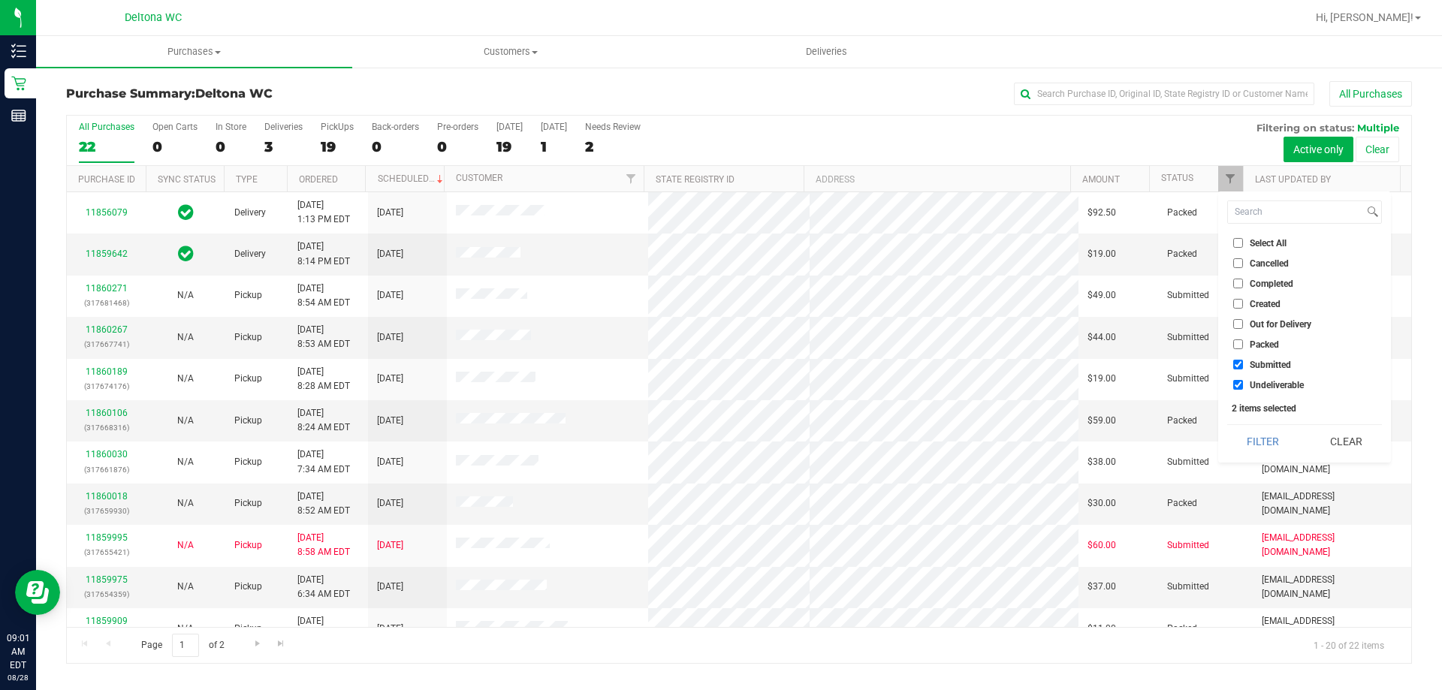
checkbox input "false"
click at [1283, 455] on button "Filter" at bounding box center [1263, 441] width 72 height 33
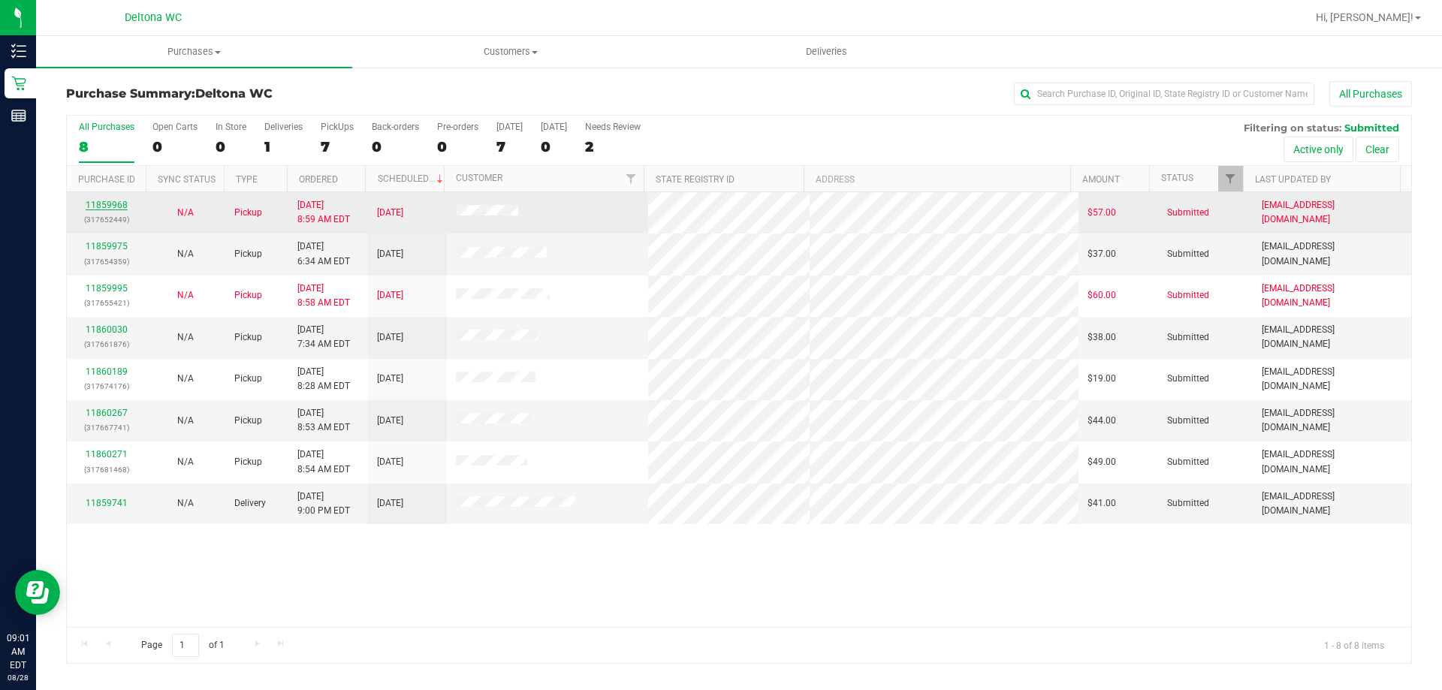
click at [104, 207] on link "11859968" at bounding box center [107, 205] width 42 height 11
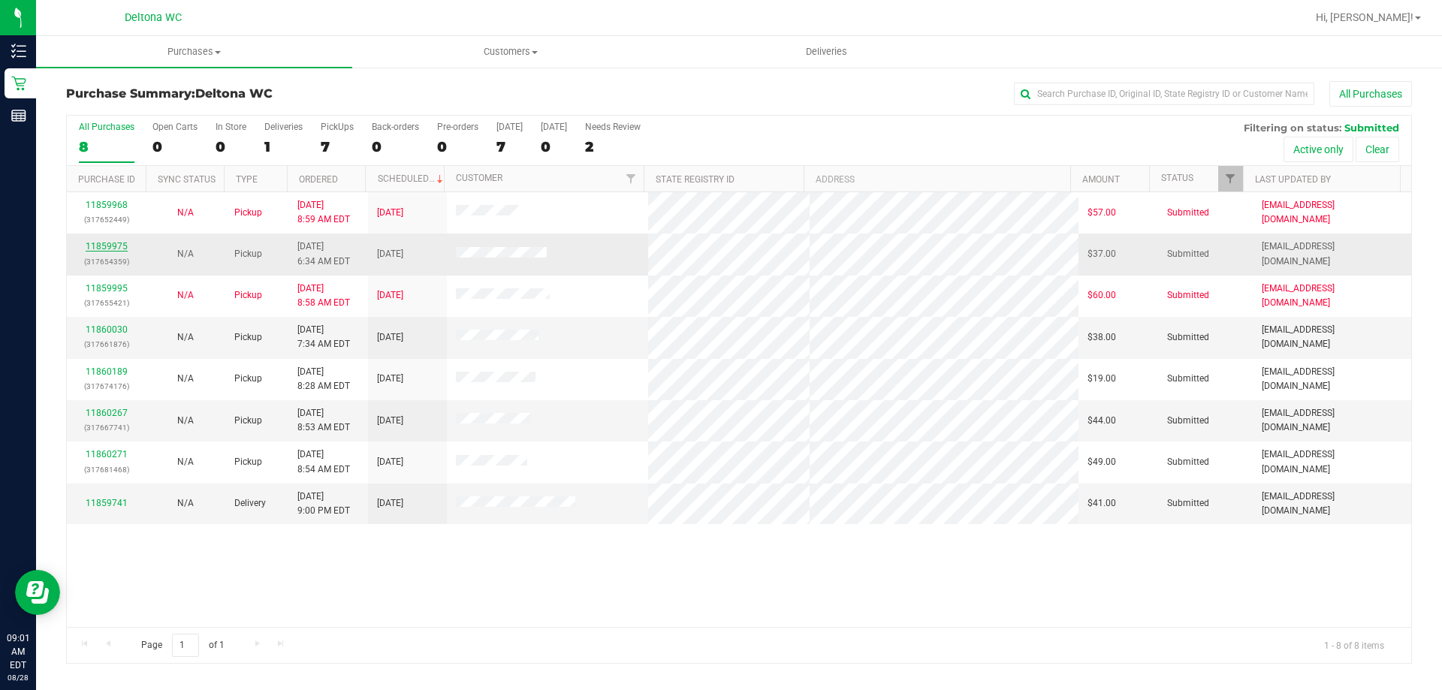
click at [94, 242] on link "11859975" at bounding box center [107, 246] width 42 height 11
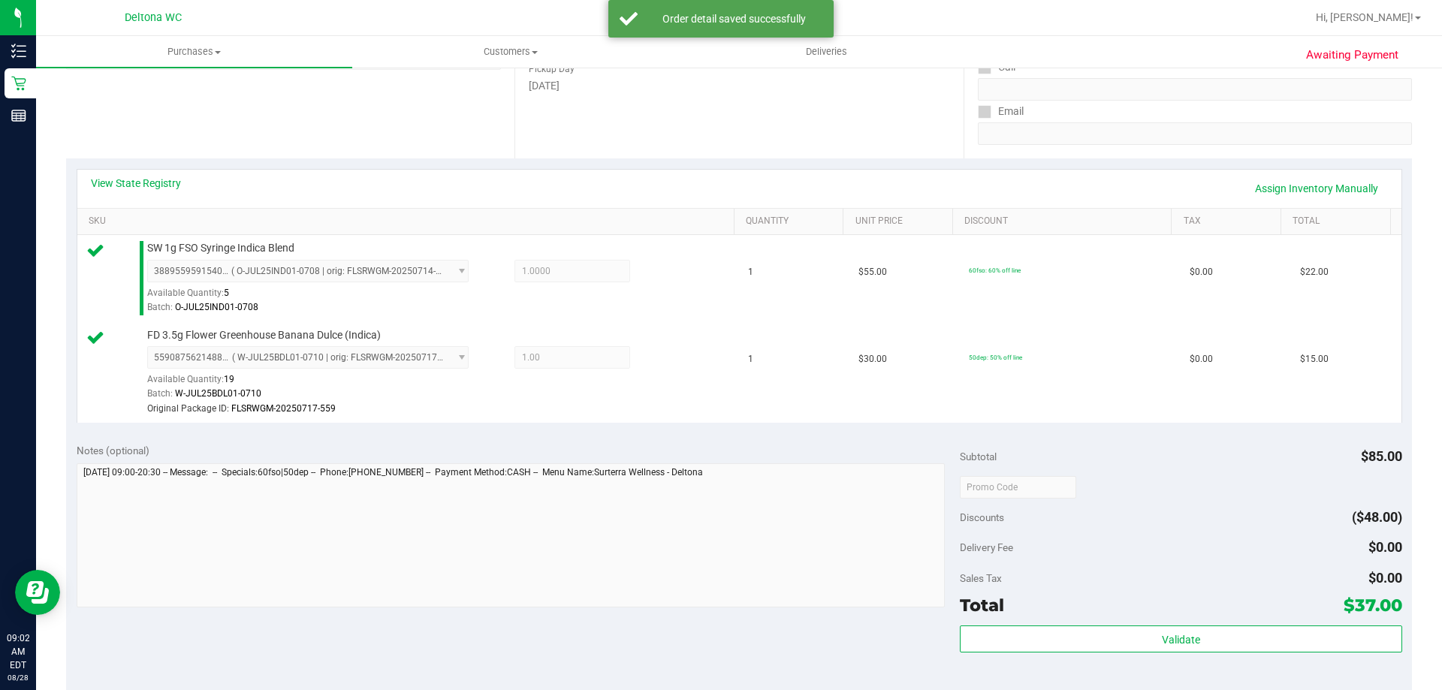
scroll to position [376, 0]
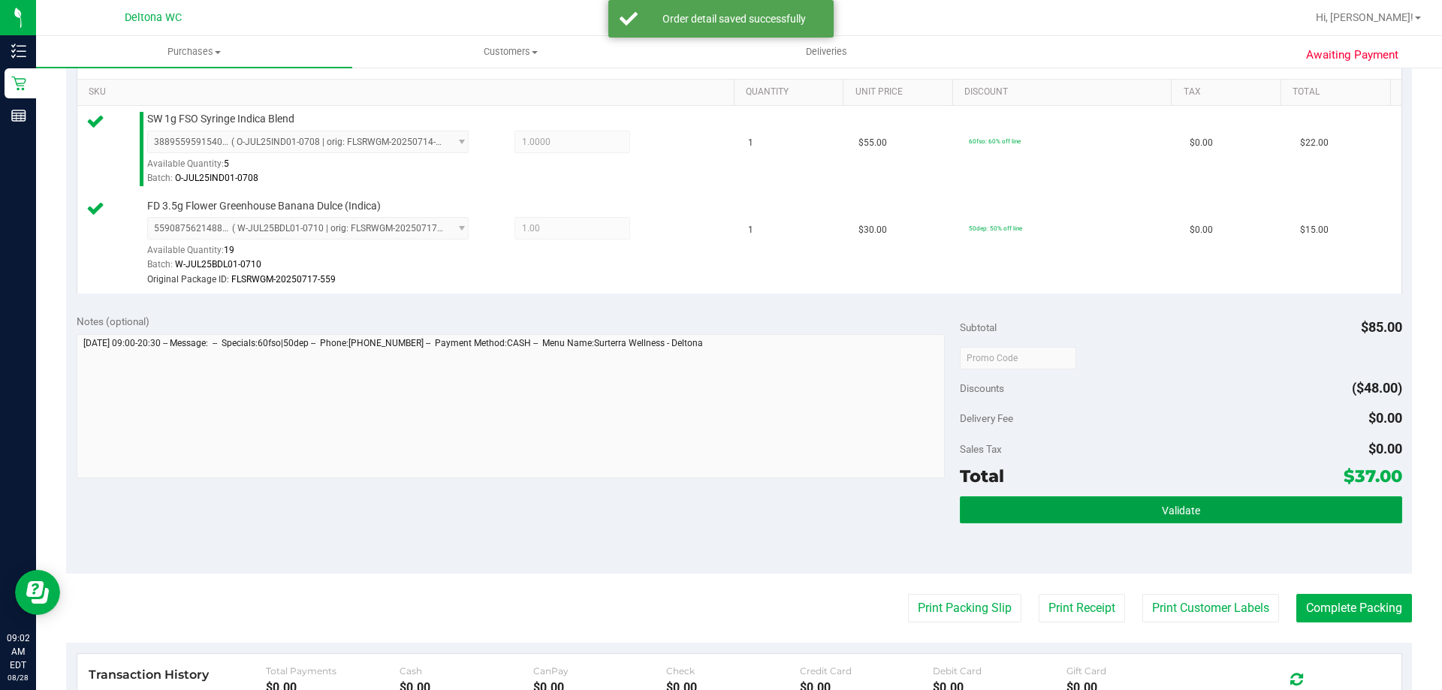
click at [1102, 495] on div "Subtotal $85.00 Discounts ($48.00) Delivery Fee $0.00 Sales Tax $0.00 Total $37…" at bounding box center [1181, 439] width 442 height 250
click at [1102, 504] on button "Validate" at bounding box center [1181, 510] width 442 height 27
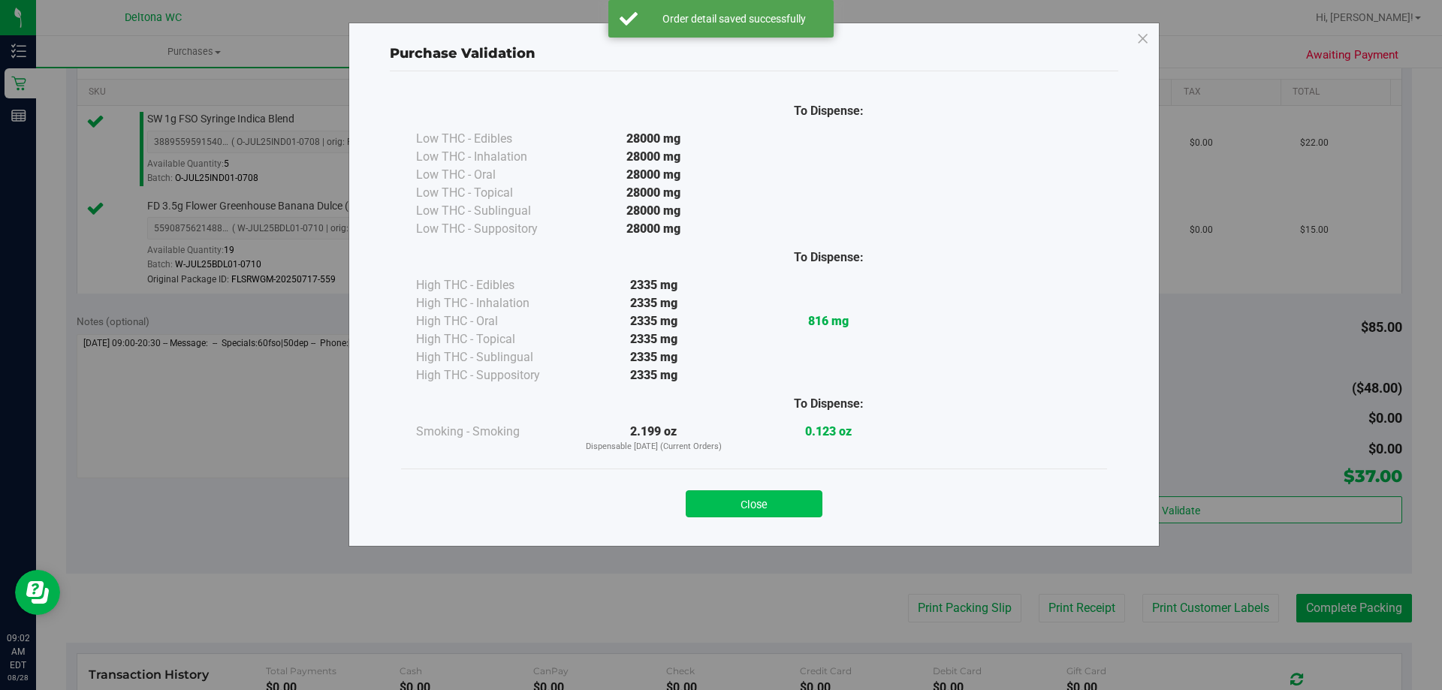
click at [779, 502] on button "Close" at bounding box center [754, 504] width 137 height 27
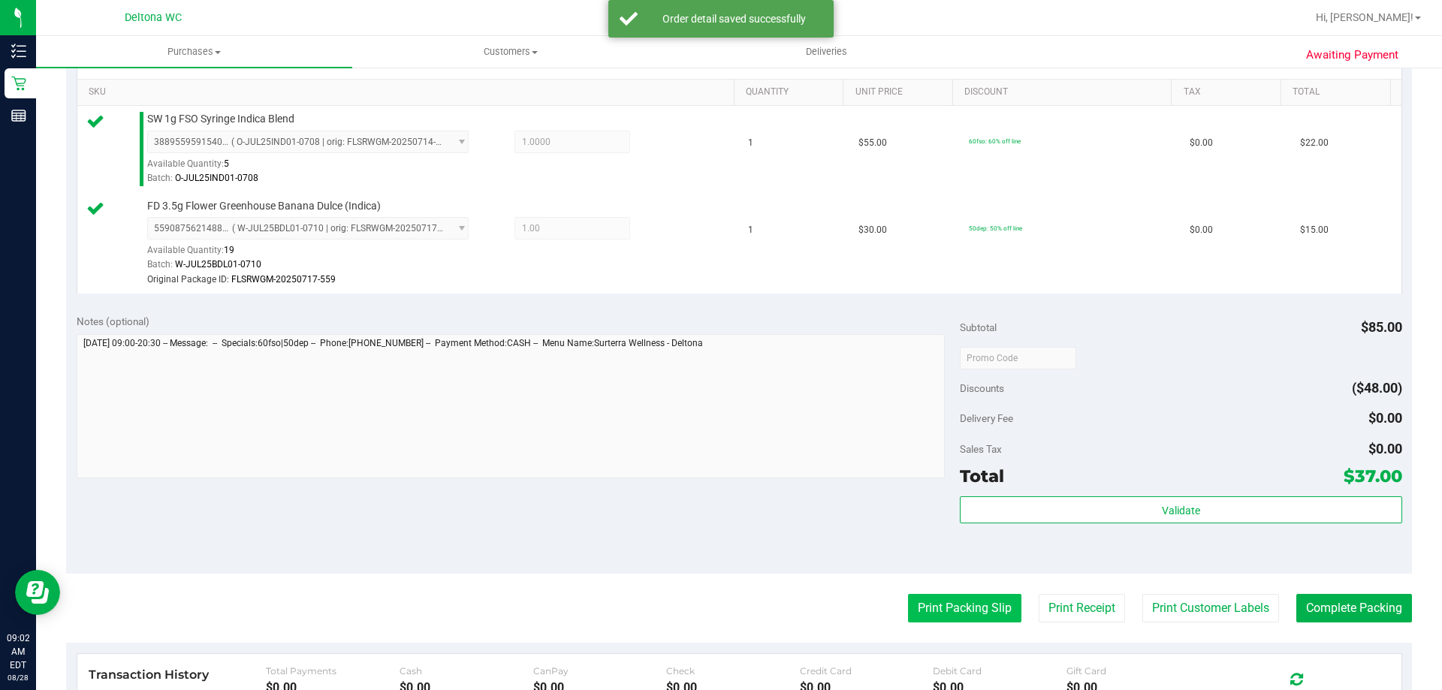
click at [953, 608] on button "Print Packing Slip" at bounding box center [964, 608] width 113 height 29
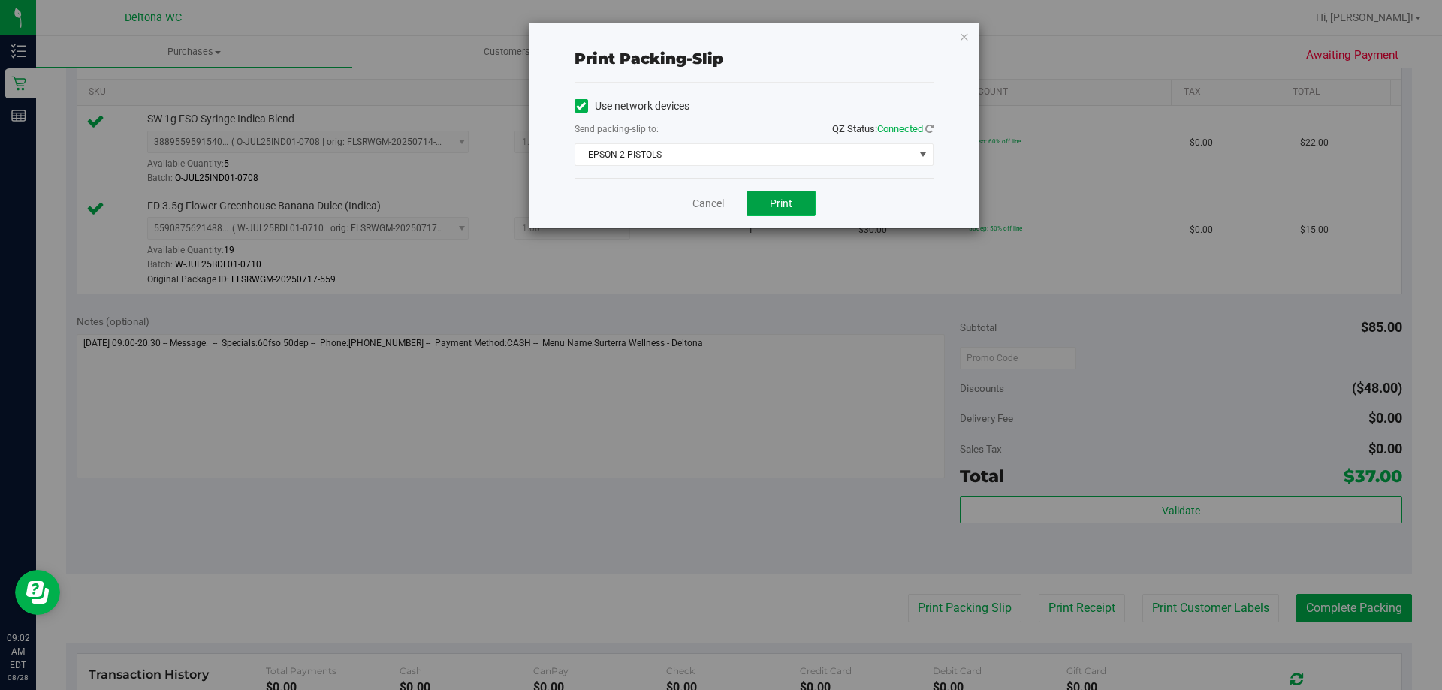
click at [789, 204] on span "Print" at bounding box center [781, 204] width 23 height 12
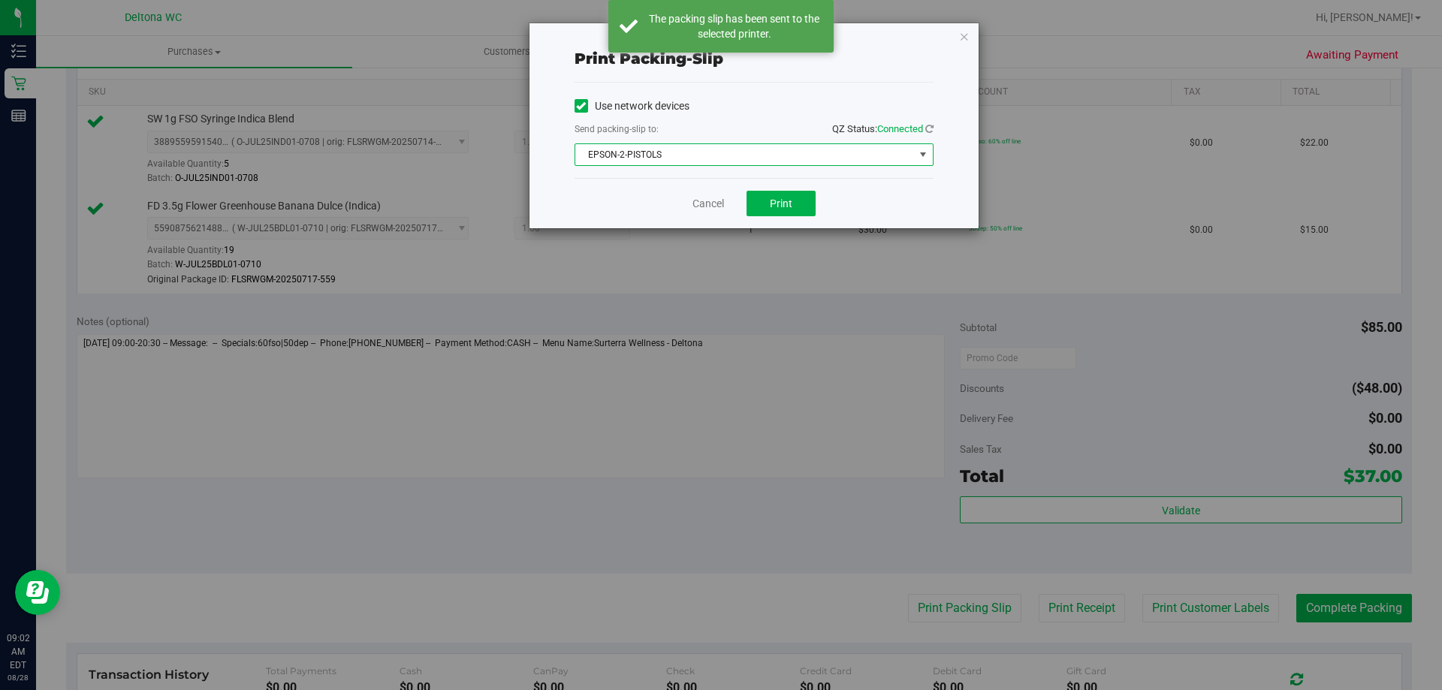
click at [673, 155] on span "EPSON-2-PISTOLS" at bounding box center [744, 154] width 339 height 21
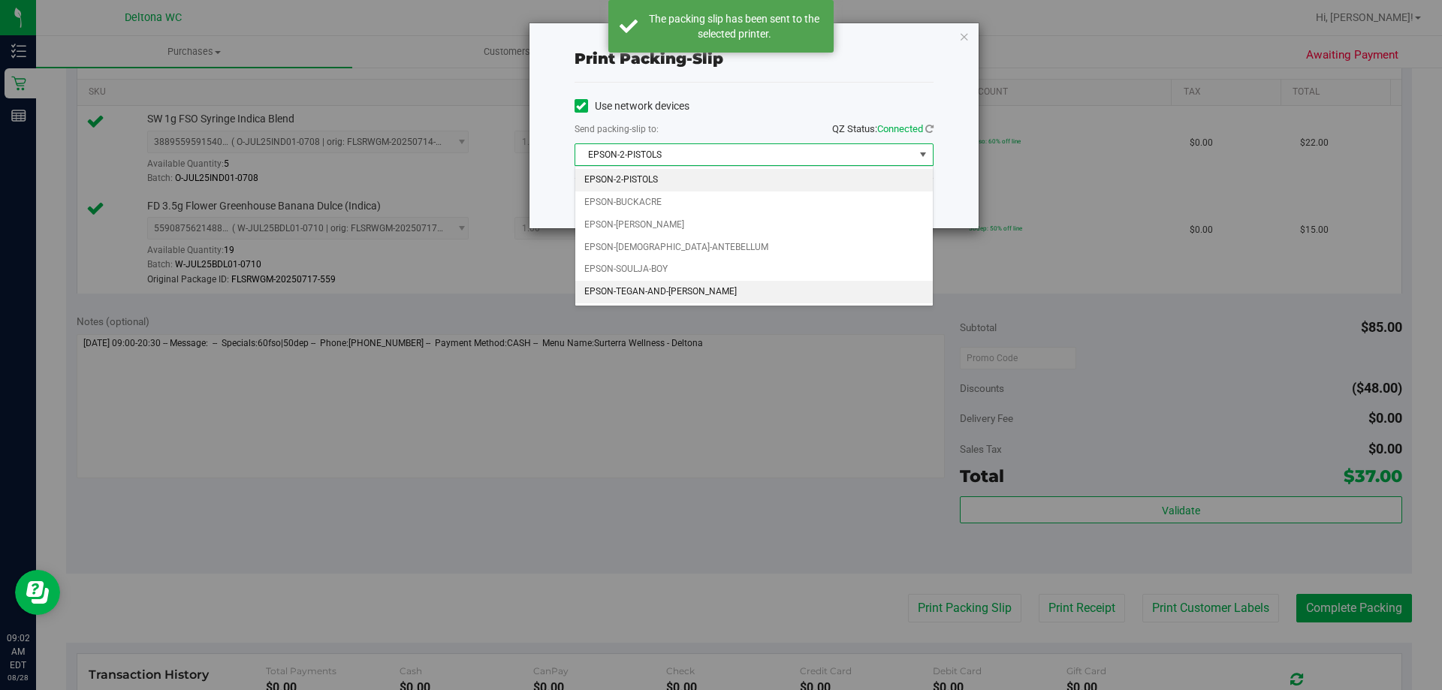
click at [653, 300] on li "EPSON-TEGAN-AND-[PERSON_NAME]" at bounding box center [754, 292] width 358 height 23
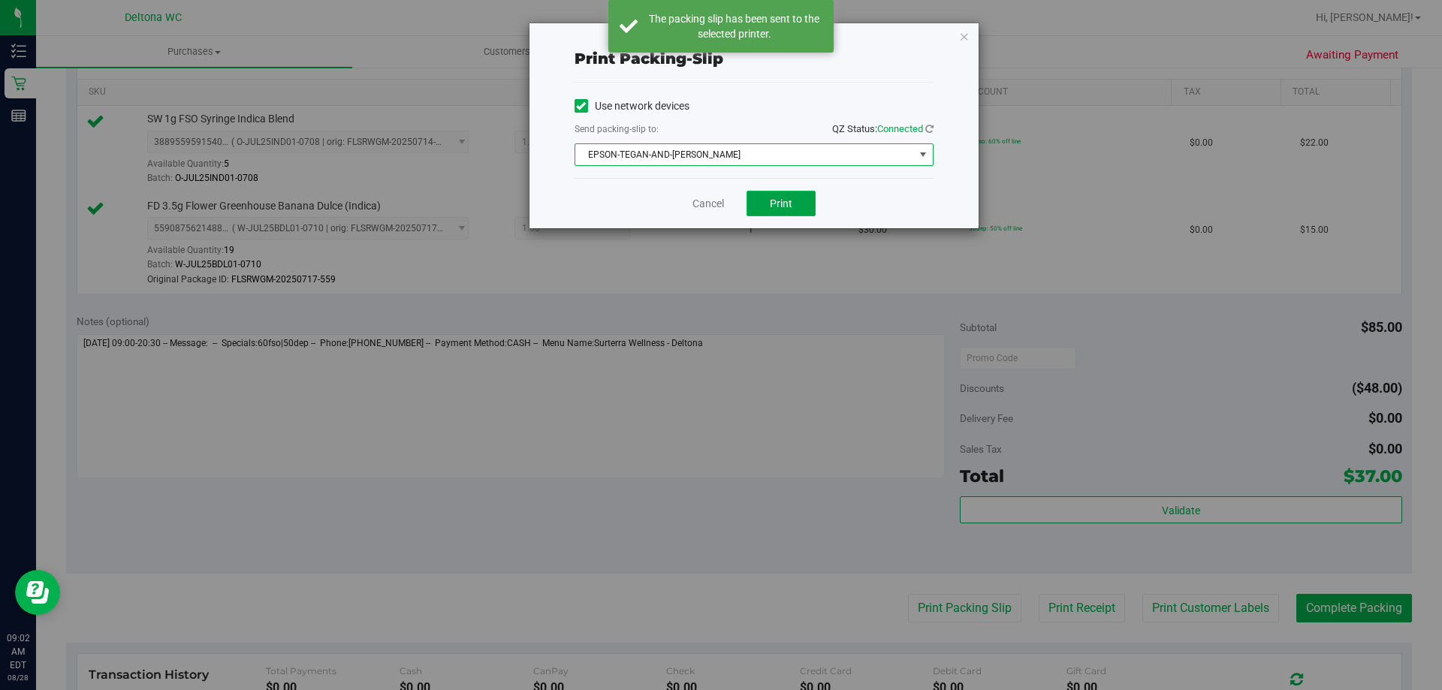
click at [798, 198] on button "Print" at bounding box center [781, 204] width 69 height 26
click at [966, 37] on icon "button" at bounding box center [964, 36] width 11 height 18
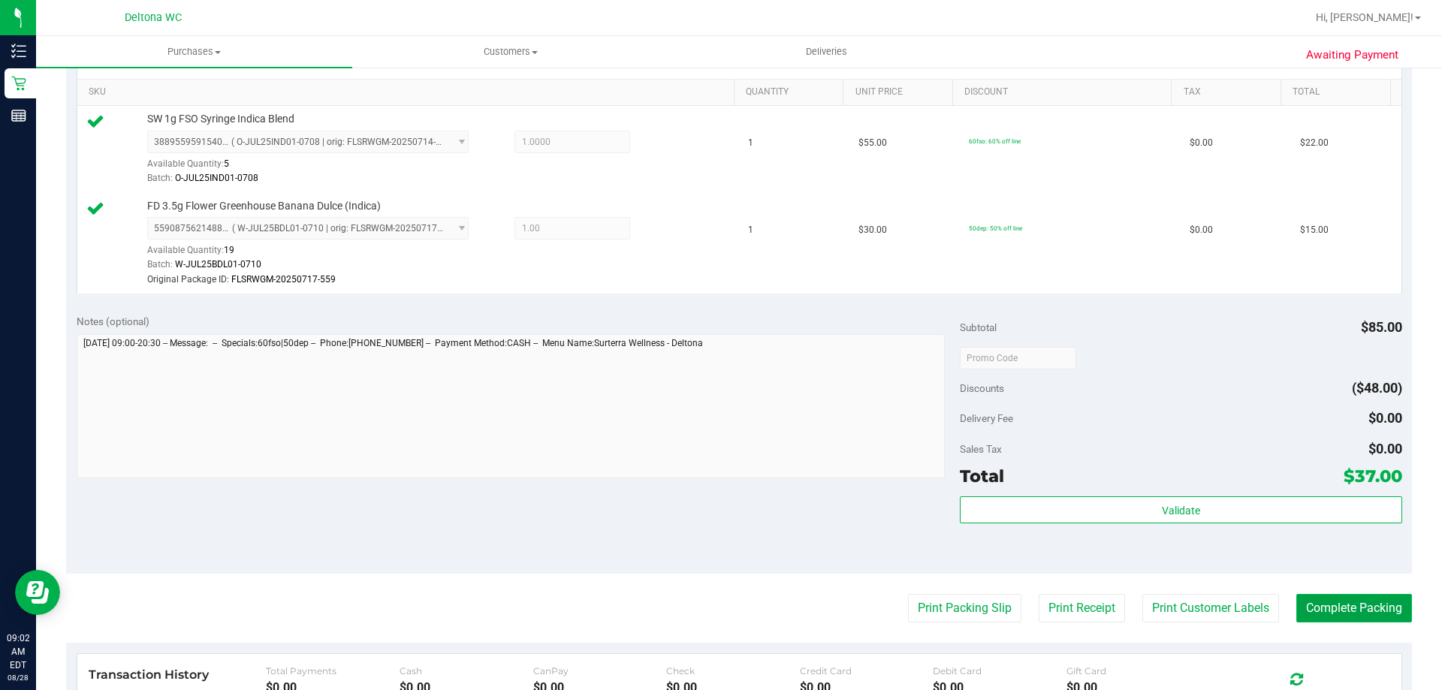
click at [1334, 609] on button "Complete Packing" at bounding box center [1355, 608] width 116 height 29
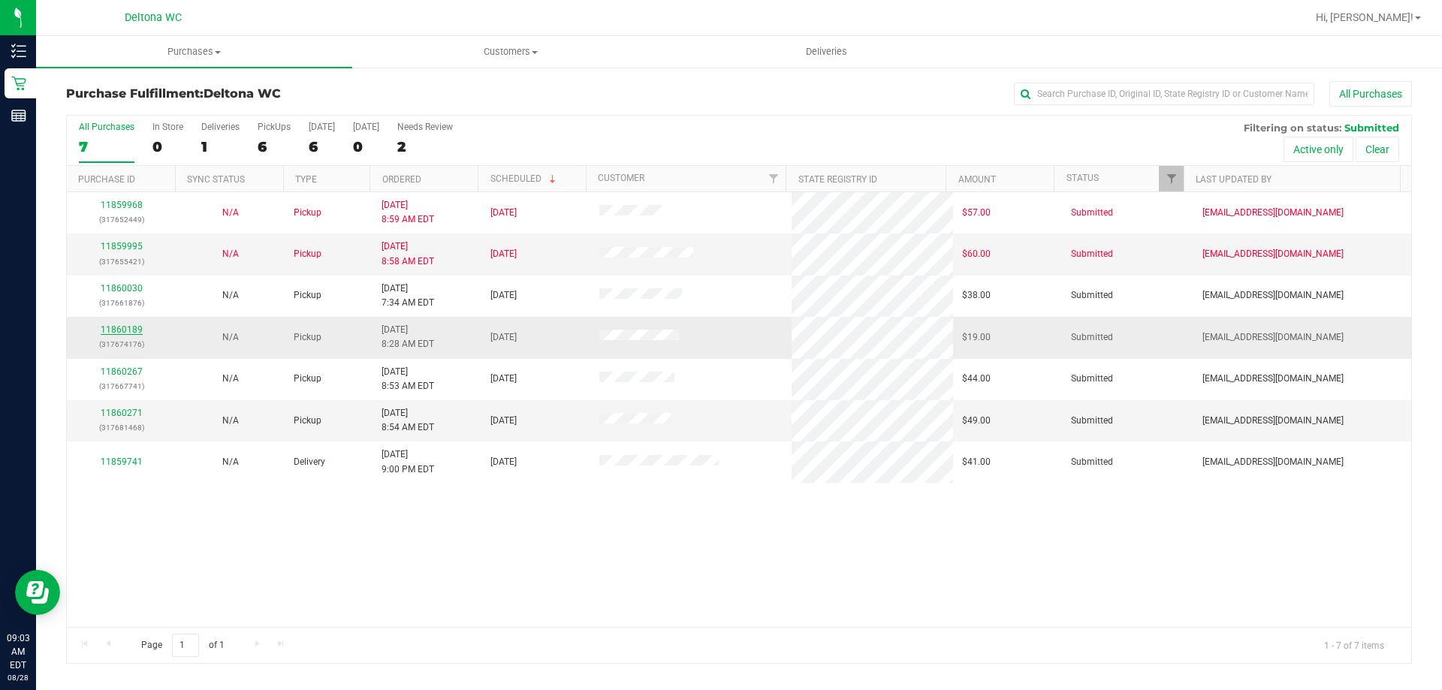
drag, startPoint x: 123, startPoint y: 326, endPoint x: 113, endPoint y: 328, distance: 10.6
click at [113, 328] on link "11860189" at bounding box center [122, 330] width 42 height 11
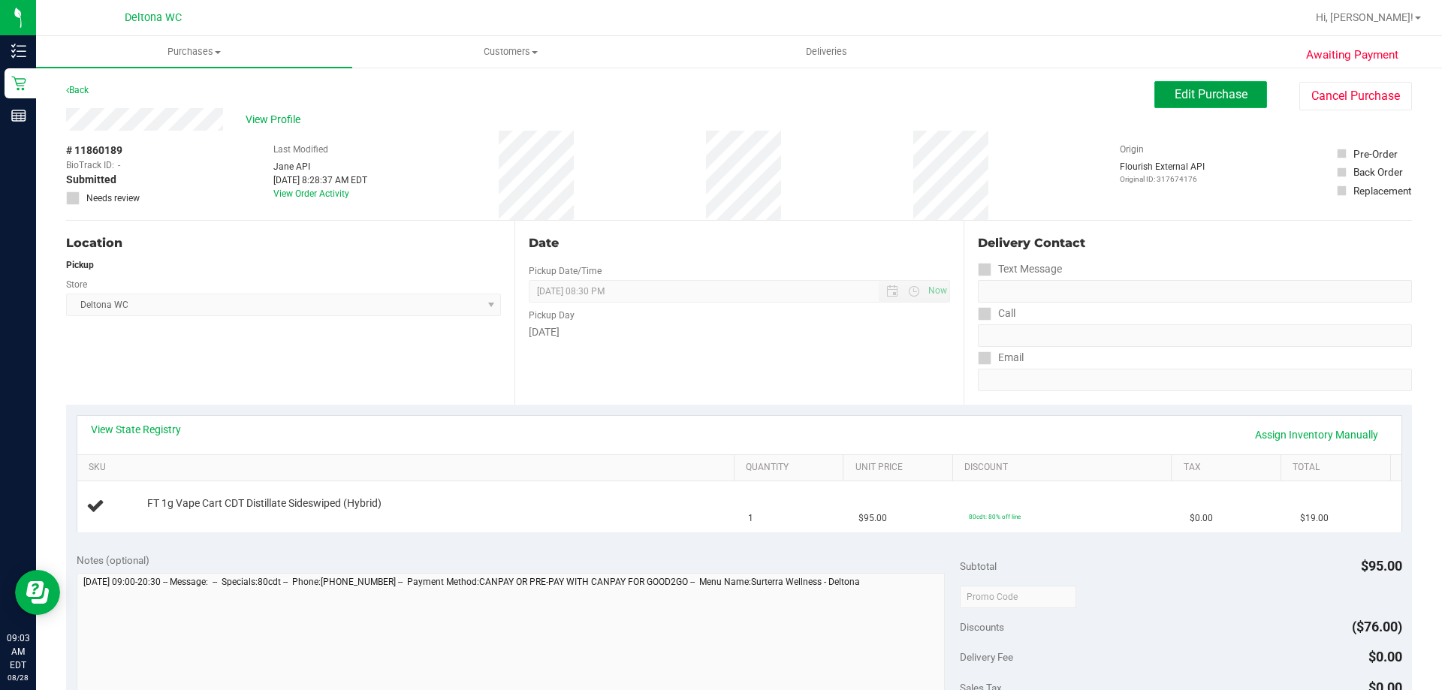
click at [1218, 95] on span "Edit Purchase" at bounding box center [1211, 94] width 73 height 14
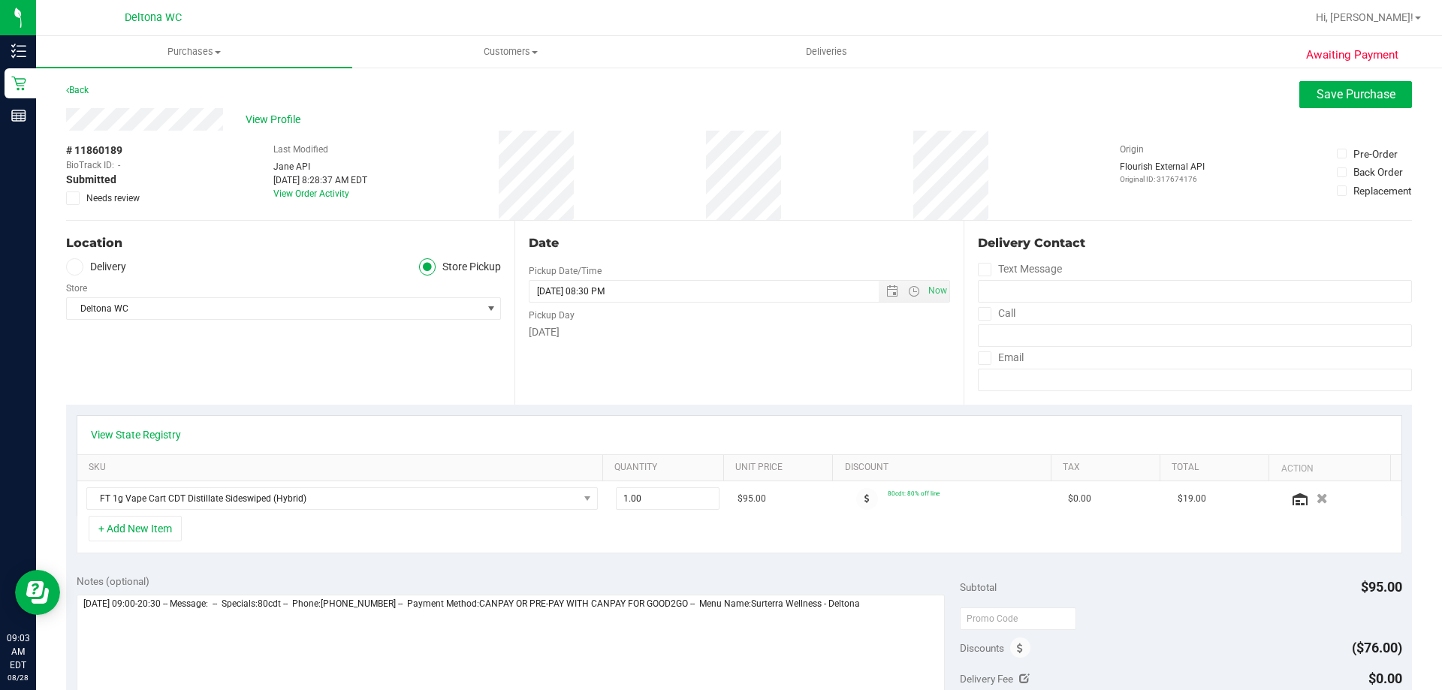
click at [69, 198] on icon at bounding box center [73, 198] width 10 height 0
click at [0, 0] on input "Needs review" at bounding box center [0, 0] width 0 height 0
click at [1317, 93] on span "Save Purchase" at bounding box center [1356, 94] width 79 height 14
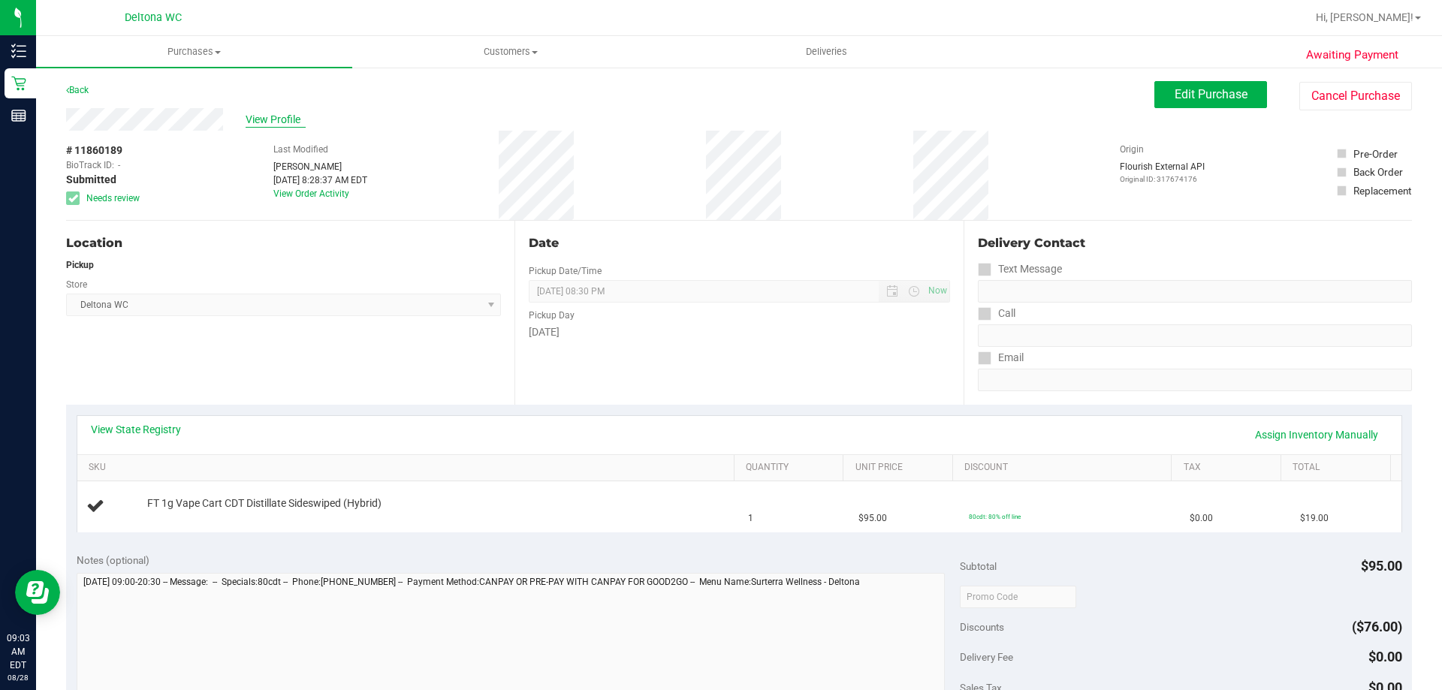
click at [296, 120] on span "View Profile" at bounding box center [276, 120] width 60 height 16
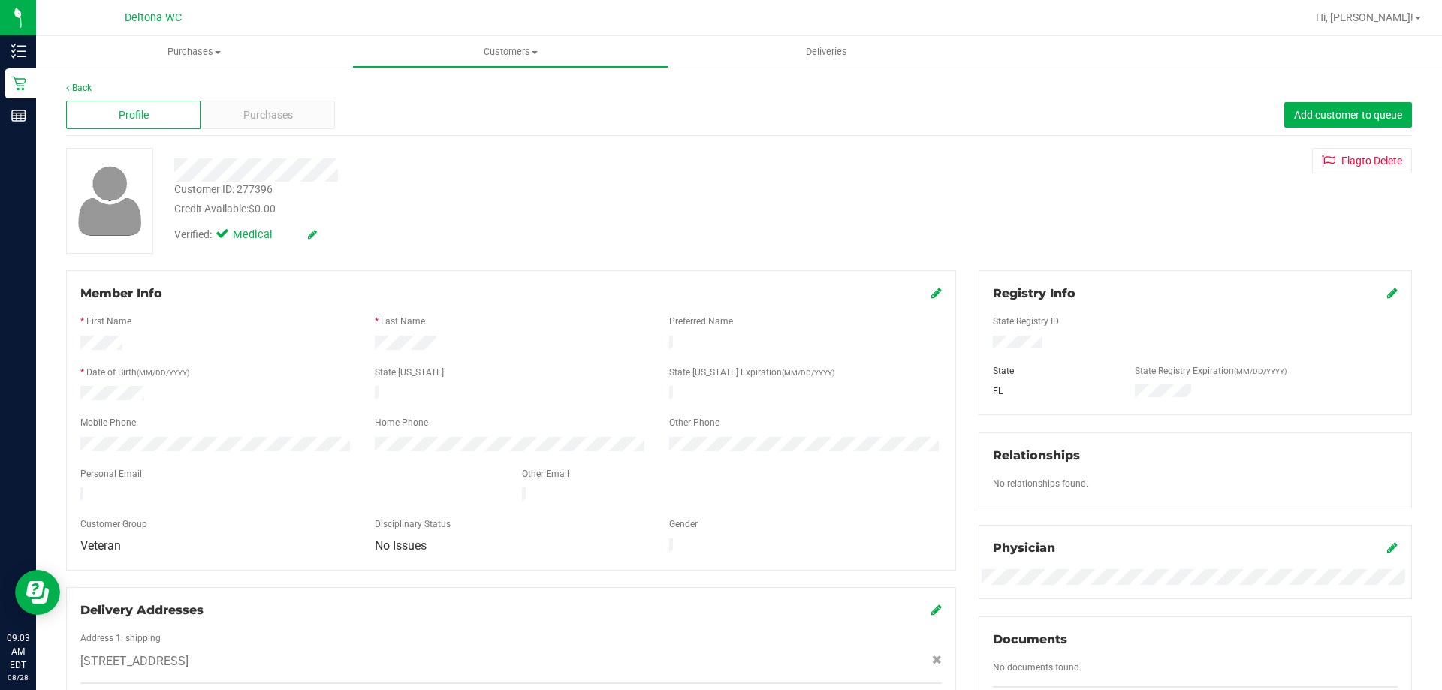
click at [264, 188] on div "Customer ID: 277396" at bounding box center [223, 190] width 98 height 16
copy div "277396"
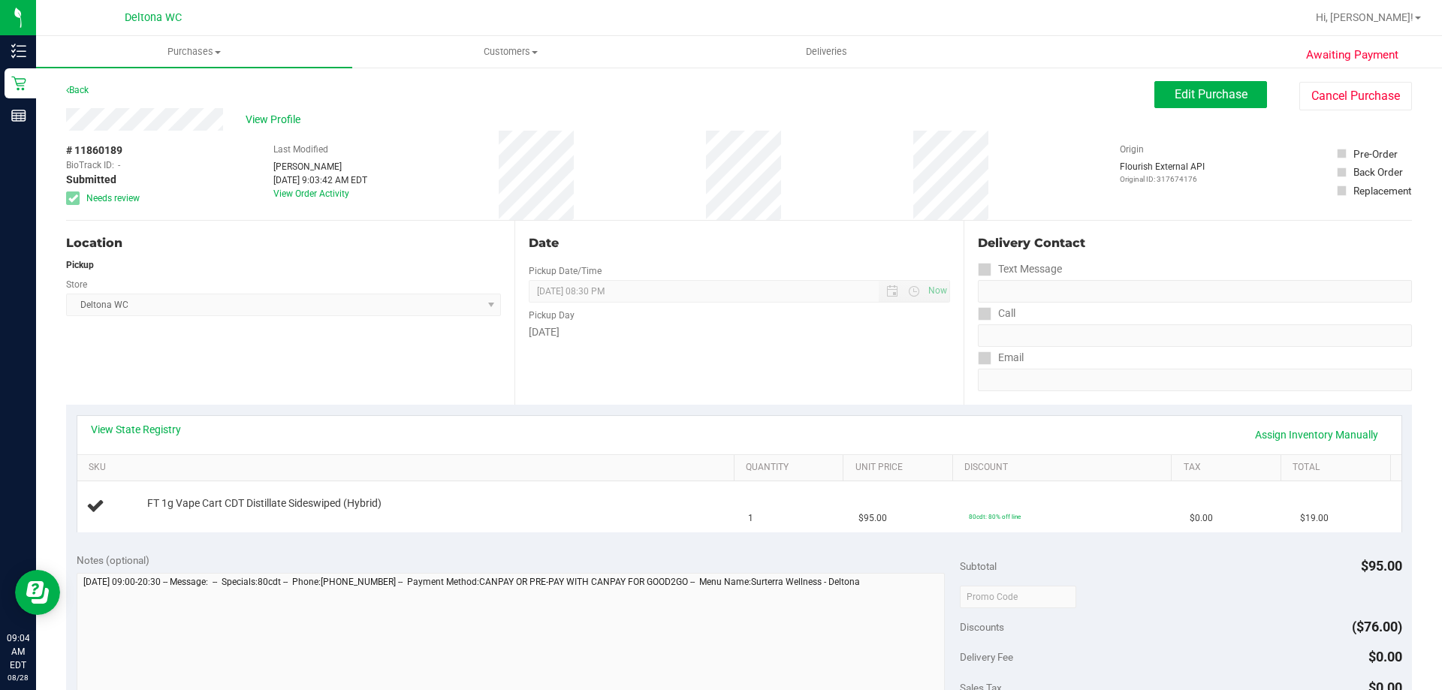
click at [320, 255] on div "Location Pickup Store Deltona WC Select Store [PERSON_NAME][GEOGRAPHIC_DATA] [P…" at bounding box center [290, 313] width 448 height 184
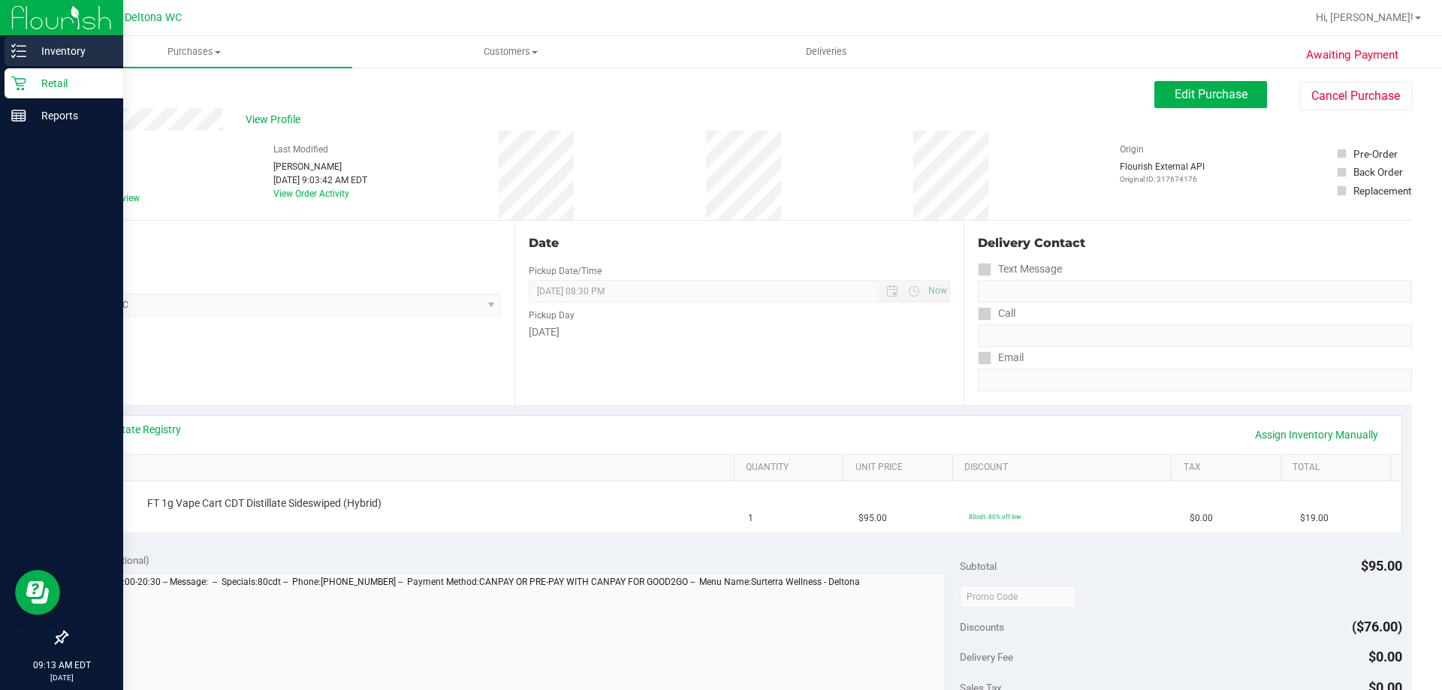
click at [32, 50] on p "Inventory" at bounding box center [71, 51] width 90 height 18
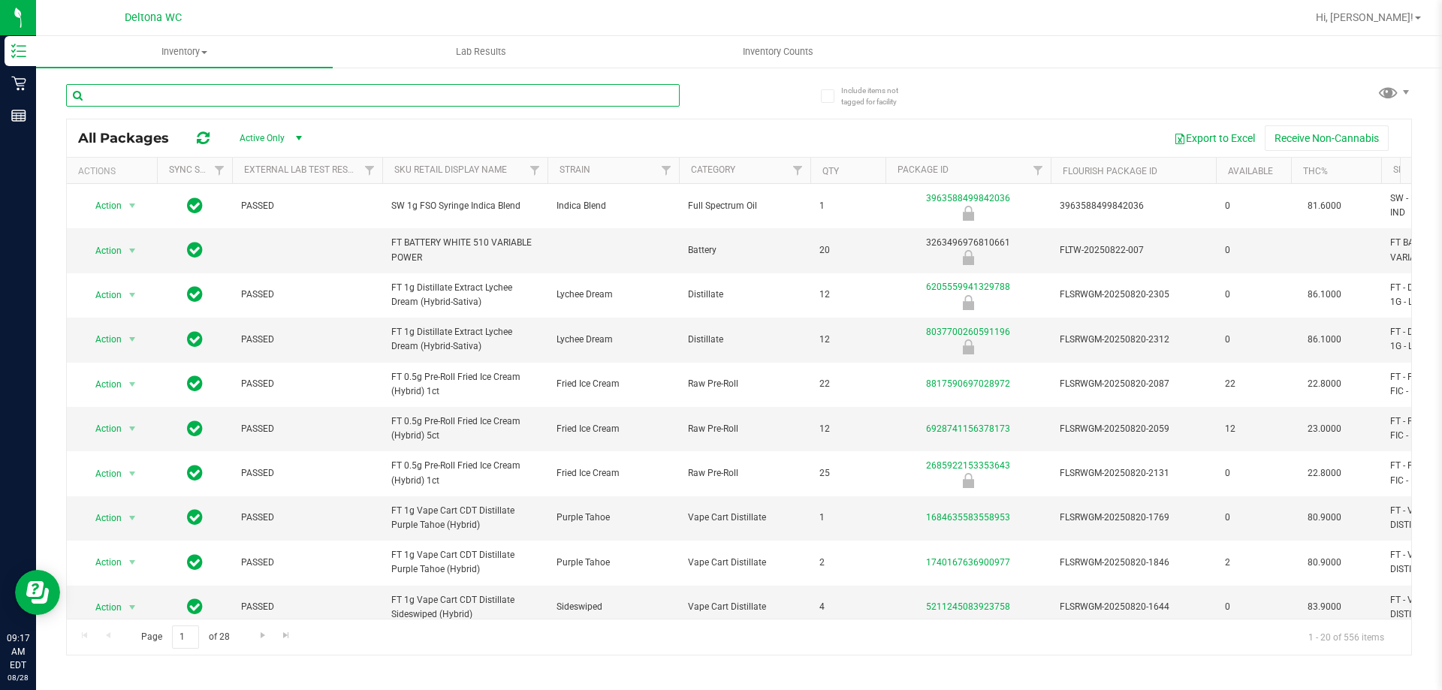
click at [263, 100] on input "text" at bounding box center [373, 95] width 614 height 23
type input "purple tahoe"
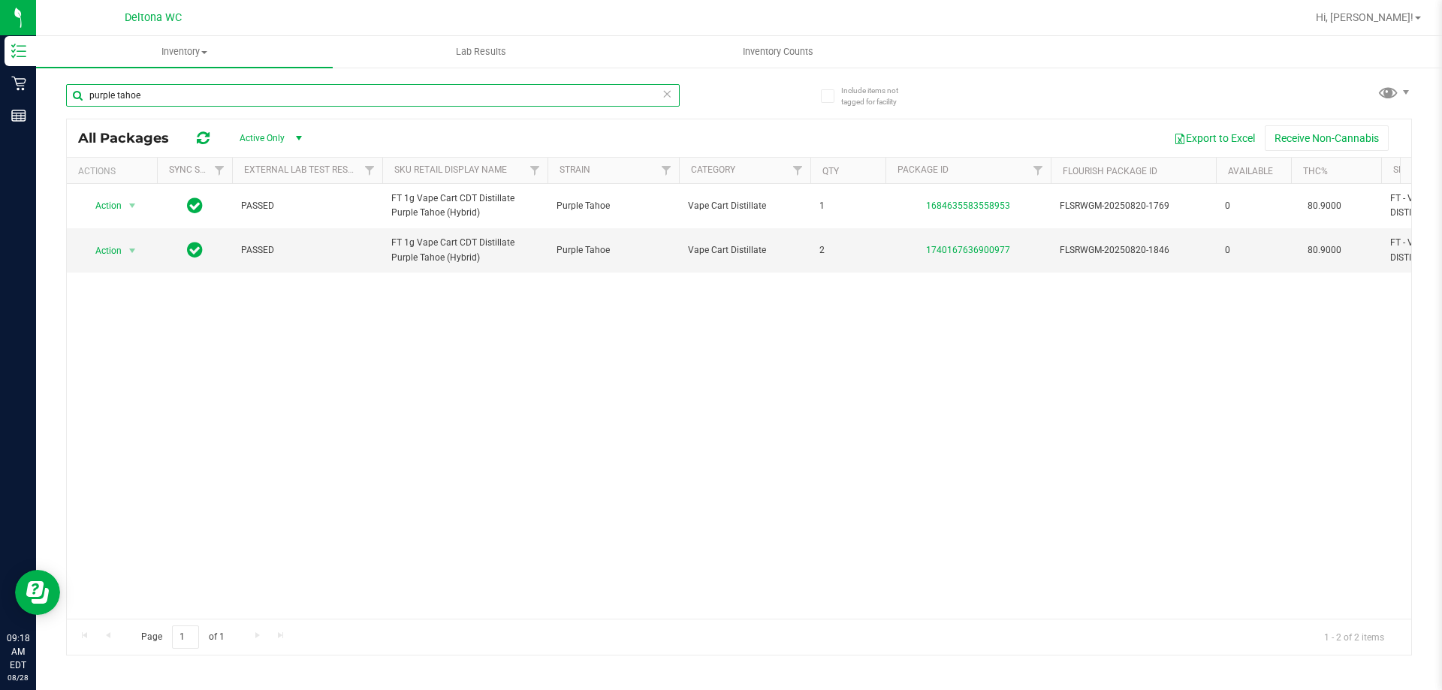
drag, startPoint x: 186, startPoint y: 93, endPoint x: 57, endPoint y: 98, distance: 128.5
click at [57, 97] on div "Include items not tagged for facility purple tahoe All Packages Active Only Act…" at bounding box center [739, 295] width 1406 height 458
type input "mercury"
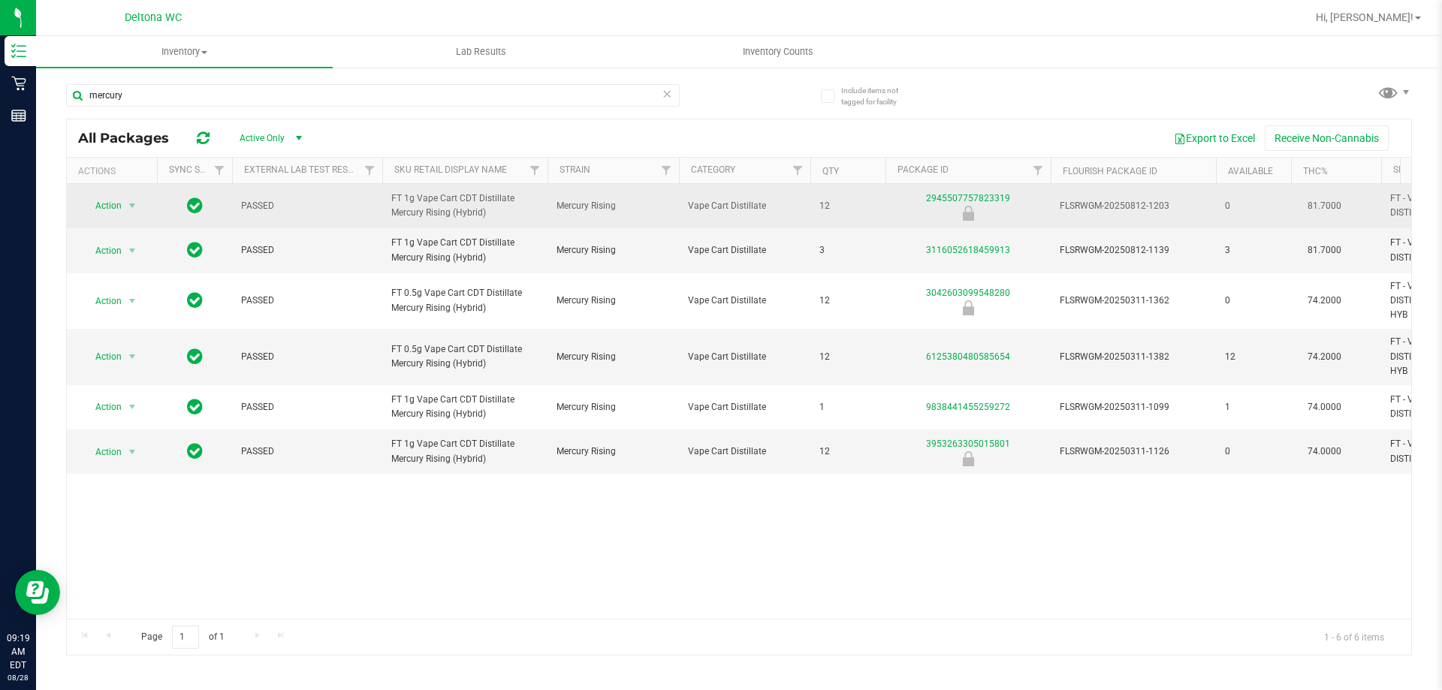
drag, startPoint x: 478, startPoint y: 221, endPoint x: 422, endPoint y: 229, distance: 56.9
click at [422, 228] on td "FT 1g Vape Cart CDT Distillate Mercury Rising (Hybrid)" at bounding box center [464, 206] width 165 height 44
click at [497, 228] on td "FT 1g Vape Cart CDT Distillate Mercury Rising (Hybrid)" at bounding box center [464, 206] width 165 height 44
